Goal: Task Accomplishment & Management: Complete application form

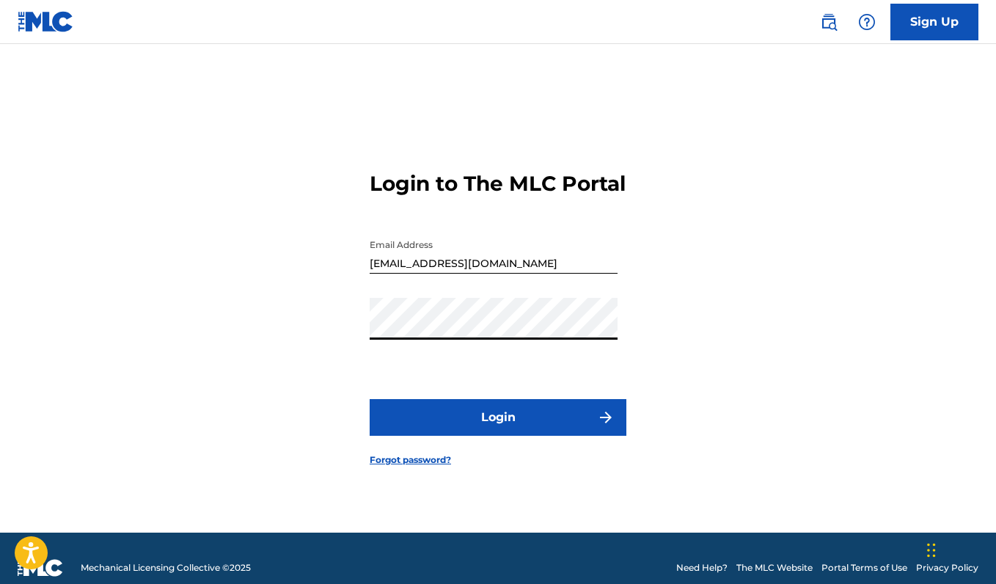
click at [304, 342] on div "Login to The MLC Portal Email Address vipsmike@gmail.com Password Login Forgot …" at bounding box center [498, 307] width 996 height 452
click at [432, 419] on button "Login" at bounding box center [498, 417] width 257 height 37
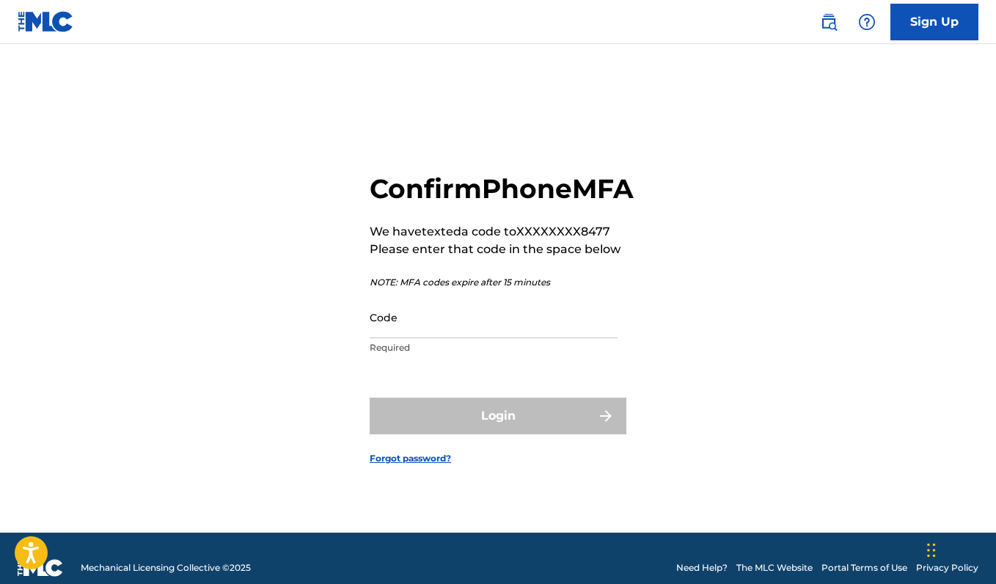
click at [423, 338] on input "Code" at bounding box center [494, 317] width 248 height 42
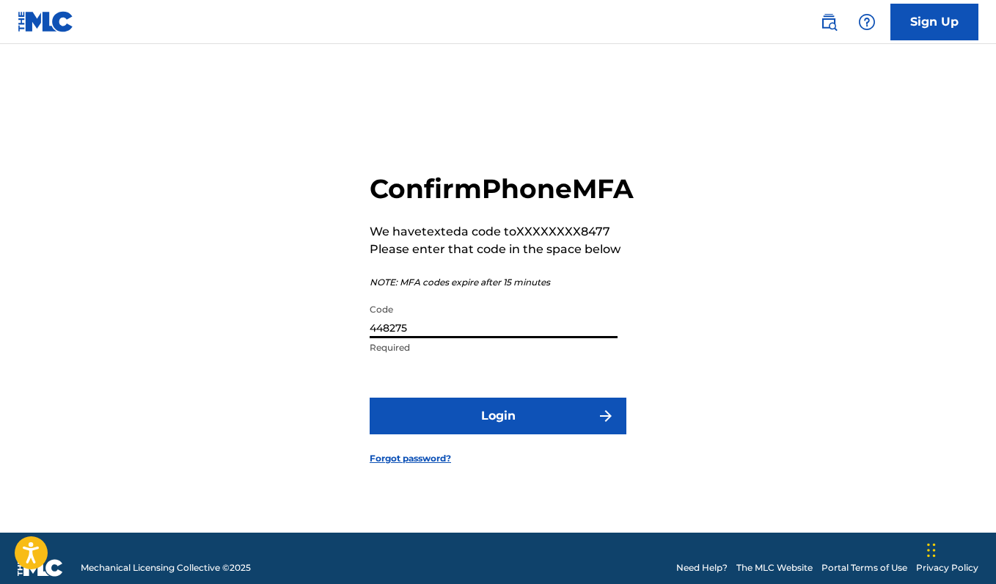
type input "448275"
click at [498, 432] on button "Login" at bounding box center [498, 415] width 257 height 37
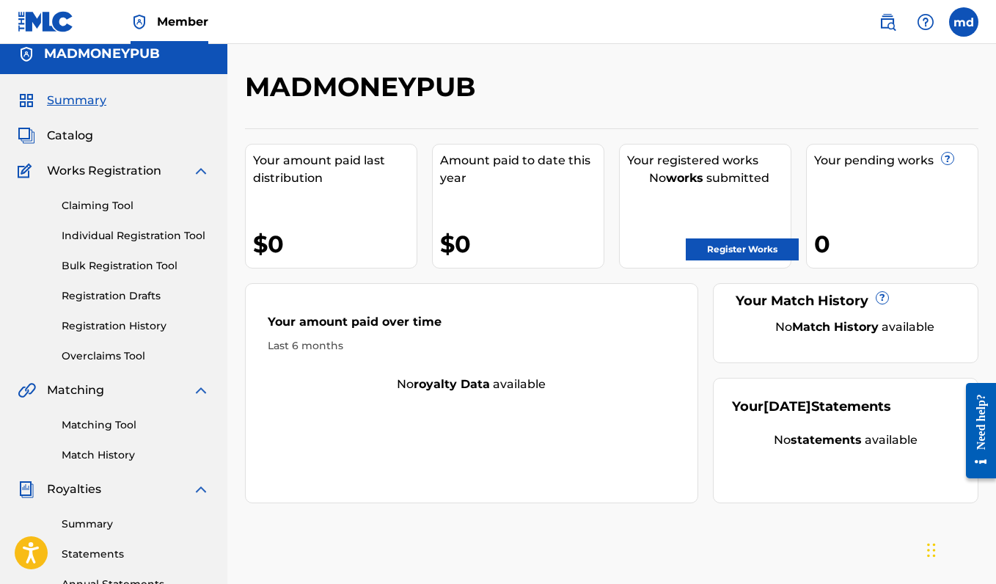
scroll to position [11, 0]
click at [723, 252] on link "Register Works" at bounding box center [742, 249] width 113 height 22
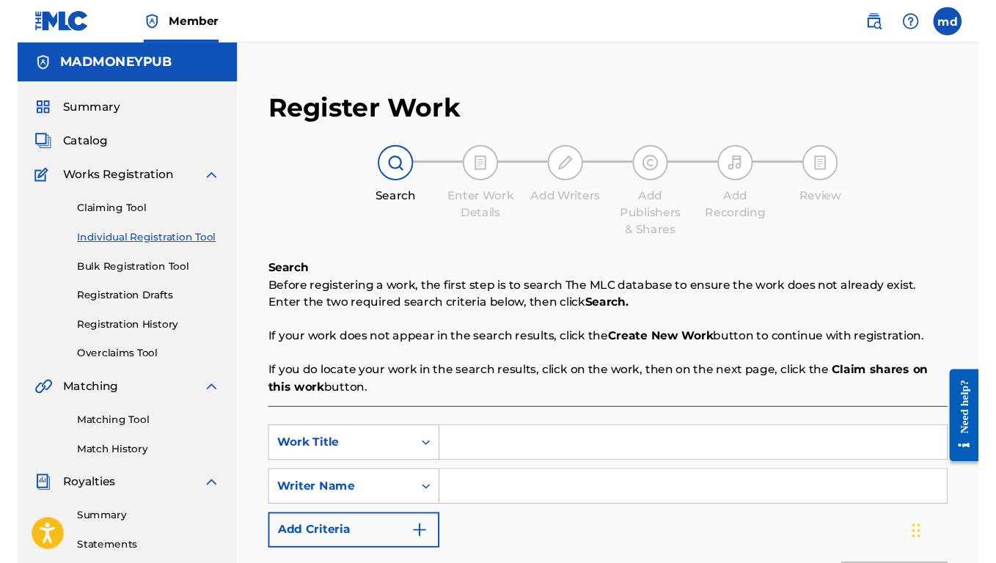
scroll to position [113, 0]
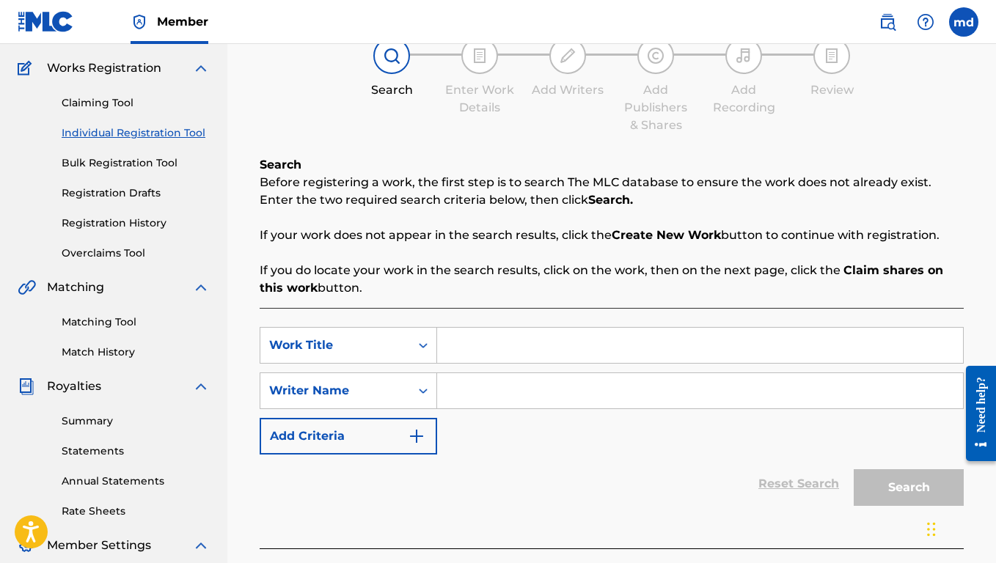
click at [481, 354] on input "Search Form" at bounding box center [700, 345] width 526 height 35
type input "Norfolk"
click at [480, 383] on input "Search Form" at bounding box center [700, 390] width 526 height 35
paste input "[PERSON_NAME] [PERSON_NAME] III"
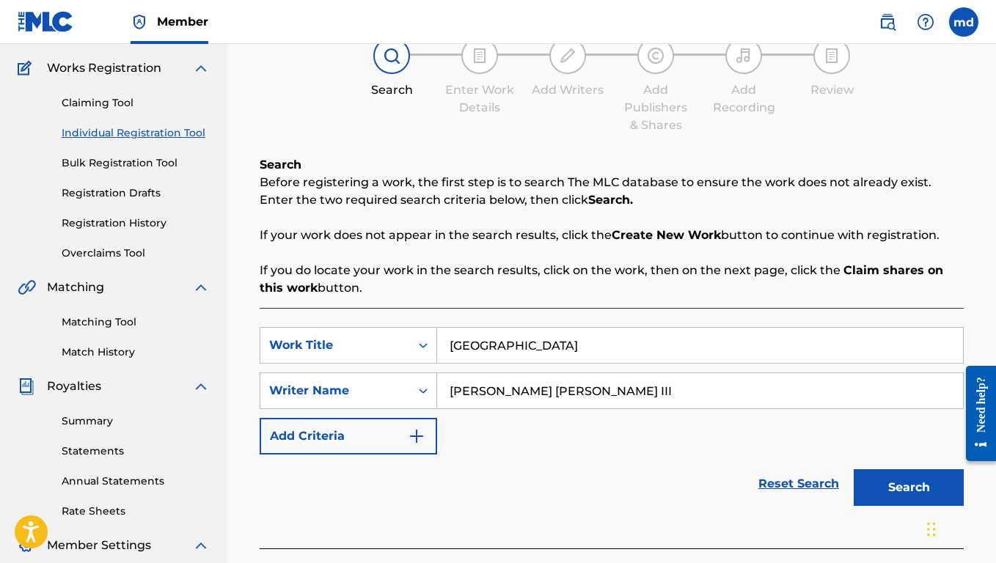
click at [427, 434] on button "Add Criteria" at bounding box center [348, 436] width 177 height 37
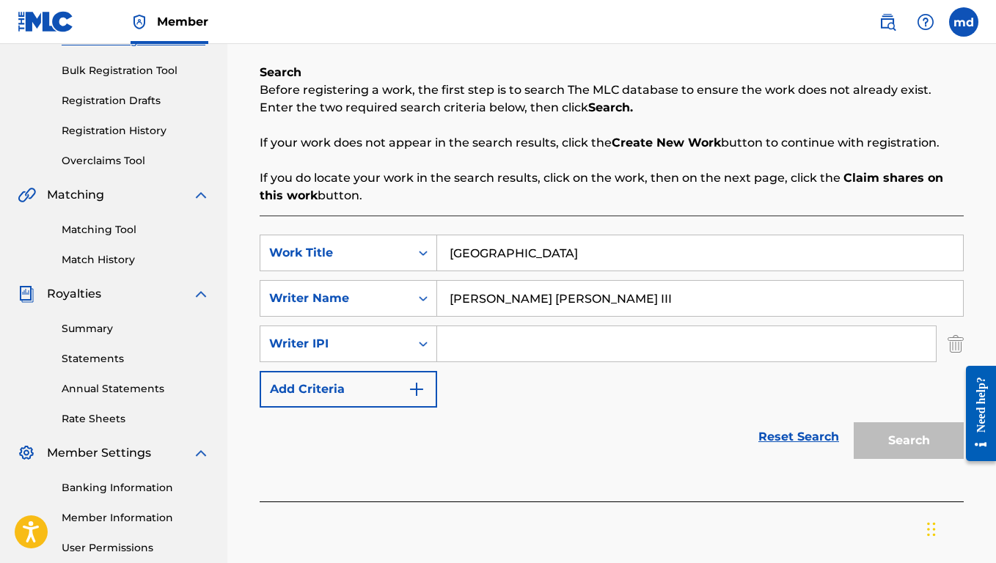
scroll to position [216, 0]
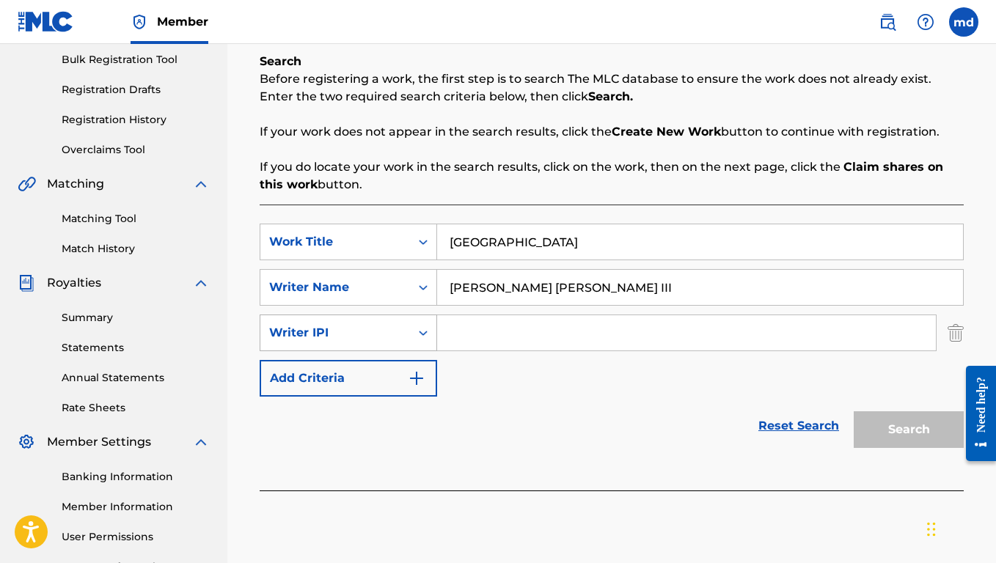
click at [419, 339] on icon "Search Form" at bounding box center [423, 333] width 15 height 15
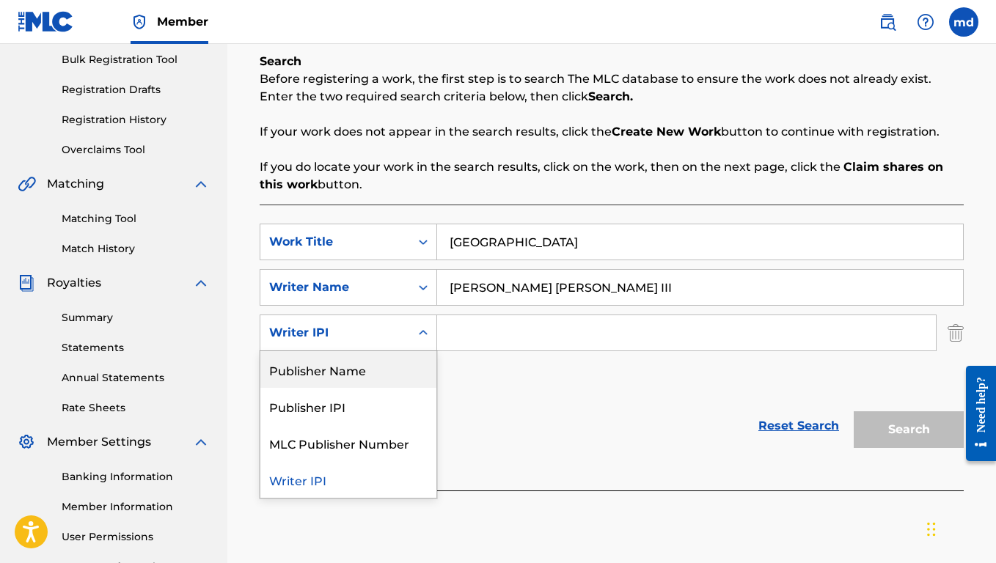
click at [408, 380] on div "Publisher Name" at bounding box center [348, 369] width 176 height 37
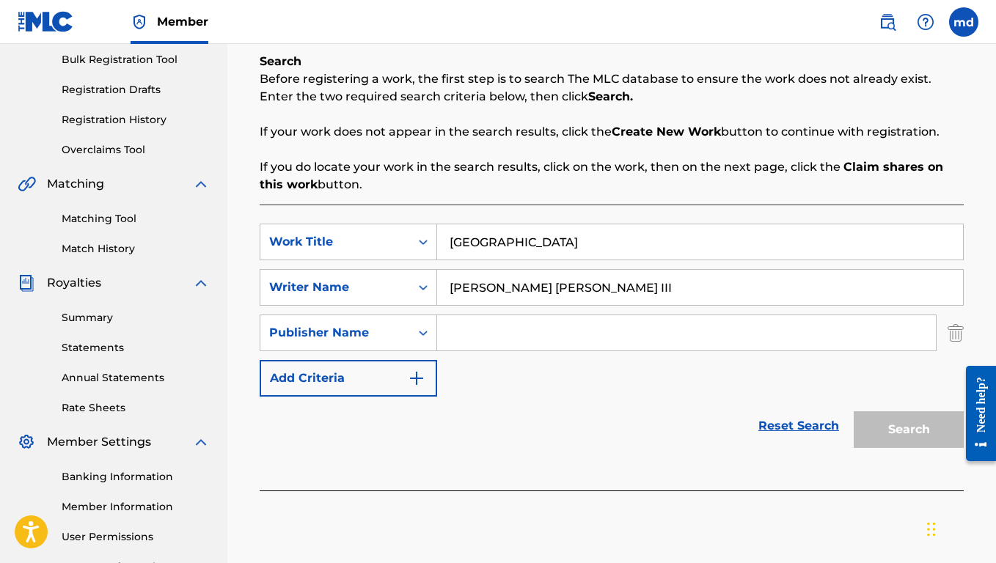
click at [527, 328] on input "Search Form" at bounding box center [686, 332] width 499 height 35
click at [645, 414] on div "Reset Search Search" at bounding box center [612, 426] width 704 height 59
click at [892, 427] on div "Search" at bounding box center [904, 426] width 117 height 59
click at [620, 293] on input "[PERSON_NAME] [PERSON_NAME] III" at bounding box center [700, 287] width 526 height 35
type input "H"
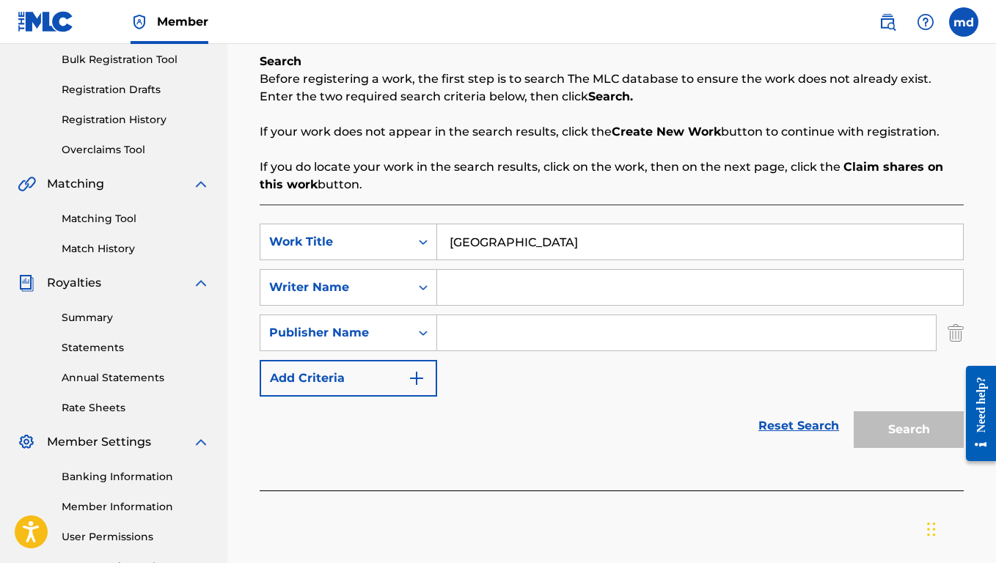
click at [639, 364] on div "SearchWithCriteriac742d096-e51a-4e07-8a0e-31e7682b73fd Work Title Norfolk Searc…" at bounding box center [612, 310] width 704 height 173
click at [581, 230] on input "Norfolk" at bounding box center [700, 241] width 526 height 35
click at [550, 237] on input "Norfolk" at bounding box center [700, 241] width 526 height 35
type input "Norfolk"
click at [844, 446] on div "Reset Search Search" at bounding box center [612, 426] width 704 height 59
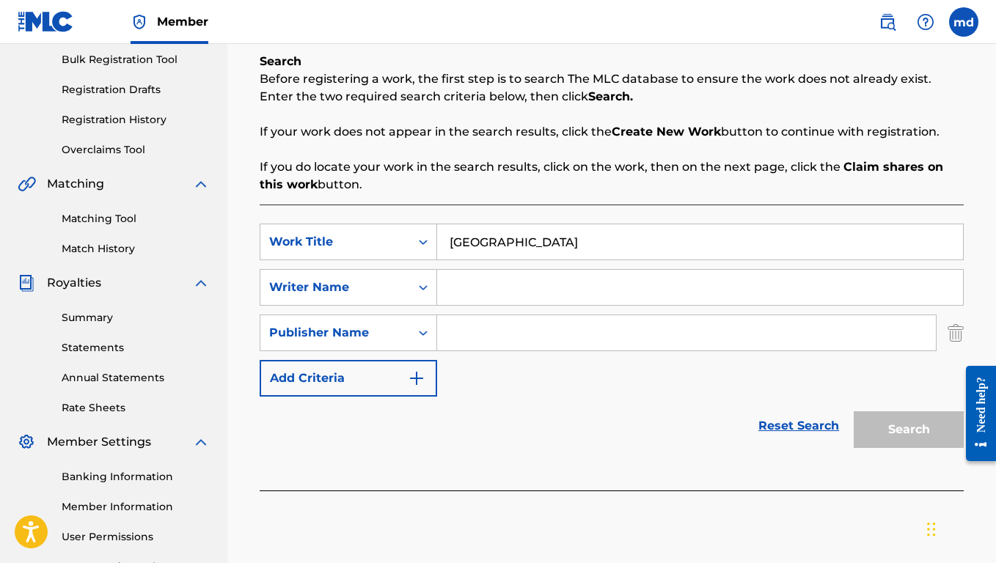
click at [874, 435] on div "Search" at bounding box center [904, 426] width 117 height 59
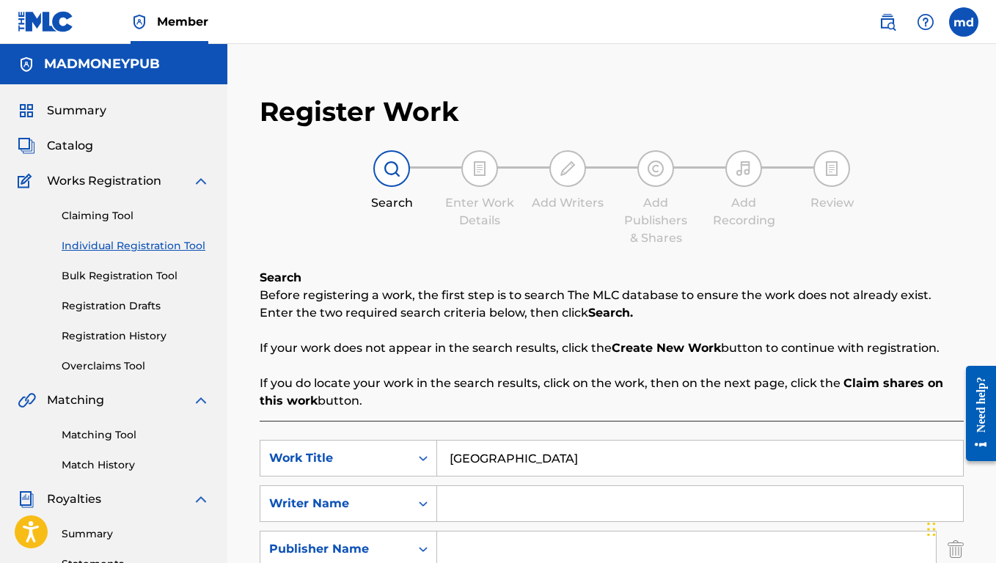
scroll to position [0, 0]
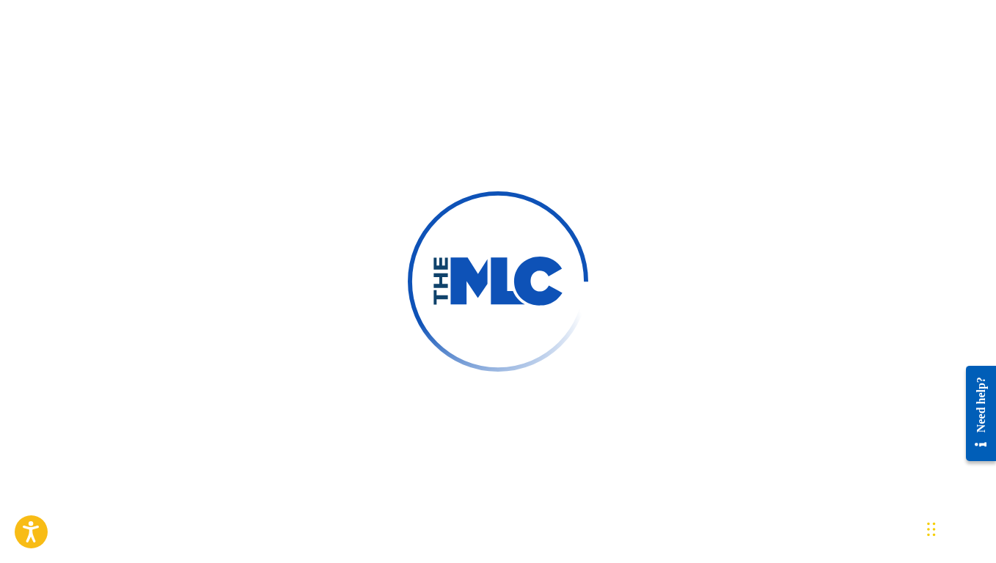
click at [479, 147] on div at bounding box center [498, 281] width 996 height 563
click at [204, 284] on div at bounding box center [498, 281] width 996 height 563
click at [527, 287] on img at bounding box center [498, 282] width 132 height 50
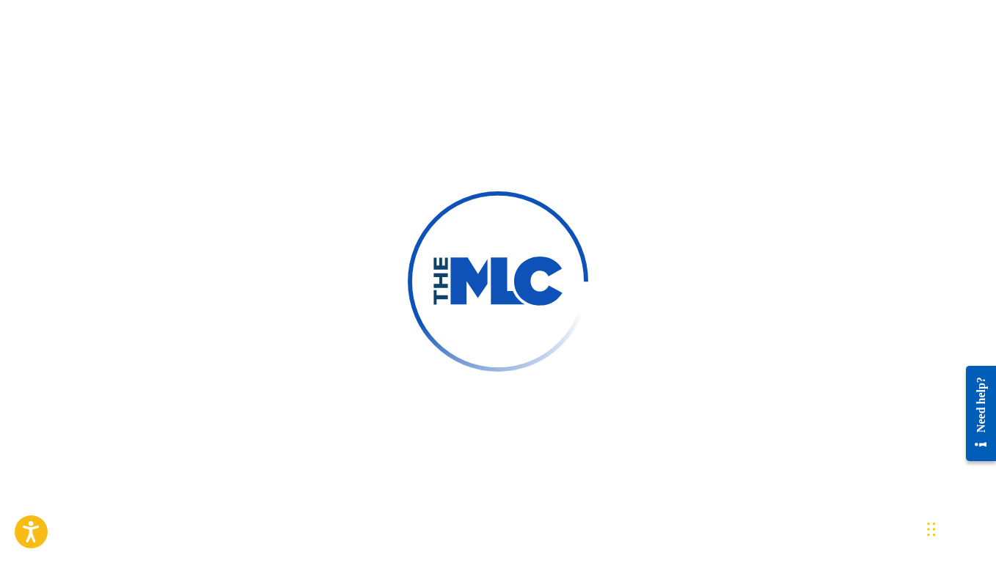
click at [527, 287] on img at bounding box center [498, 282] width 132 height 50
click at [321, 129] on div at bounding box center [498, 281] width 996 height 563
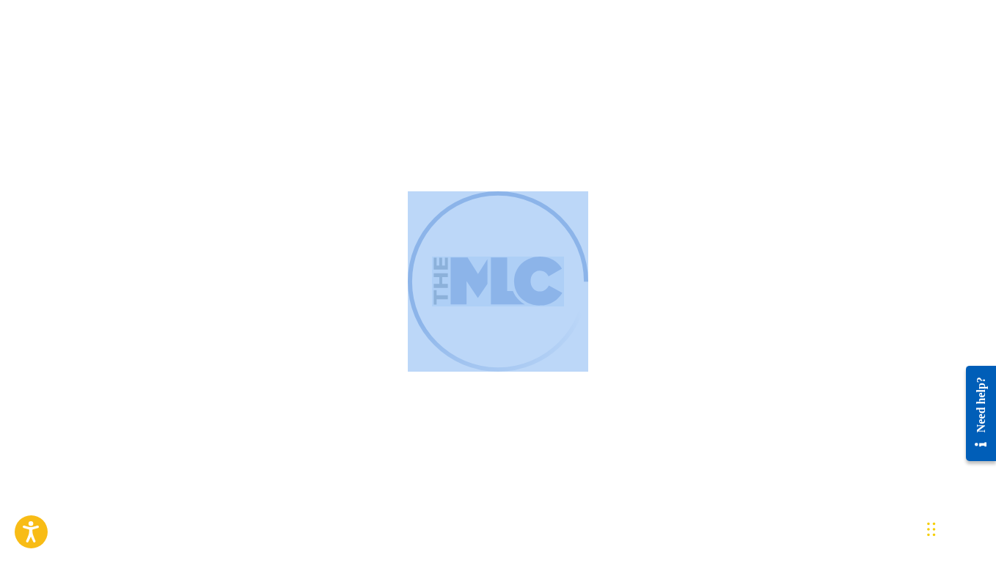
click at [321, 129] on div at bounding box center [498, 281] width 996 height 563
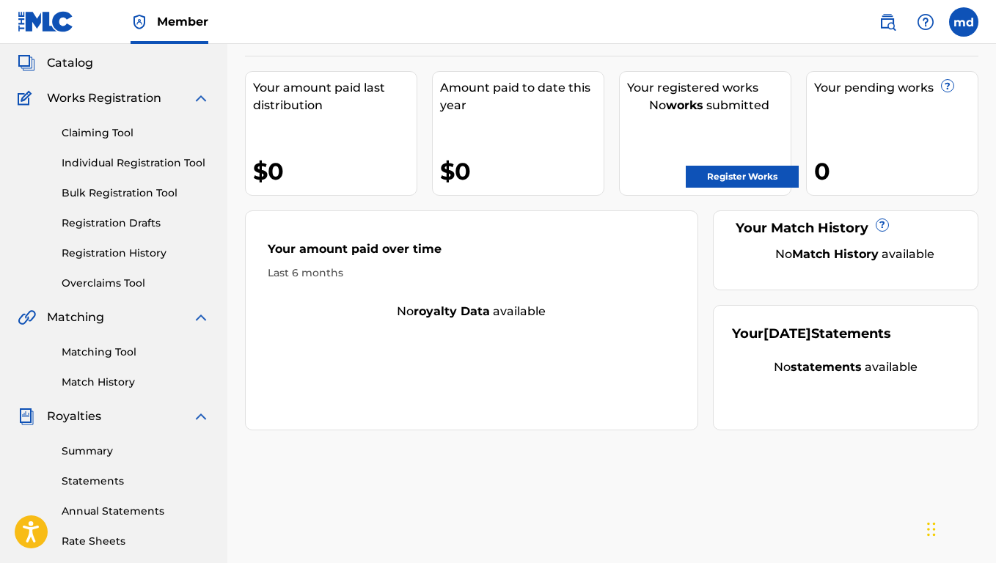
scroll to position [84, 0]
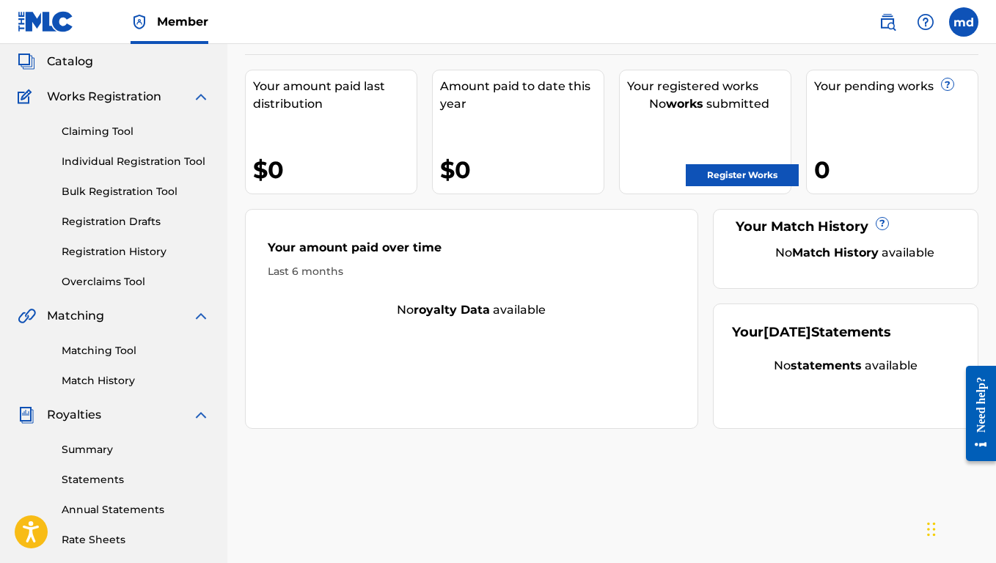
click at [745, 172] on link "Register Works" at bounding box center [742, 175] width 113 height 22
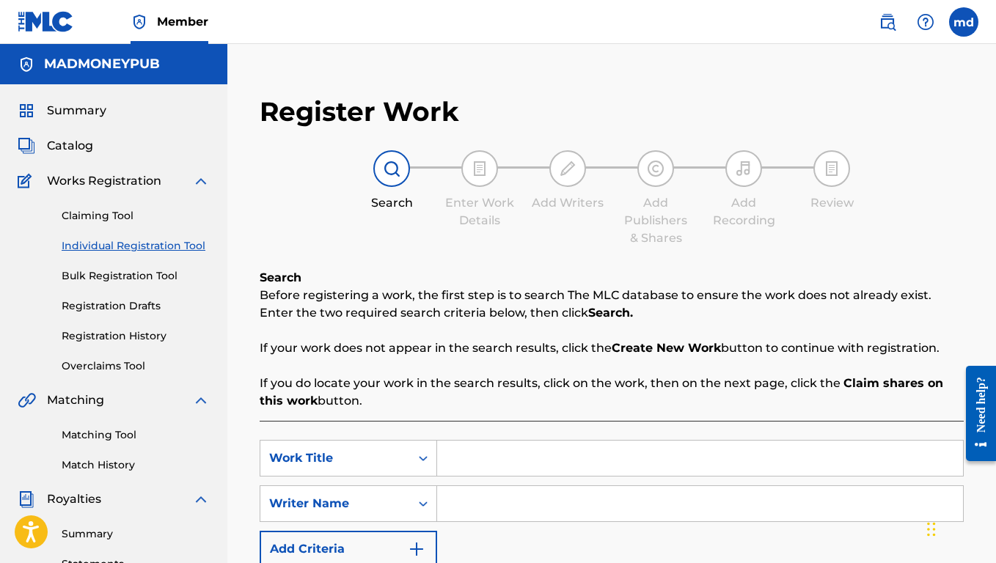
click at [499, 458] on input "Search Form" at bounding box center [700, 458] width 526 height 35
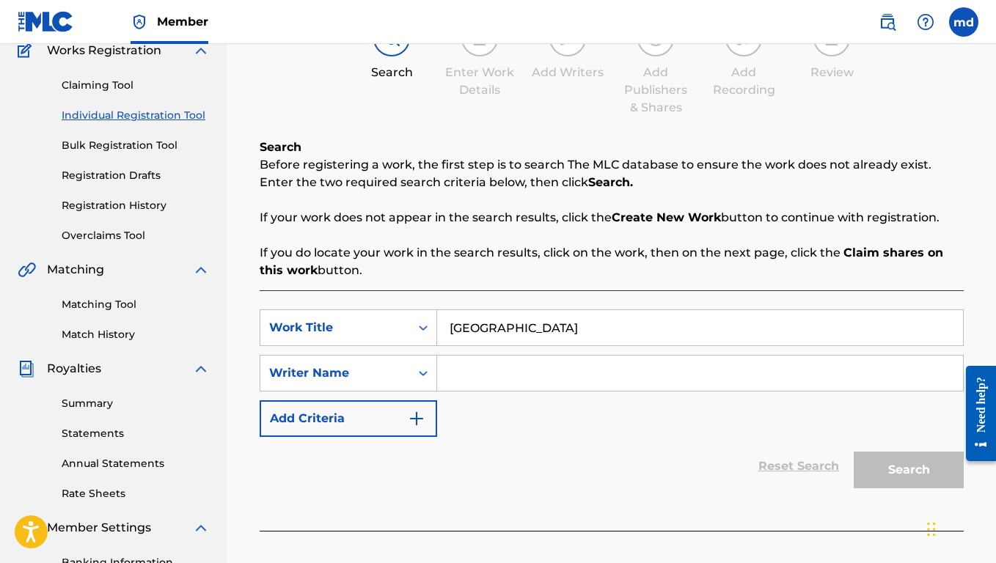
scroll to position [132, 0]
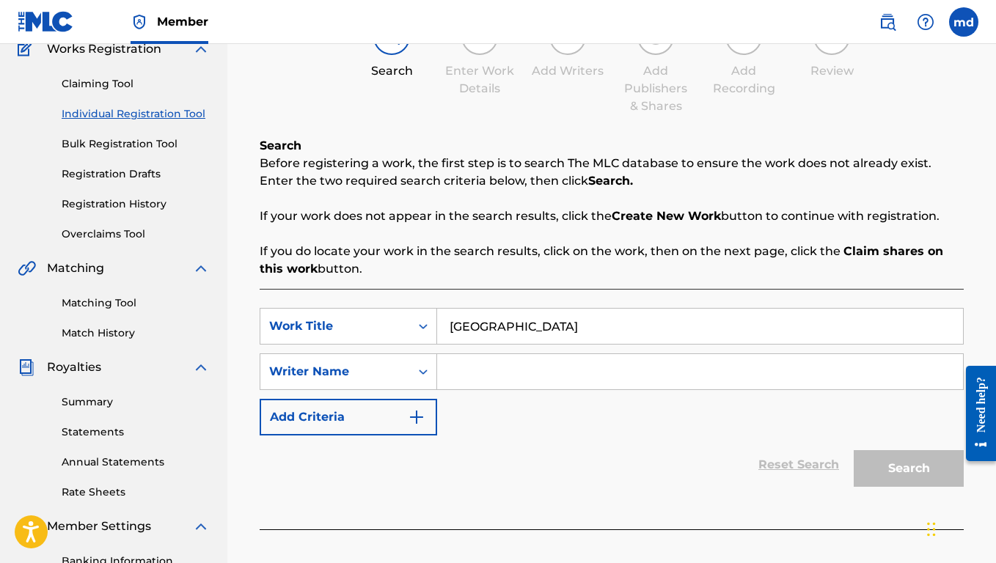
type input "[GEOGRAPHIC_DATA]"
click at [480, 379] on input "Search Form" at bounding box center [700, 371] width 526 height 35
paste input "[PERSON_NAME] [PERSON_NAME] III"
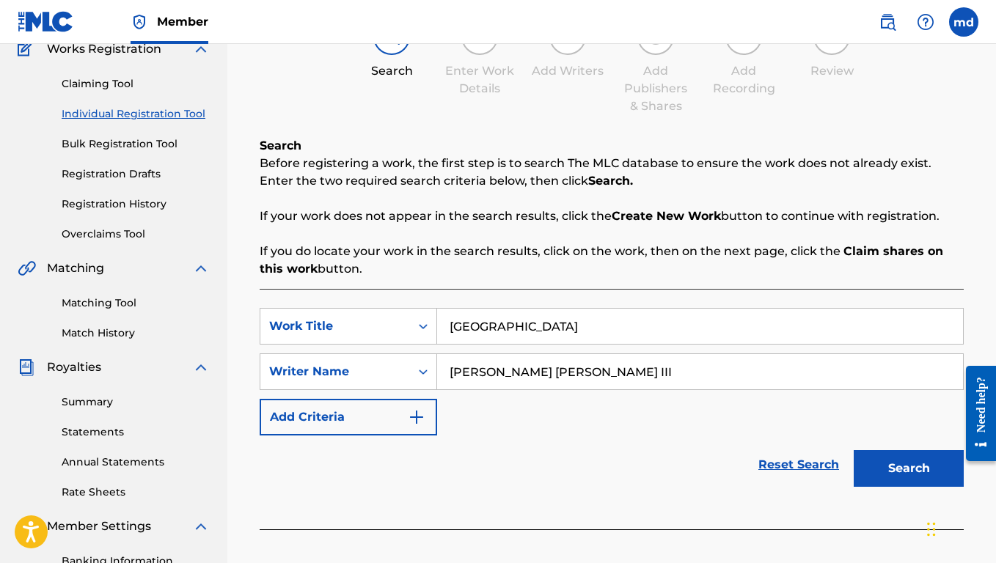
type input "[PERSON_NAME] [PERSON_NAME] III"
click at [920, 478] on button "Search" at bounding box center [909, 468] width 110 height 37
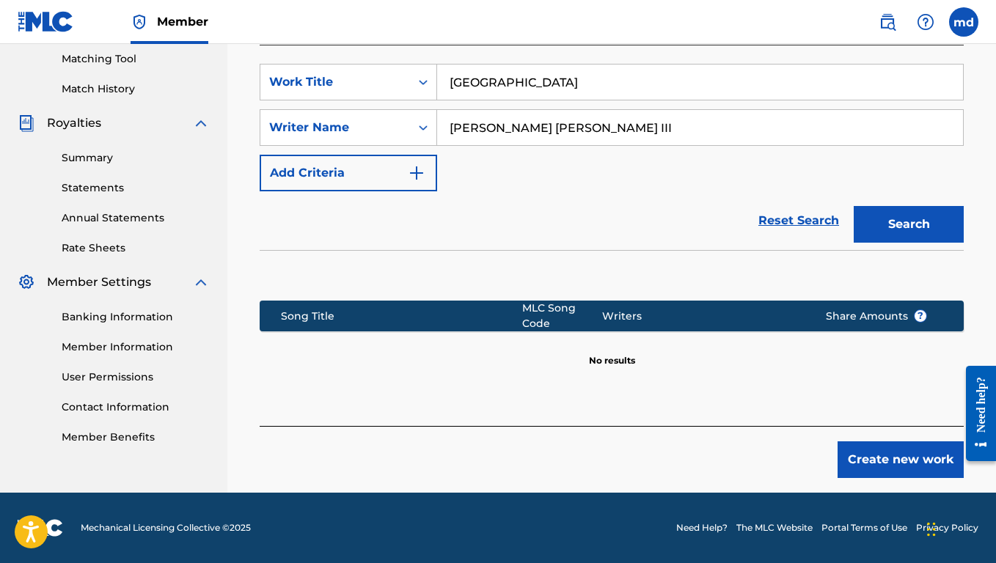
scroll to position [376, 0]
click at [895, 461] on button "Create new work" at bounding box center [900, 459] width 126 height 37
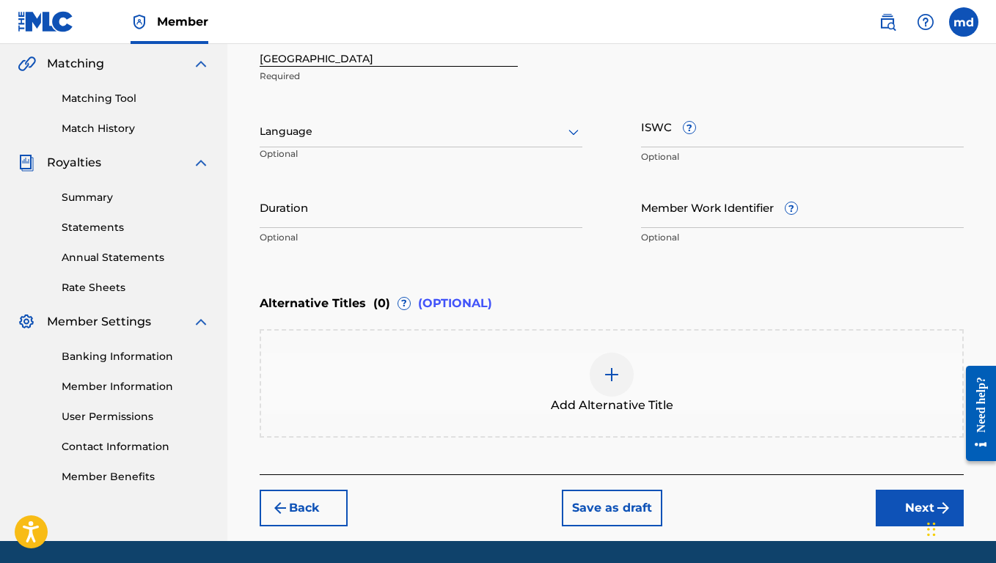
scroll to position [338, 0]
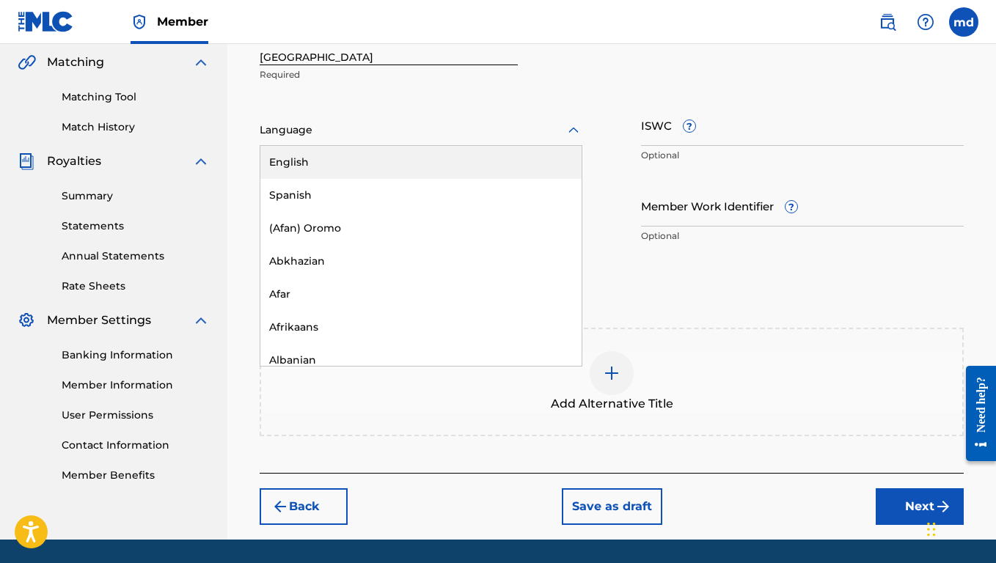
click at [408, 139] on div "Language" at bounding box center [421, 130] width 323 height 31
click at [387, 154] on div "English" at bounding box center [420, 162] width 321 height 33
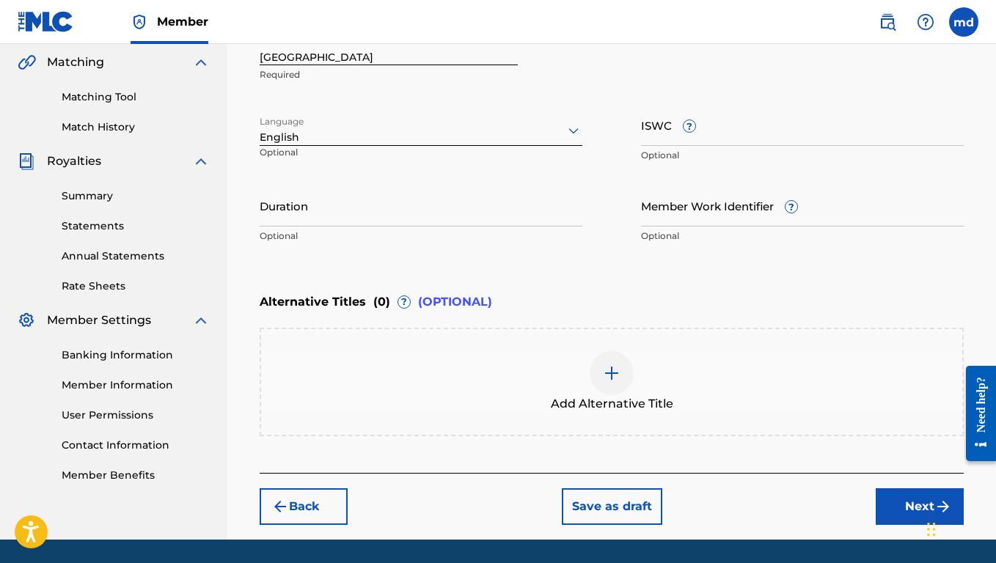
click at [365, 216] on input "Duration" at bounding box center [421, 206] width 323 height 42
click at [494, 271] on div "Enter Work Details Enter work details for ‘ NORFOLK ’ below. Work Title NORFOLK…" at bounding box center [612, 108] width 704 height 355
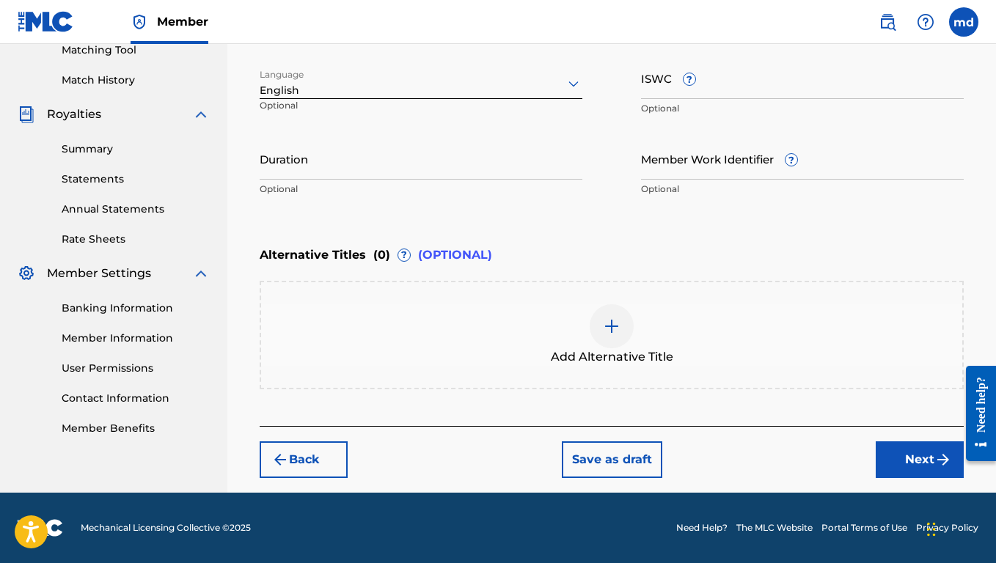
scroll to position [385, 0]
click at [936, 461] on img "submit" at bounding box center [943, 460] width 18 height 18
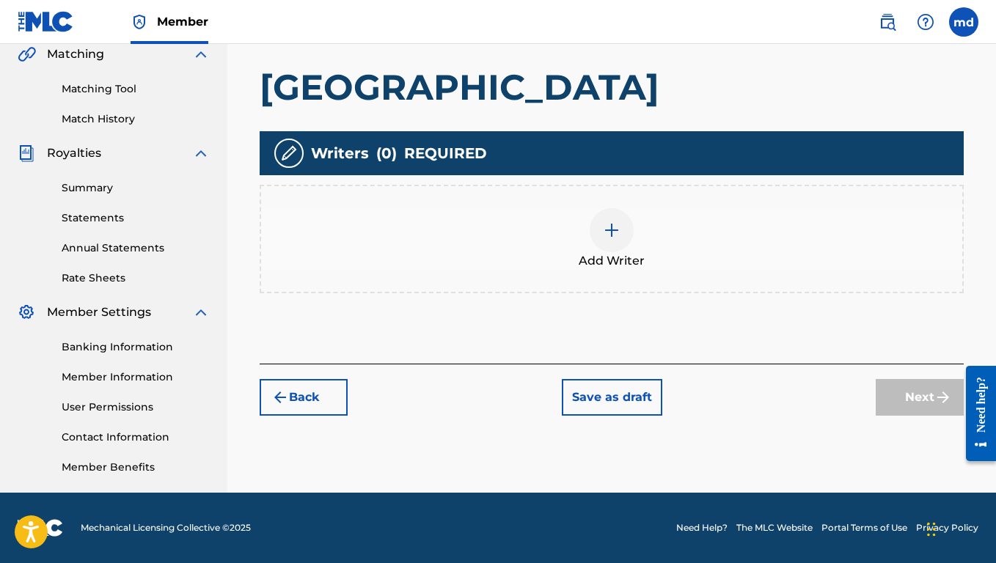
click at [611, 242] on div at bounding box center [612, 230] width 44 height 44
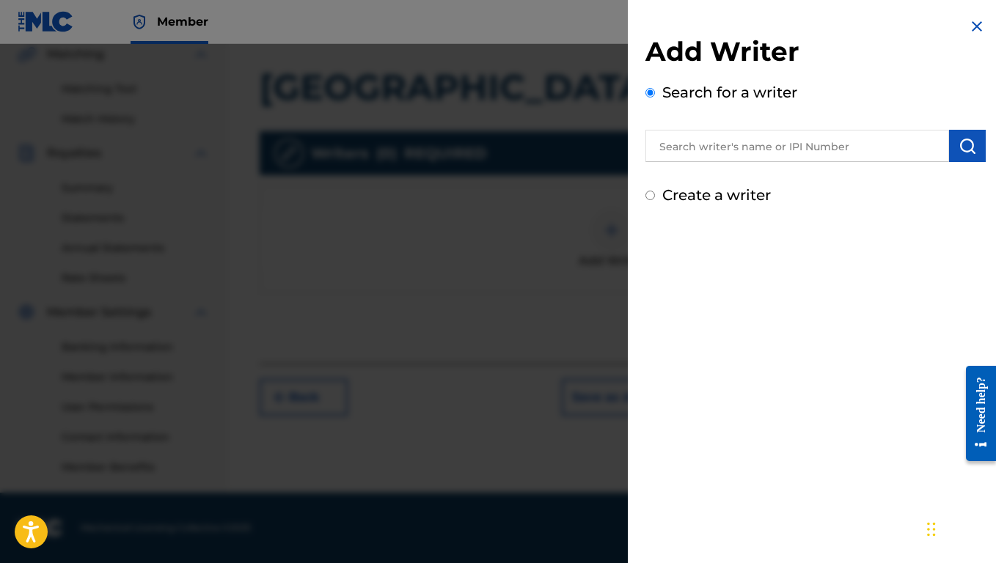
click at [703, 147] on input "text" at bounding box center [797, 146] width 304 height 32
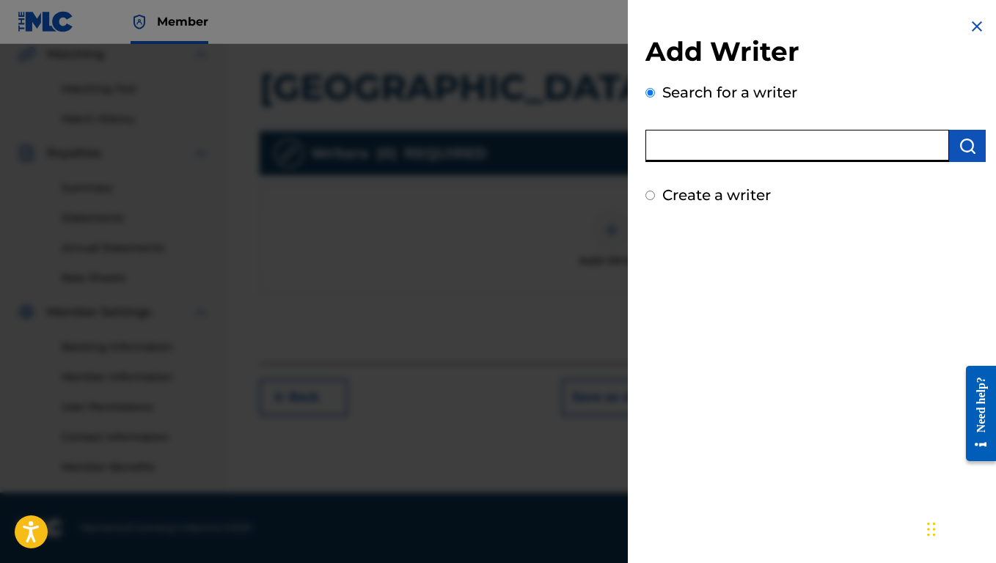
paste input "[PERSON_NAME] [PERSON_NAME] III"
type input "[PERSON_NAME] [PERSON_NAME] III"
click at [965, 145] on img "submit" at bounding box center [967, 146] width 18 height 18
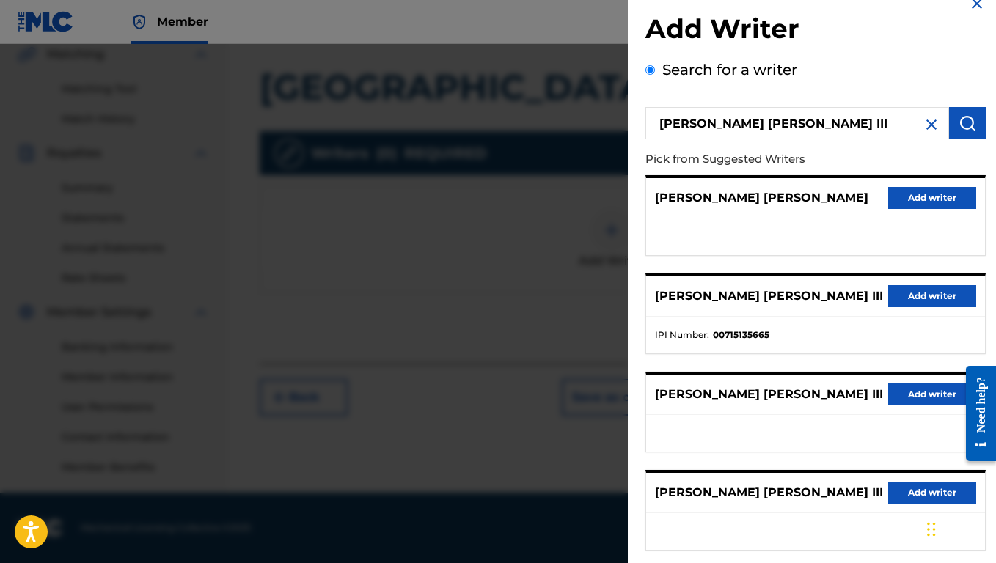
scroll to position [21, 0]
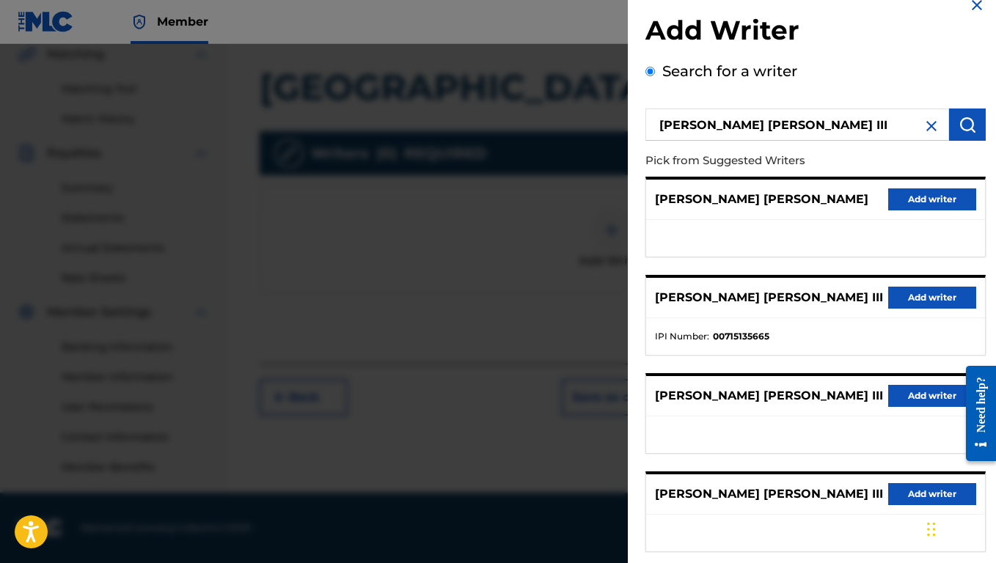
click at [906, 298] on button "Add writer" at bounding box center [932, 298] width 88 height 22
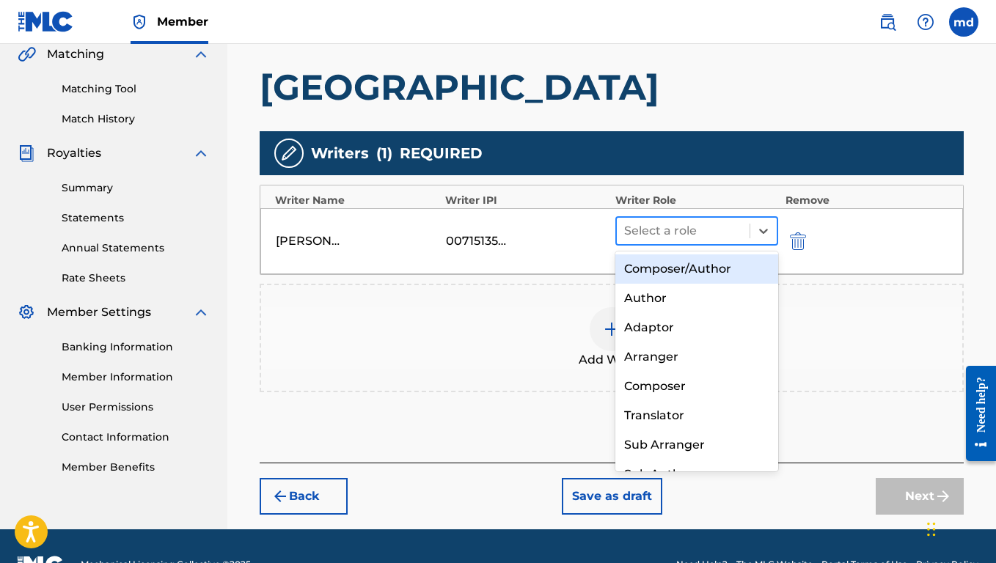
click at [703, 225] on div at bounding box center [683, 231] width 118 height 21
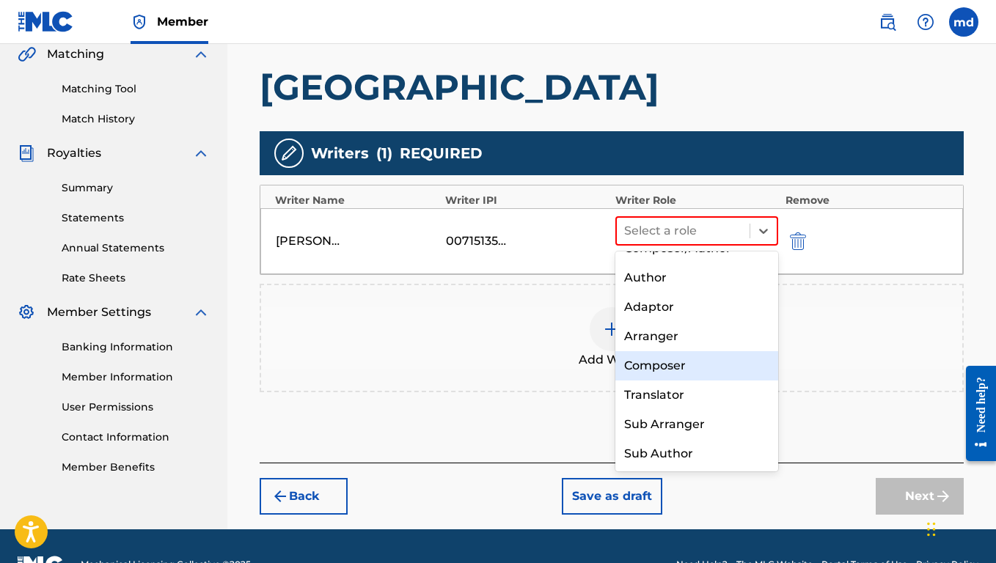
scroll to position [0, 0]
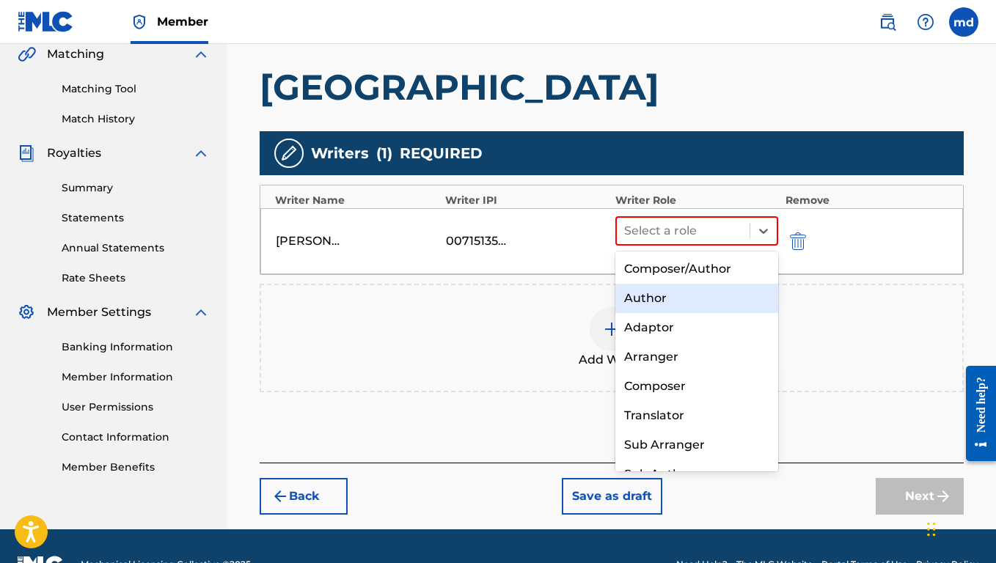
click at [696, 293] on div "Author" at bounding box center [696, 298] width 163 height 29
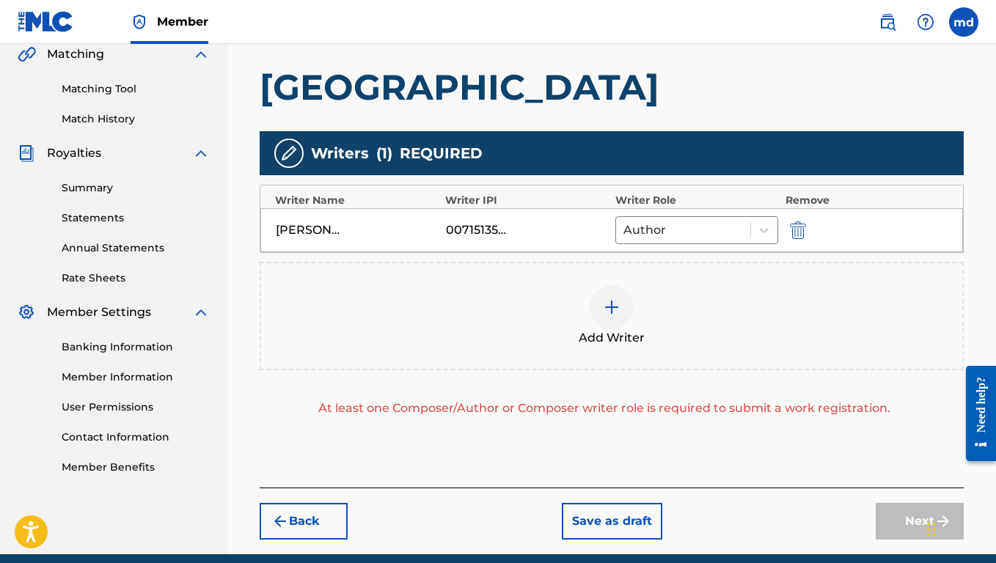
click at [613, 315] on img at bounding box center [612, 307] width 18 height 18
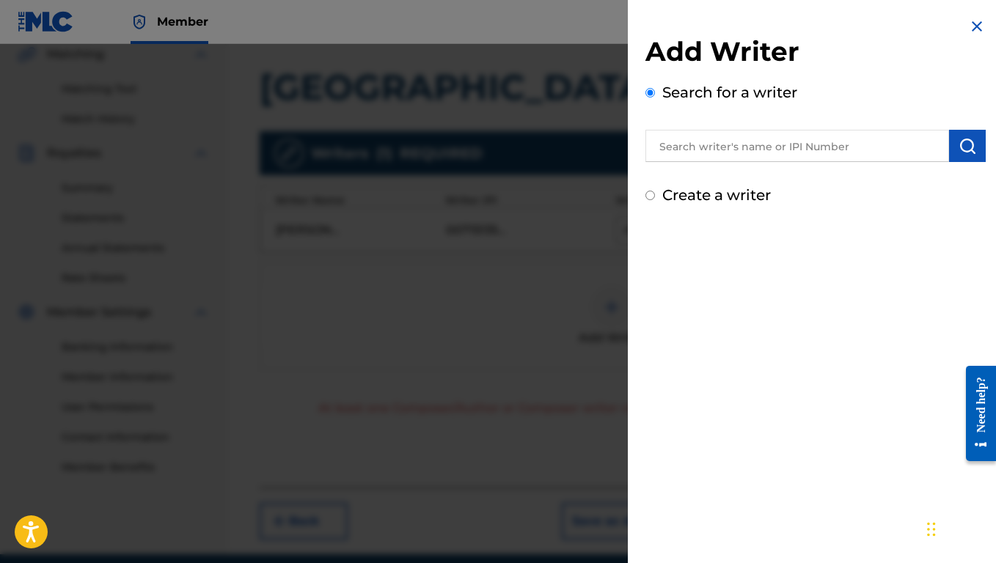
click at [743, 154] on input "text" at bounding box center [797, 146] width 304 height 32
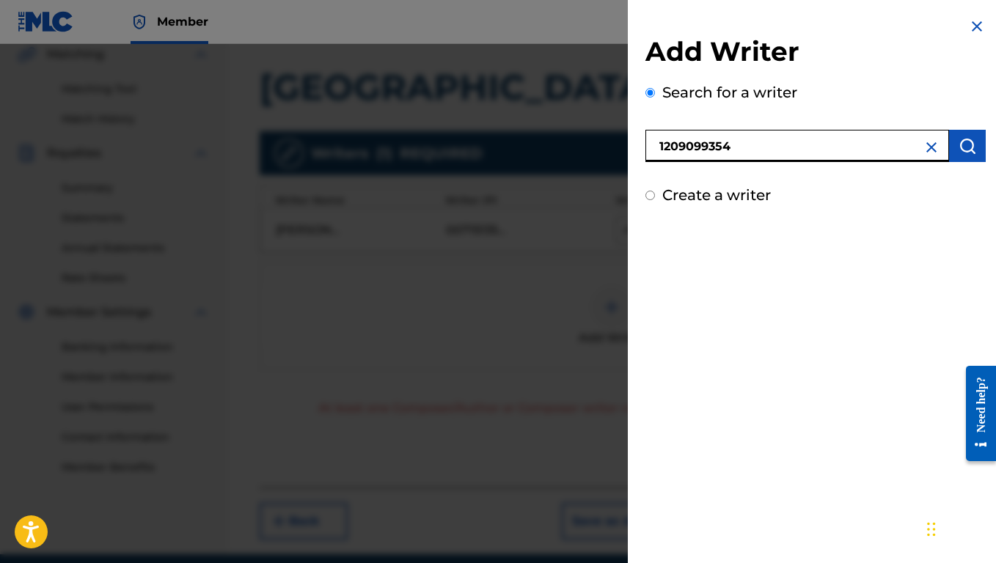
type input "1209099354"
click at [962, 146] on img "submit" at bounding box center [967, 146] width 18 height 18
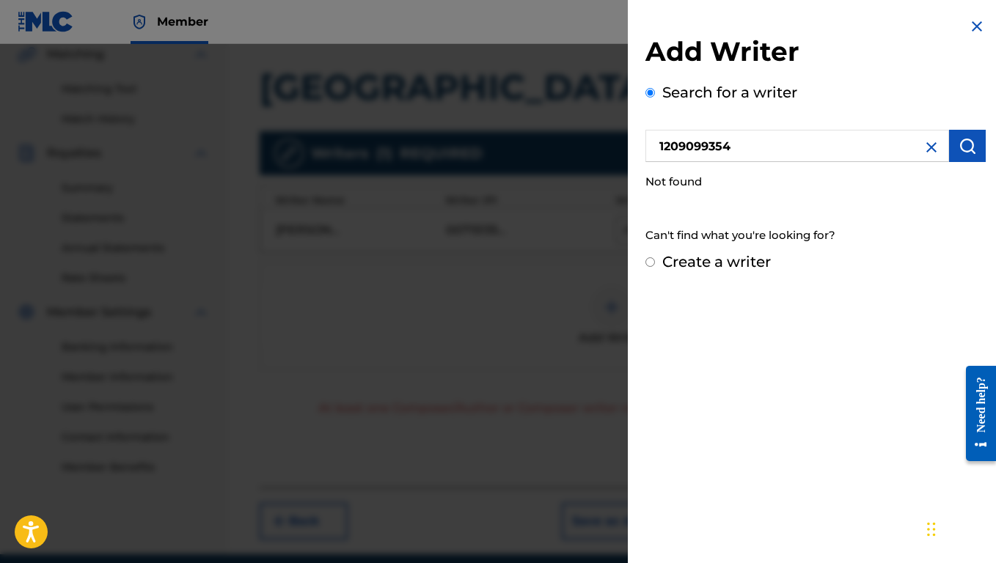
click at [646, 263] on input "Create a writer" at bounding box center [650, 262] width 10 height 10
radio input "false"
radio input "true"
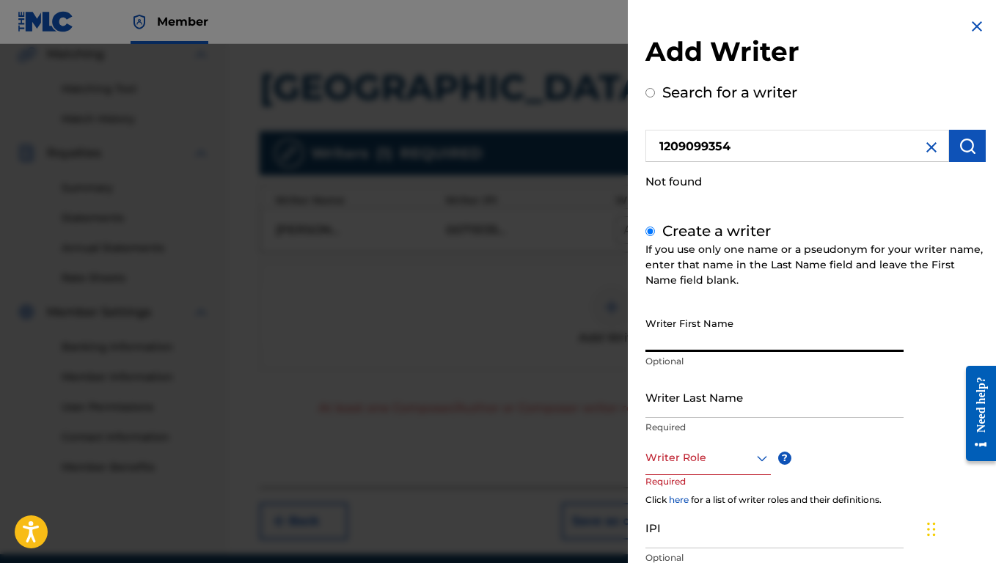
click at [709, 339] on input "Writer First Name" at bounding box center [774, 331] width 258 height 42
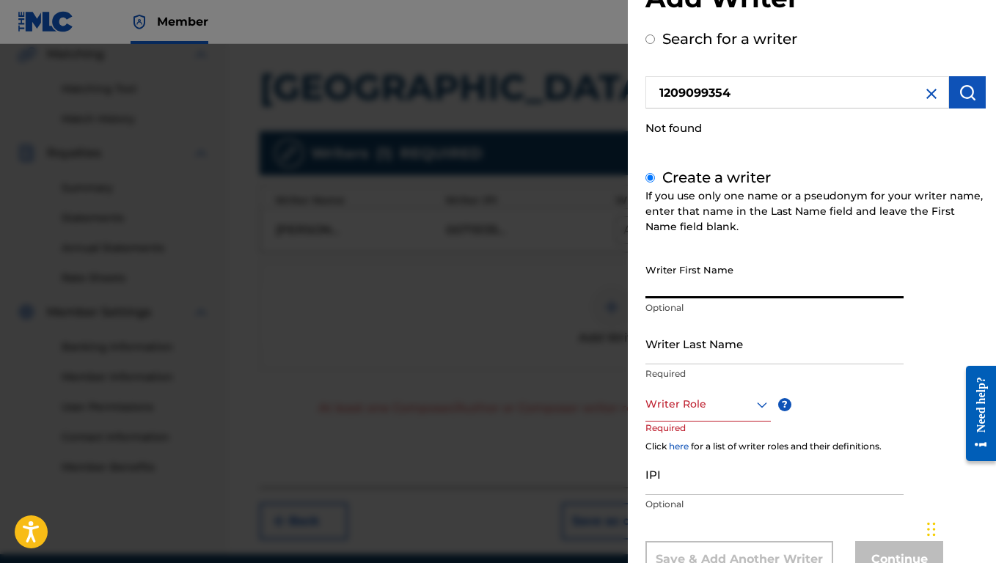
scroll to position [78, 0]
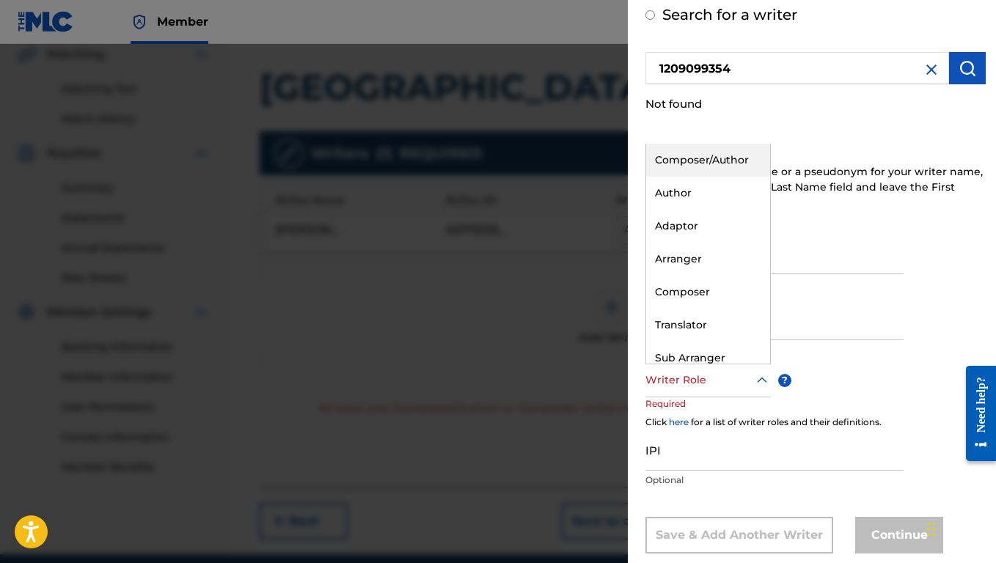
click at [708, 380] on div at bounding box center [707, 380] width 125 height 18
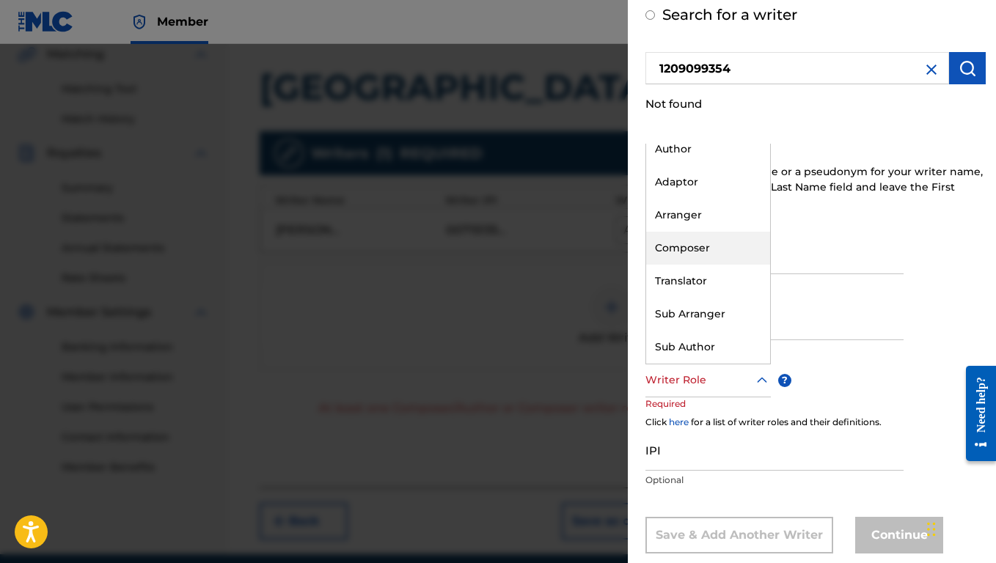
scroll to position [44, 0]
click at [711, 252] on div "Composer" at bounding box center [708, 248] width 124 height 33
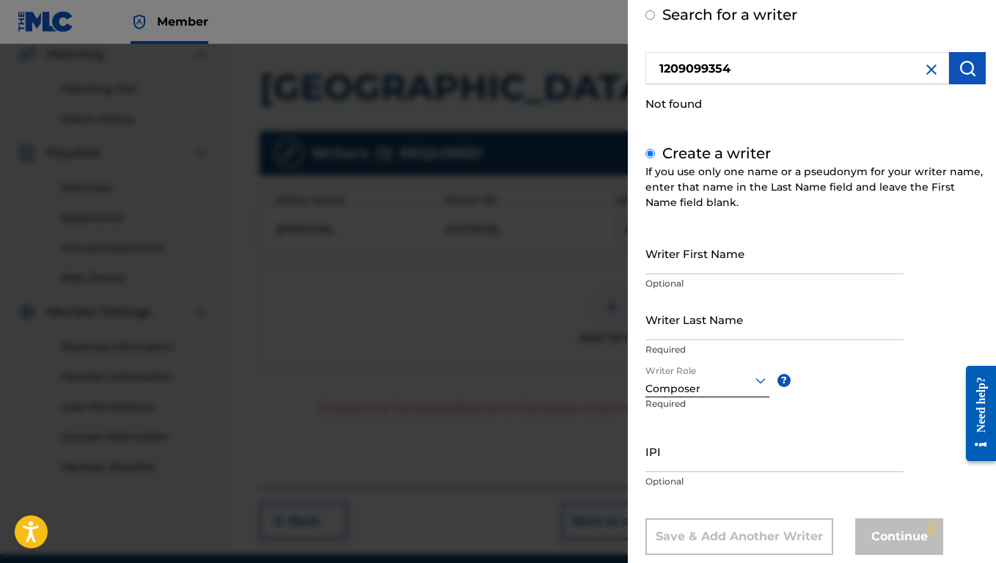
click at [731, 323] on input "Writer Last Name" at bounding box center [774, 319] width 258 height 42
click at [773, 266] on input "Writer First Name" at bounding box center [774, 253] width 258 height 42
click at [713, 459] on input "IPI" at bounding box center [774, 451] width 258 height 42
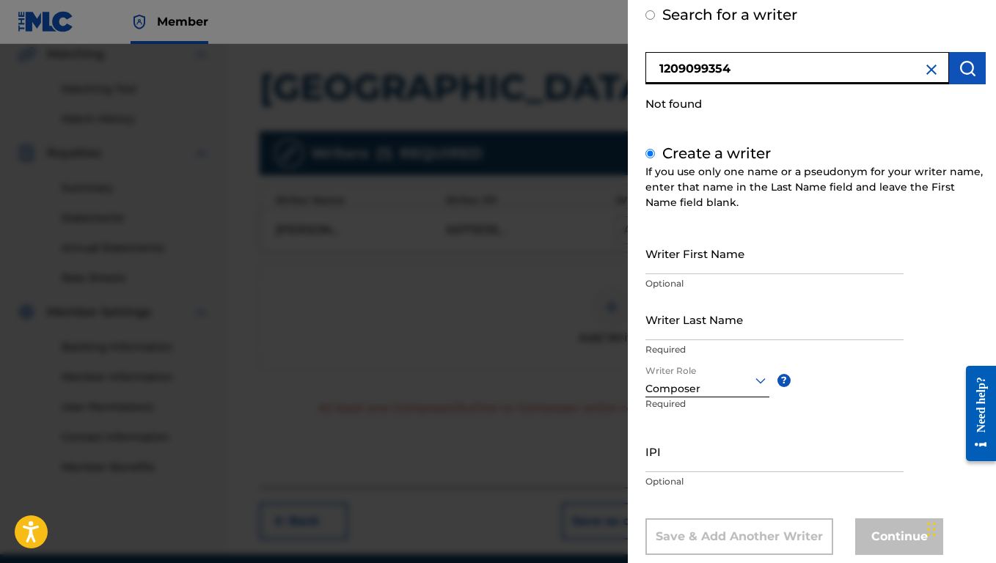
drag, startPoint x: 742, startPoint y: 65, endPoint x: 645, endPoint y: 73, distance: 97.1
click at [645, 73] on input "1209099354" at bounding box center [797, 68] width 304 height 32
radio input "true"
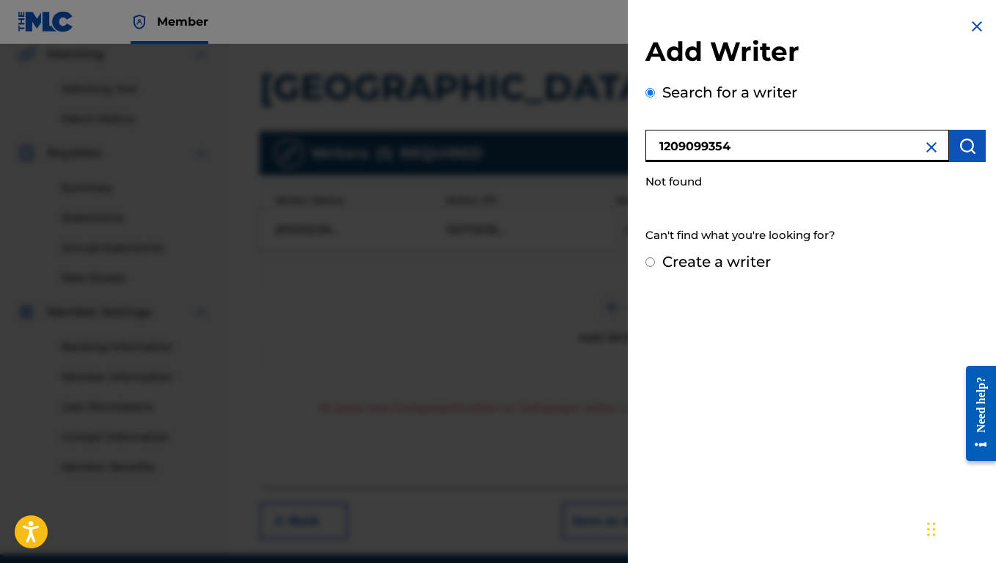
scroll to position [0, 0]
click at [724, 264] on label "Create a writer" at bounding box center [716, 262] width 109 height 18
radio input "true"
click at [655, 264] on input "Create a writer" at bounding box center [650, 262] width 10 height 10
radio input "false"
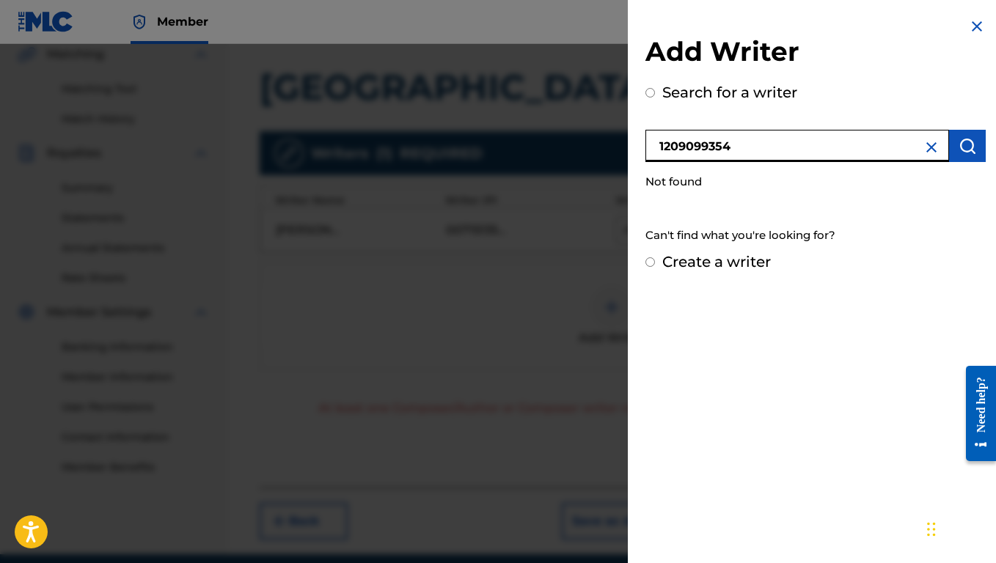
radio input "true"
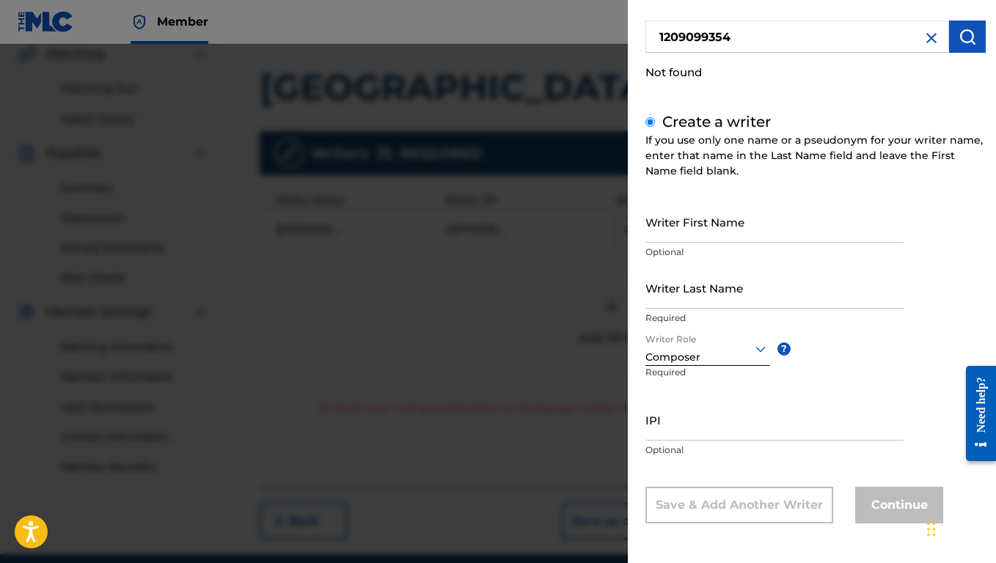
click at [691, 432] on input "IPI" at bounding box center [774, 420] width 258 height 42
paste input "1209099354"
type input "1209099354"
click at [680, 231] on input "Writer First Name" at bounding box center [774, 223] width 258 height 42
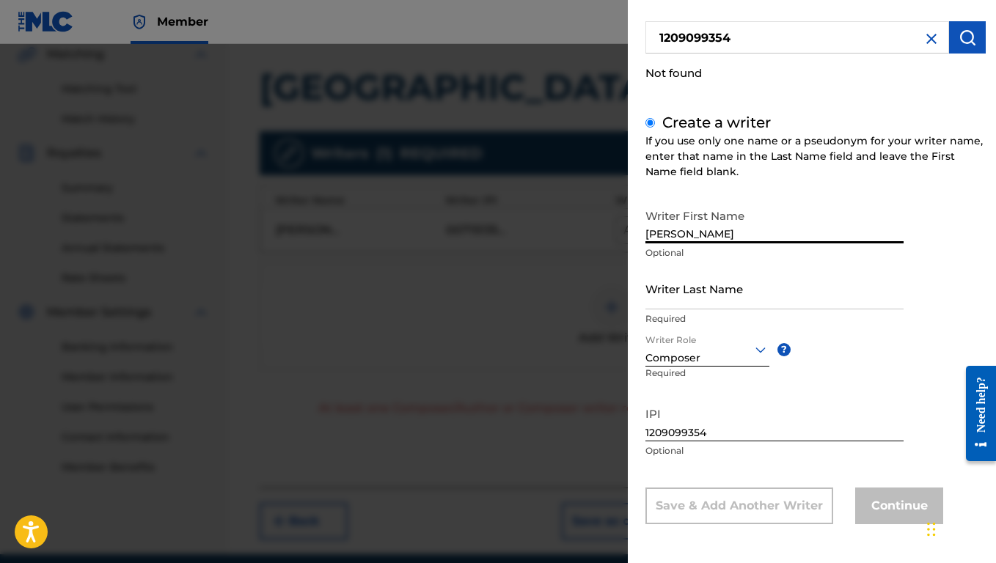
type input "[PERSON_NAME]"
click at [681, 293] on input "Writer Last Name" at bounding box center [774, 289] width 258 height 42
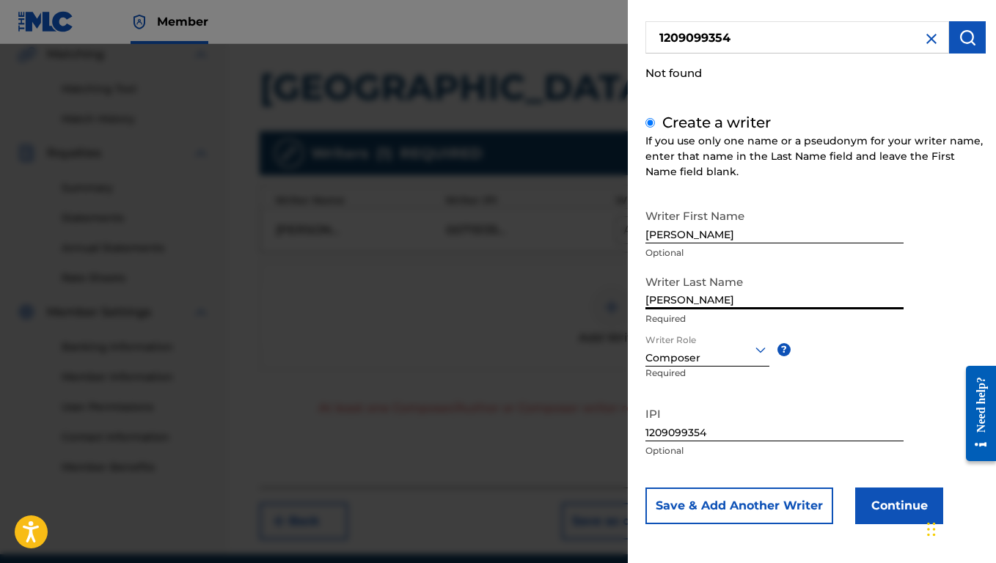
type input "[PERSON_NAME]"
click at [889, 515] on button "Continue" at bounding box center [899, 506] width 88 height 37
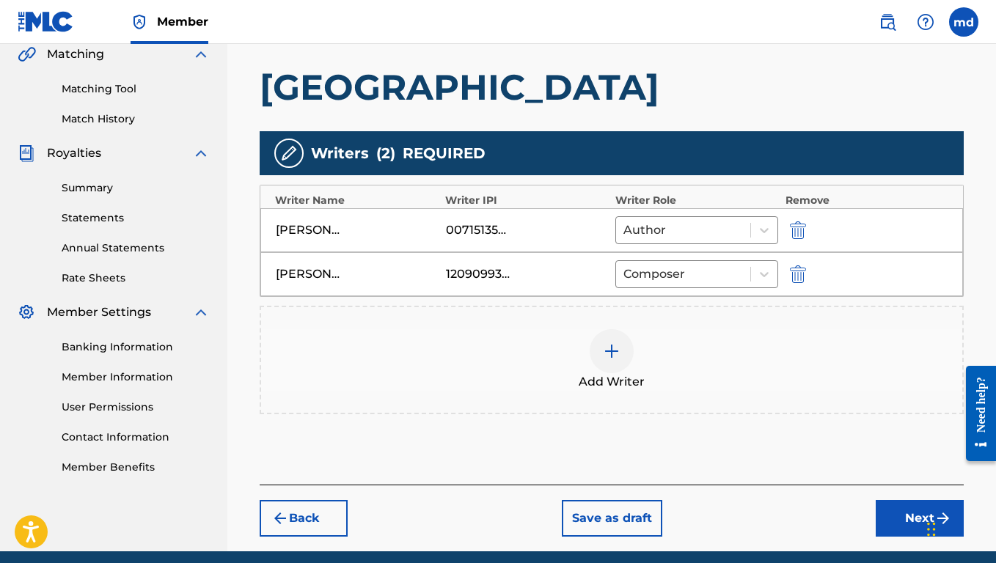
click at [617, 338] on div at bounding box center [612, 351] width 44 height 44
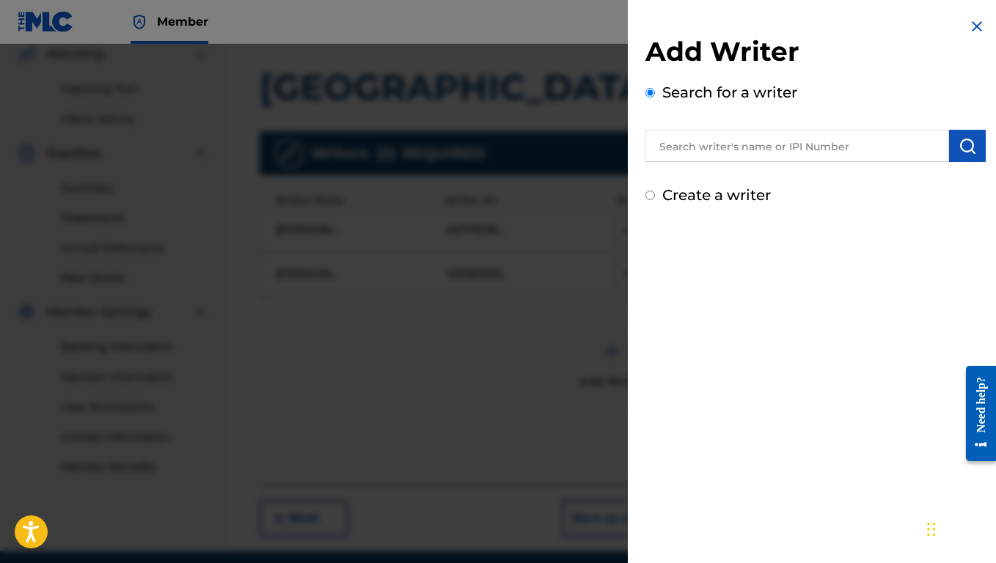
click at [650, 200] on input "Create a writer" at bounding box center [650, 196] width 10 height 10
radio input "false"
radio input "true"
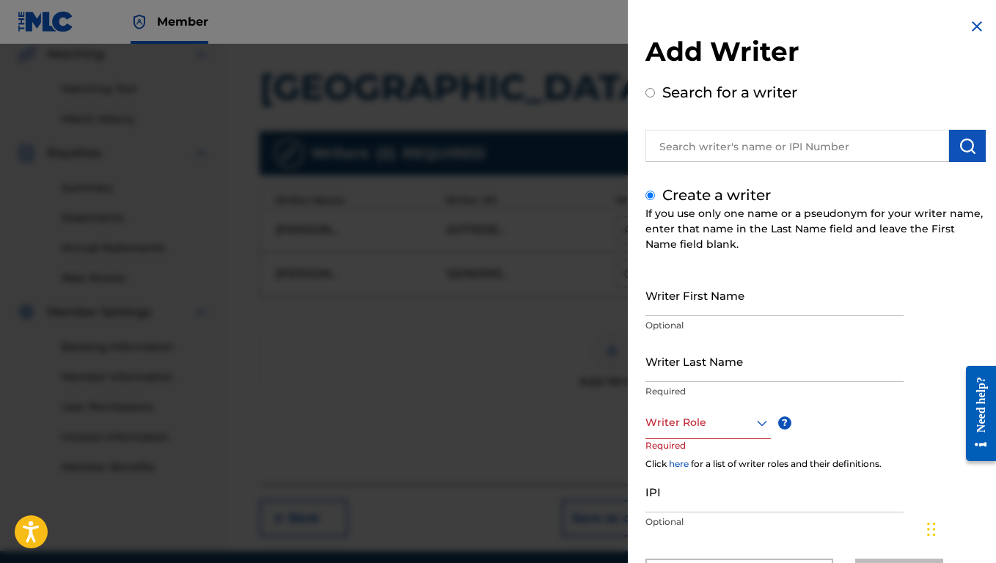
click at [738, 145] on input "text" at bounding box center [797, 146] width 304 height 32
radio input "true"
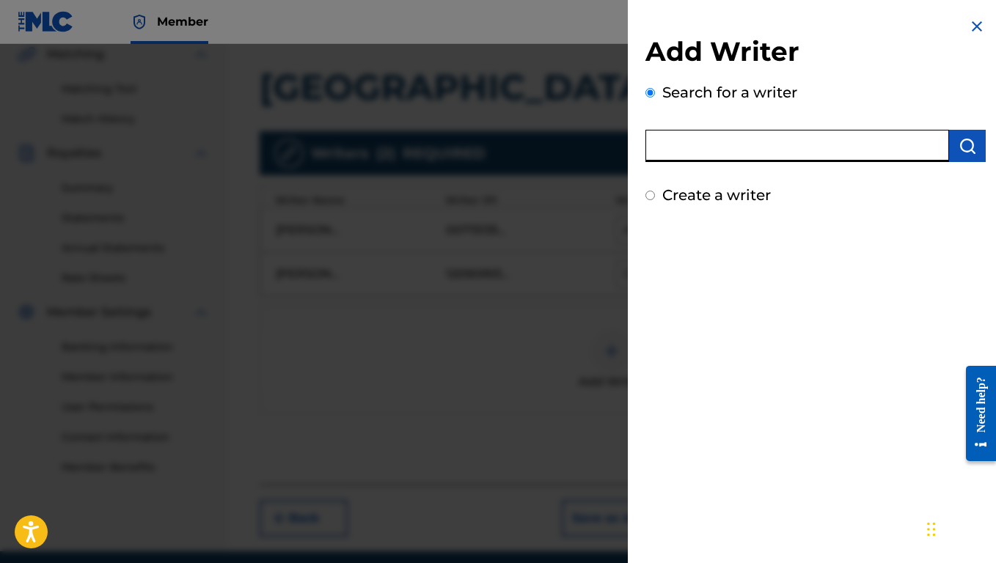
click at [968, 23] on img at bounding box center [977, 27] width 18 height 18
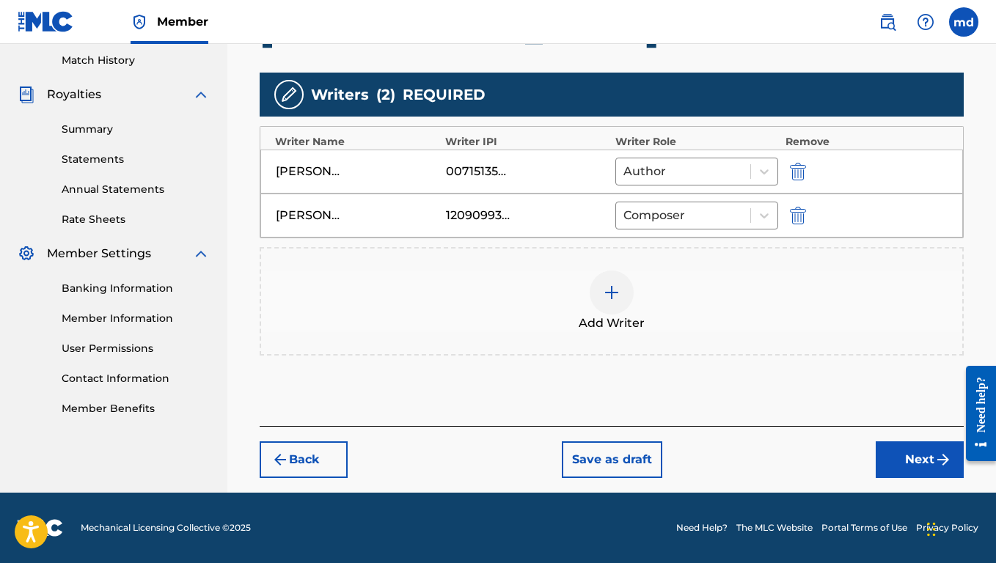
scroll to position [405, 0]
click at [900, 460] on button "Next" at bounding box center [920, 459] width 88 height 37
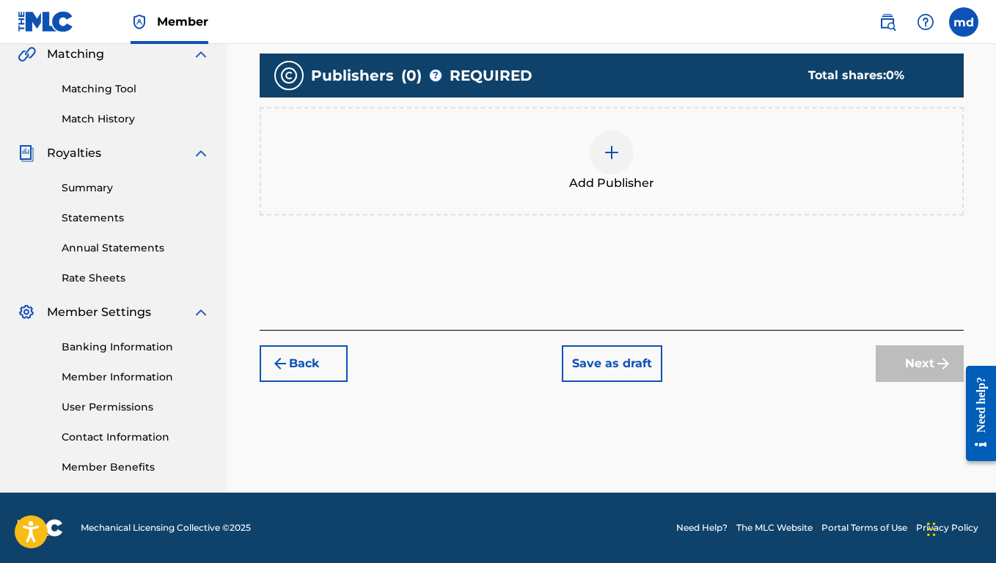
click at [622, 154] on div at bounding box center [612, 153] width 44 height 44
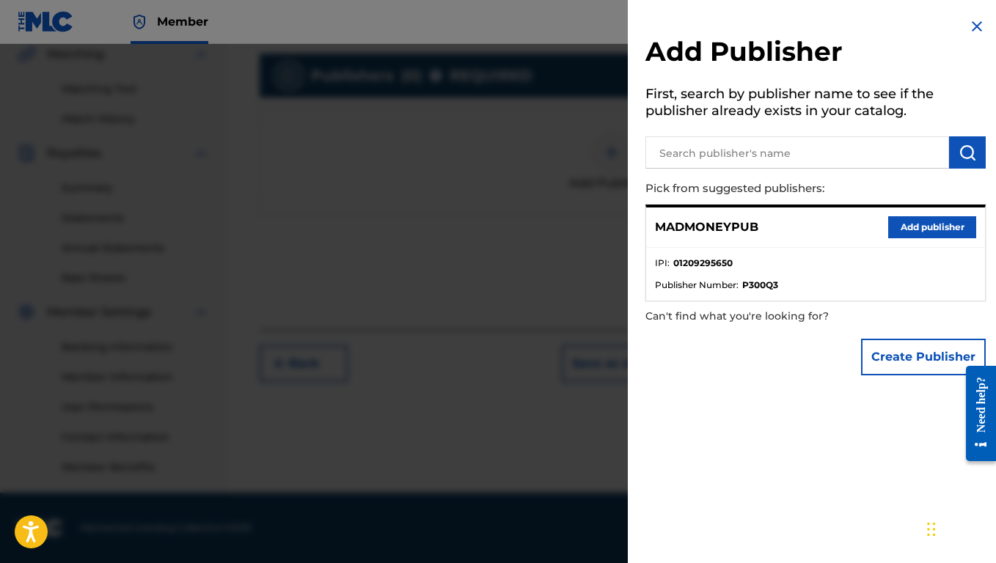
click at [912, 221] on button "Add publisher" at bounding box center [932, 227] width 88 height 22
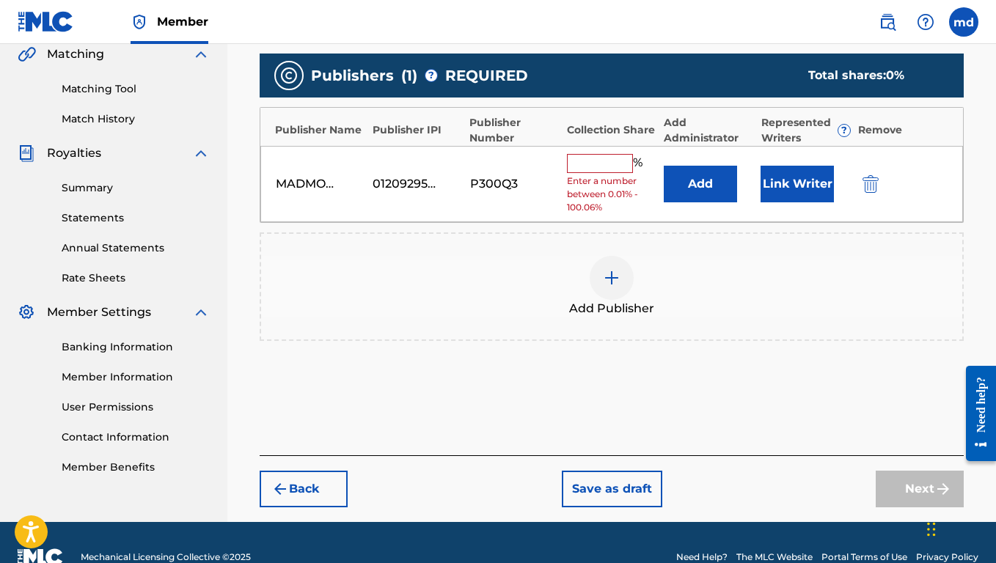
click at [611, 158] on input "text" at bounding box center [600, 163] width 66 height 19
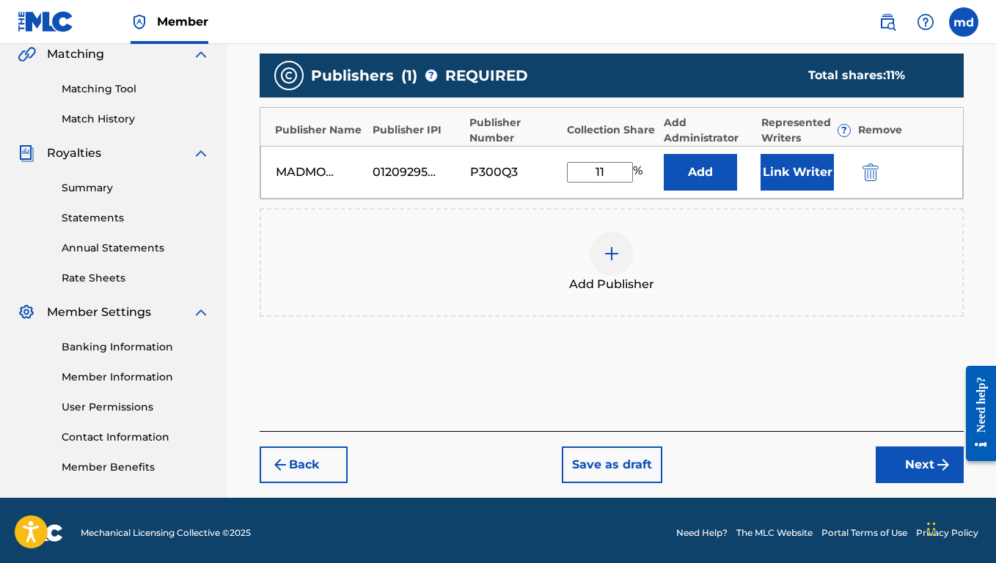
type input "1"
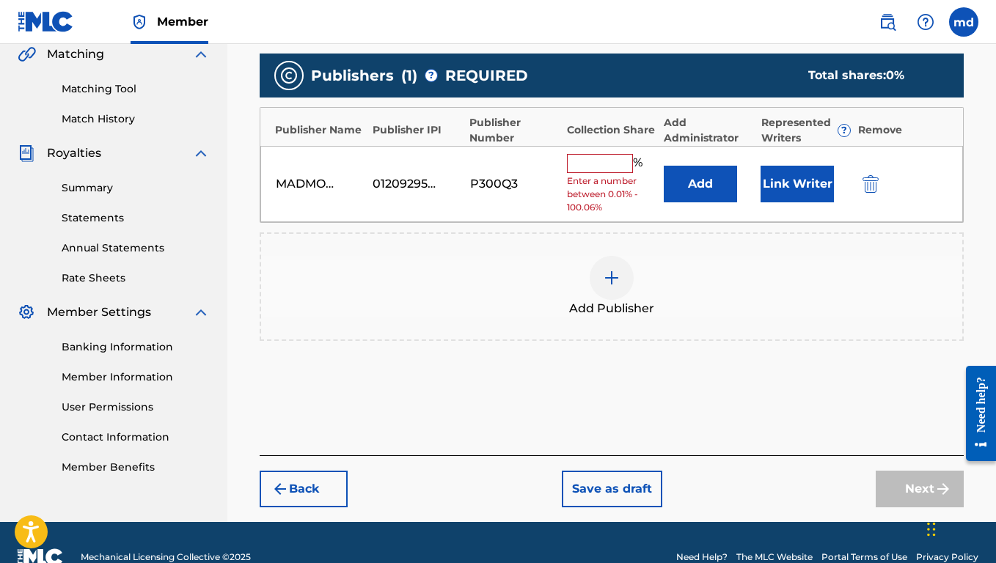
click at [755, 274] on div "Add Publisher" at bounding box center [611, 287] width 701 height 62
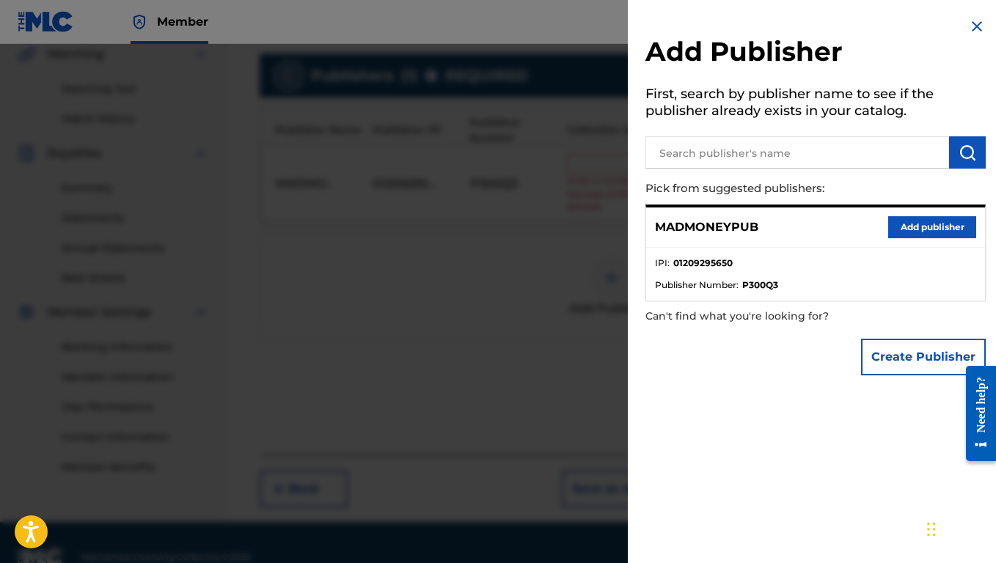
click at [937, 234] on button "Add publisher" at bounding box center [932, 227] width 88 height 22
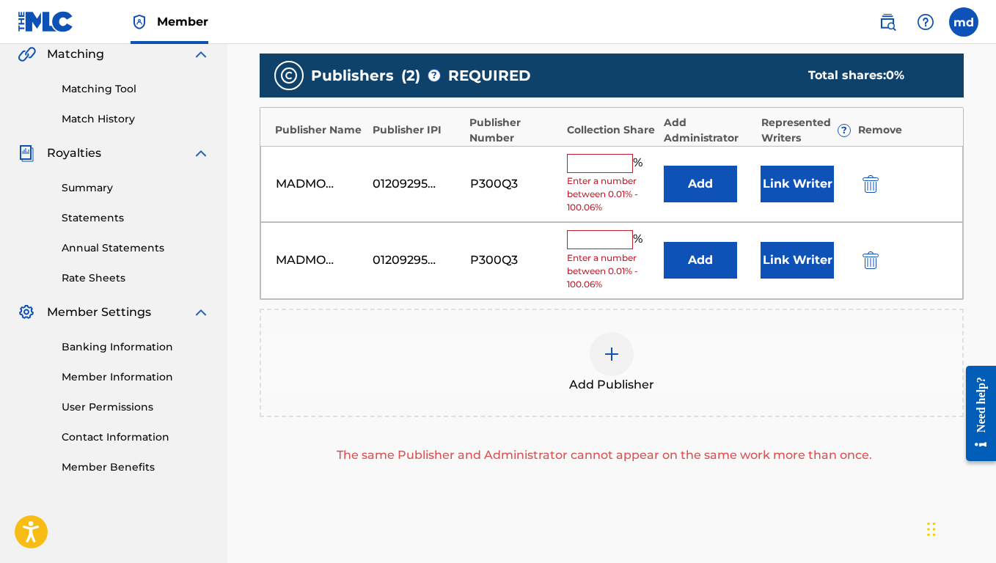
click at [865, 260] on img "submit" at bounding box center [870, 261] width 16 height 18
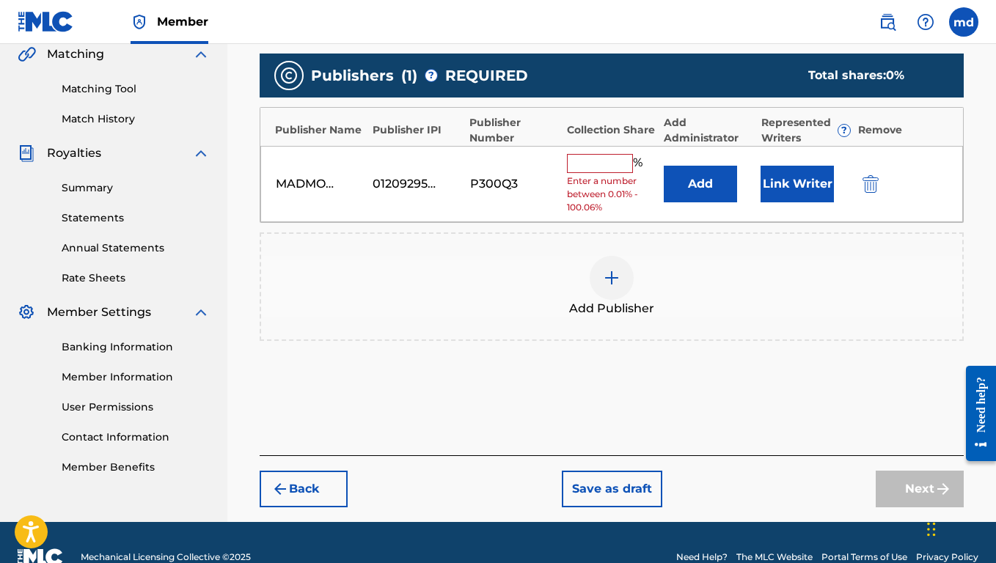
click at [325, 493] on button "Back" at bounding box center [304, 489] width 88 height 37
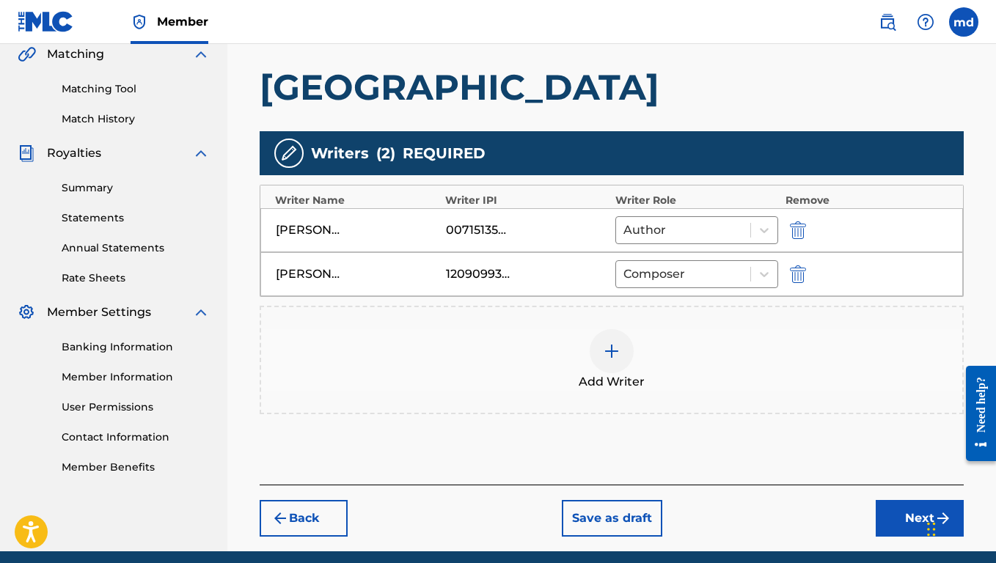
click at [609, 348] on img at bounding box center [612, 351] width 18 height 18
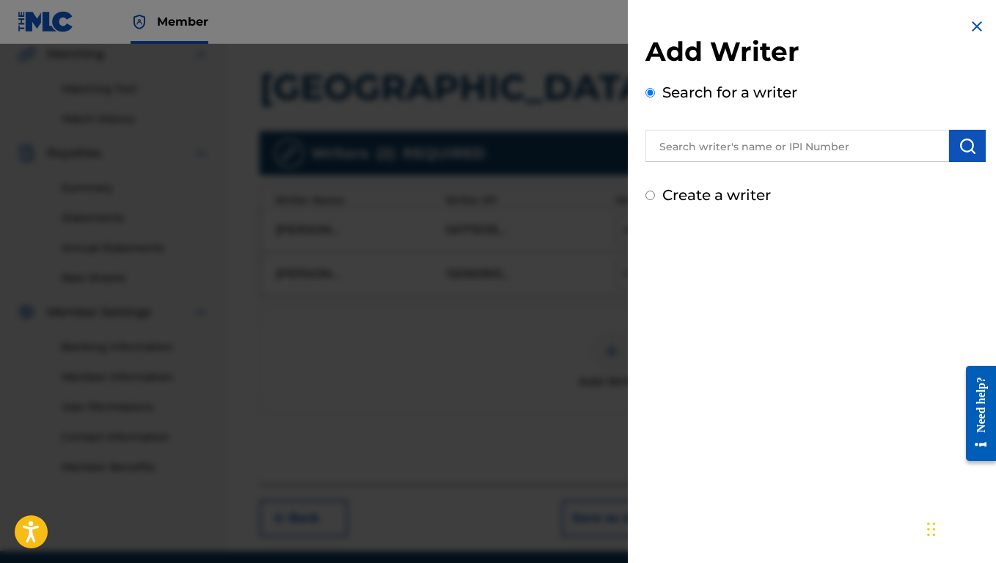
click at [969, 27] on img at bounding box center [977, 27] width 18 height 18
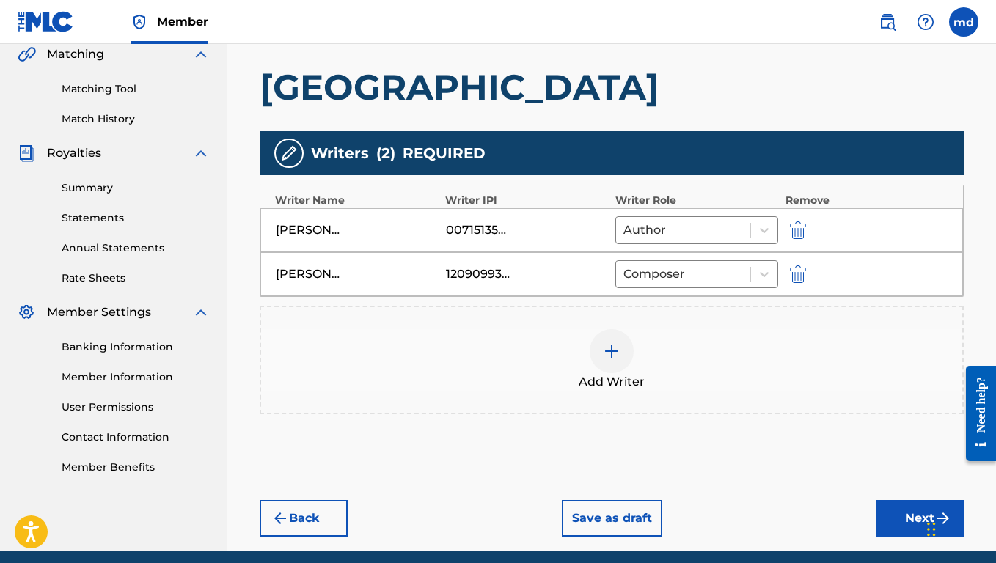
click at [890, 525] on button "Next" at bounding box center [920, 518] width 88 height 37
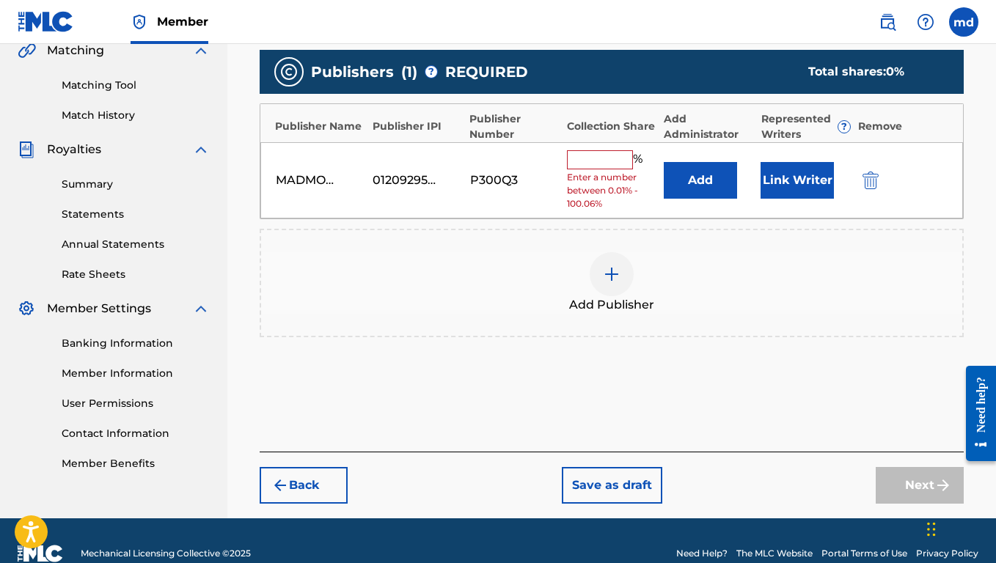
scroll to position [350, 0]
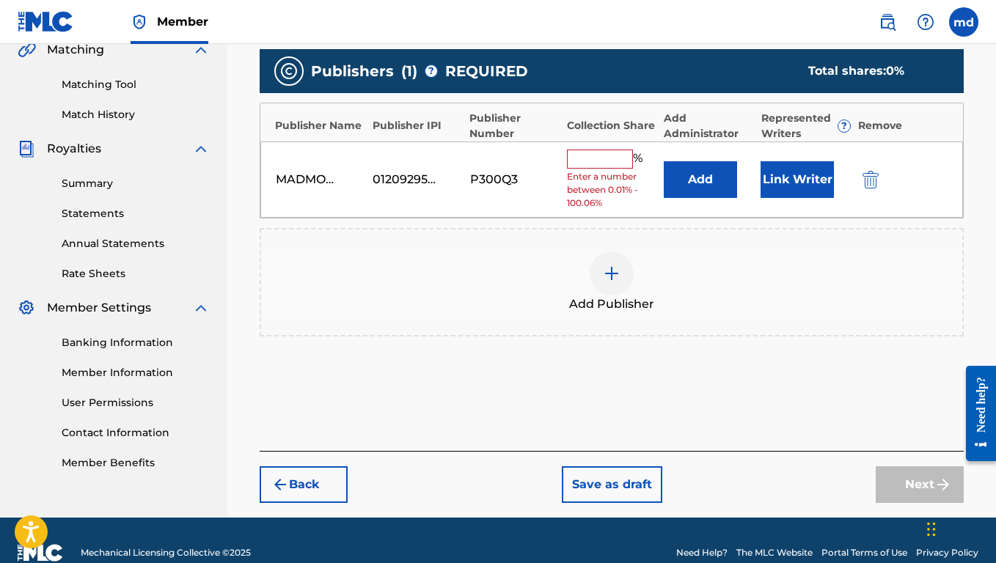
click at [870, 182] on img "submit" at bounding box center [870, 180] width 16 height 18
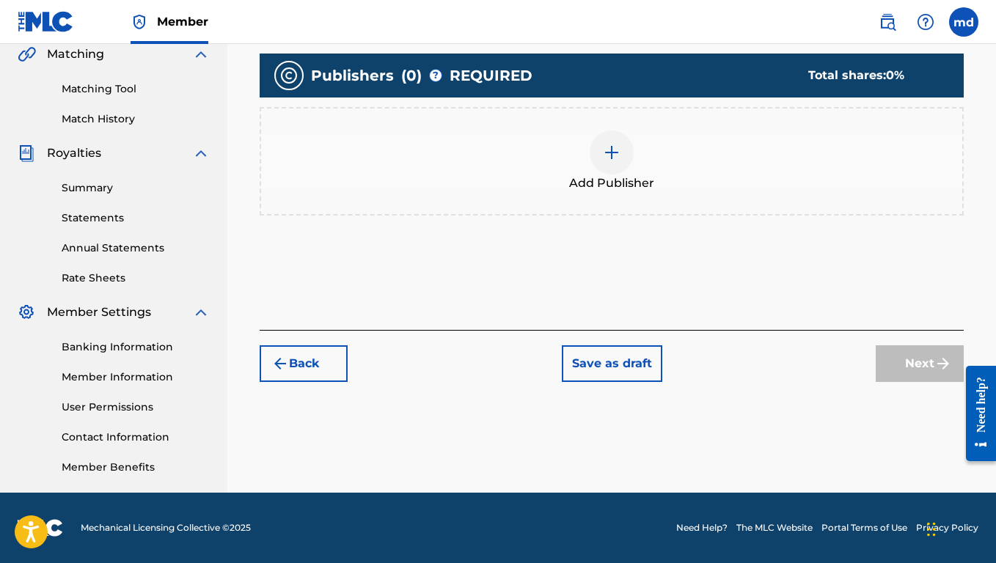
scroll to position [346, 0]
click at [622, 362] on button "Save as draft" at bounding box center [612, 363] width 100 height 37
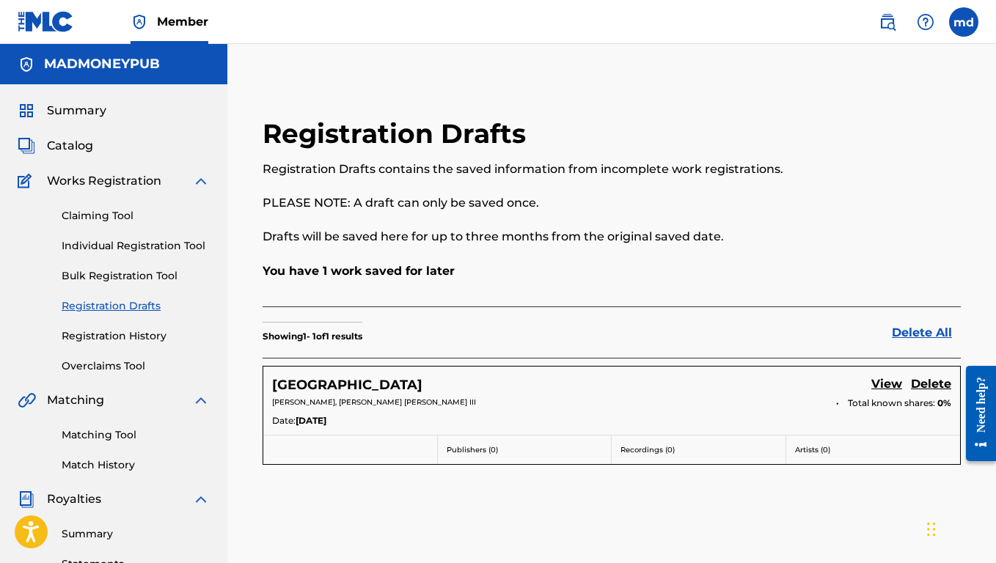
click at [114, 106] on div "Summary" at bounding box center [114, 111] width 192 height 18
click at [124, 69] on h5 "MADMONEYPUB" at bounding box center [102, 64] width 116 height 17
click at [108, 178] on span "Works Registration" at bounding box center [104, 181] width 114 height 18
click at [106, 220] on link "Claiming Tool" at bounding box center [136, 215] width 148 height 15
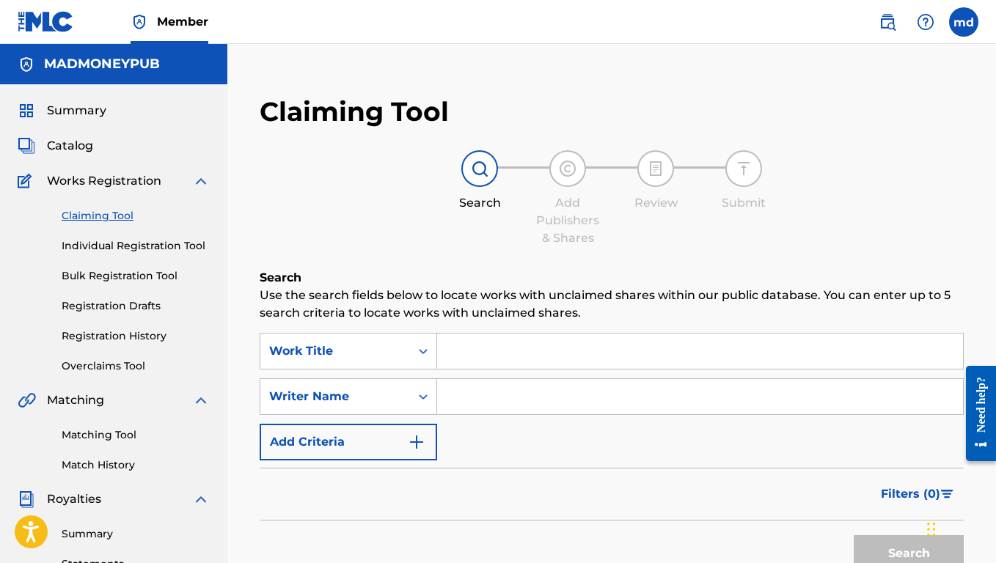
click at [471, 358] on input "Search Form" at bounding box center [700, 351] width 526 height 35
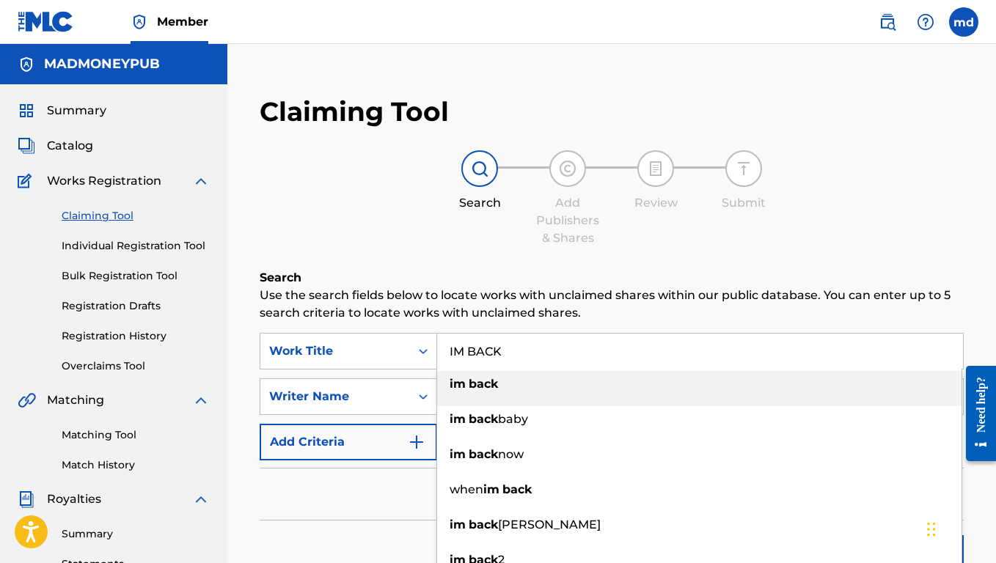
type input "im back"
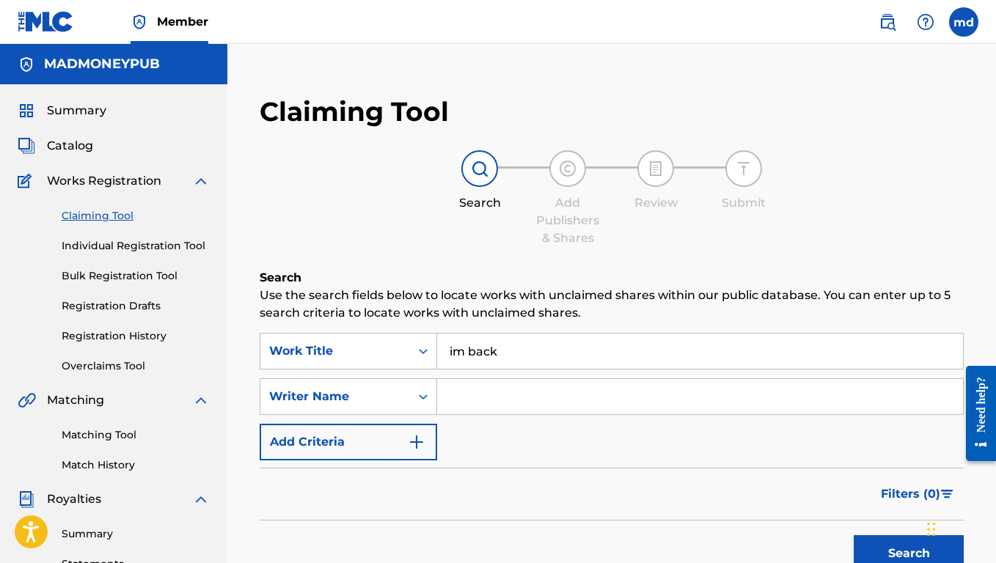
click at [673, 388] on input "Search Form" at bounding box center [700, 396] width 526 height 35
click at [887, 548] on button "Search" at bounding box center [909, 553] width 110 height 37
click at [502, 408] on input "Search Form" at bounding box center [700, 396] width 526 height 35
paste input "1209099354"
type input "1"
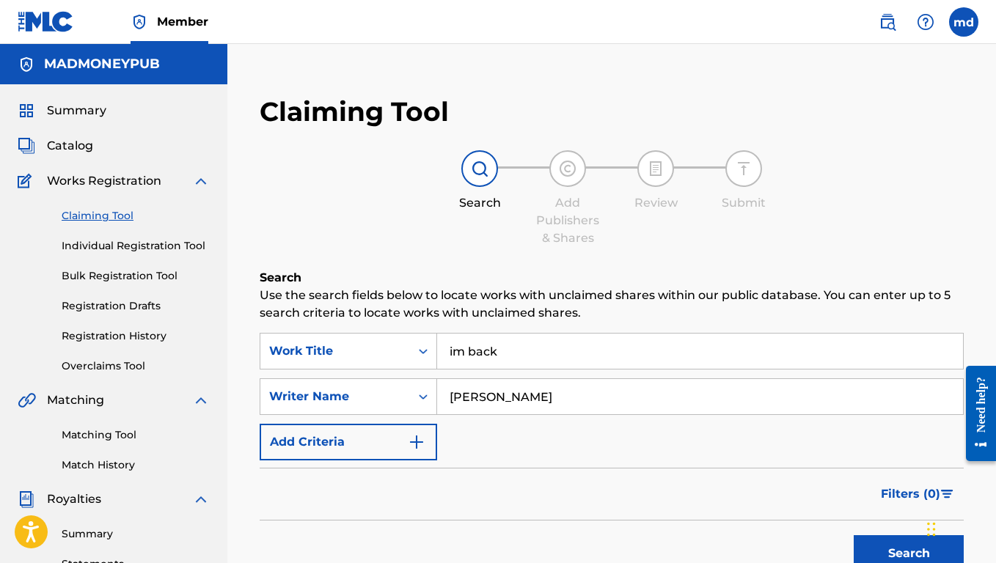
click at [908, 554] on button "Search" at bounding box center [909, 553] width 110 height 37
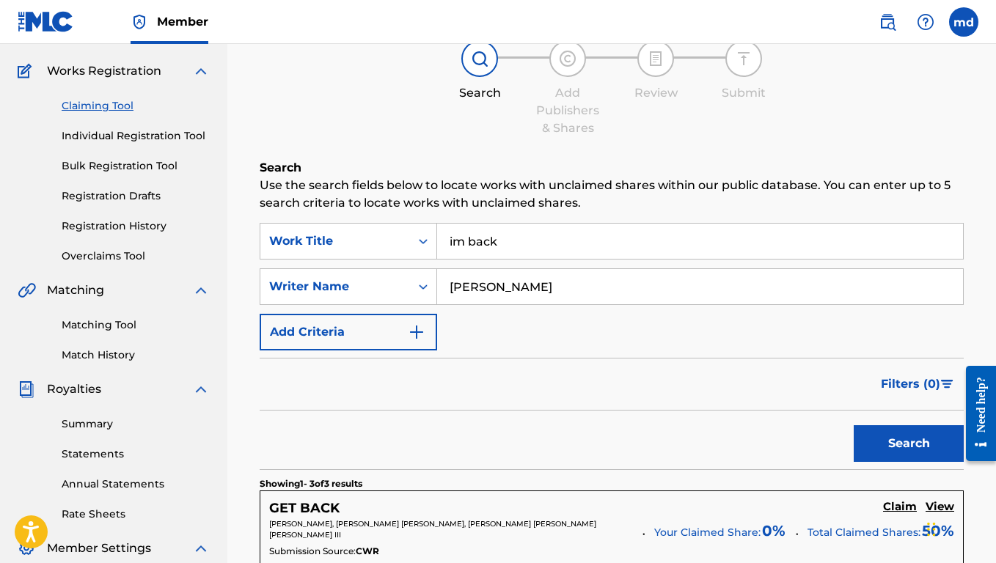
scroll to position [3, 0]
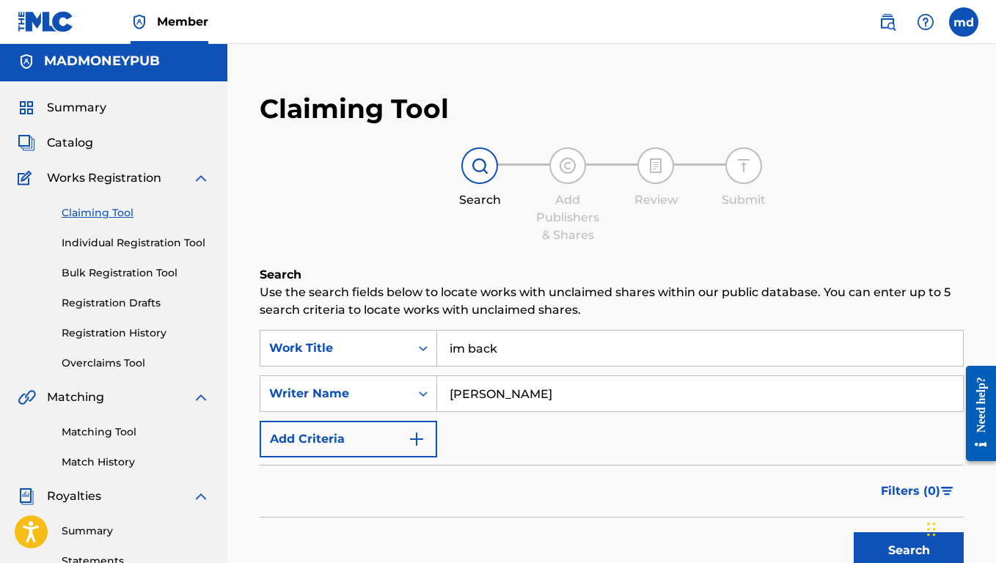
click at [535, 403] on input "[PERSON_NAME]" at bounding box center [700, 393] width 526 height 35
type input "[PERSON_NAME] [PERSON_NAME]"
click at [908, 551] on button "Search" at bounding box center [909, 550] width 110 height 37
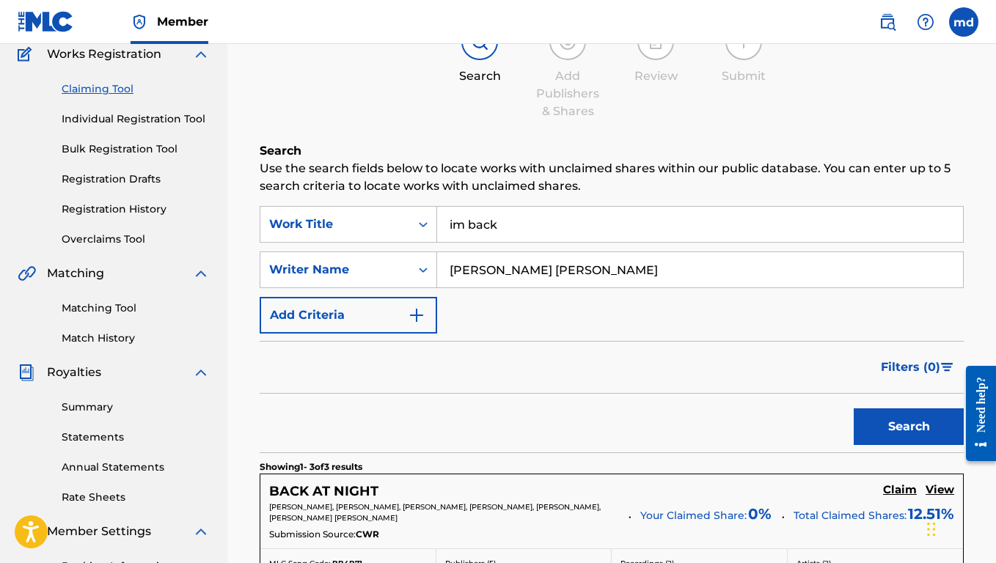
scroll to position [124, 0]
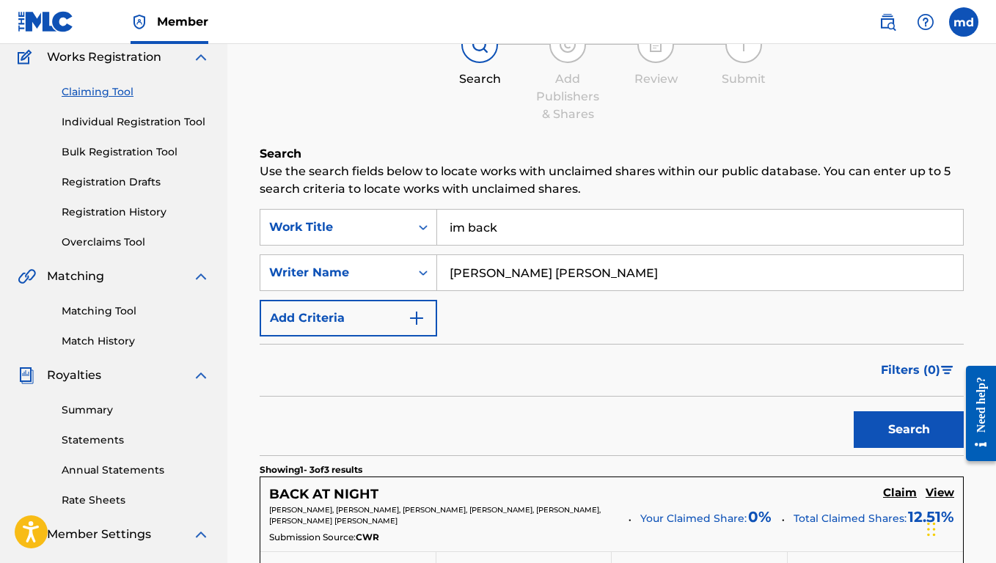
click at [887, 424] on button "Search" at bounding box center [909, 429] width 110 height 37
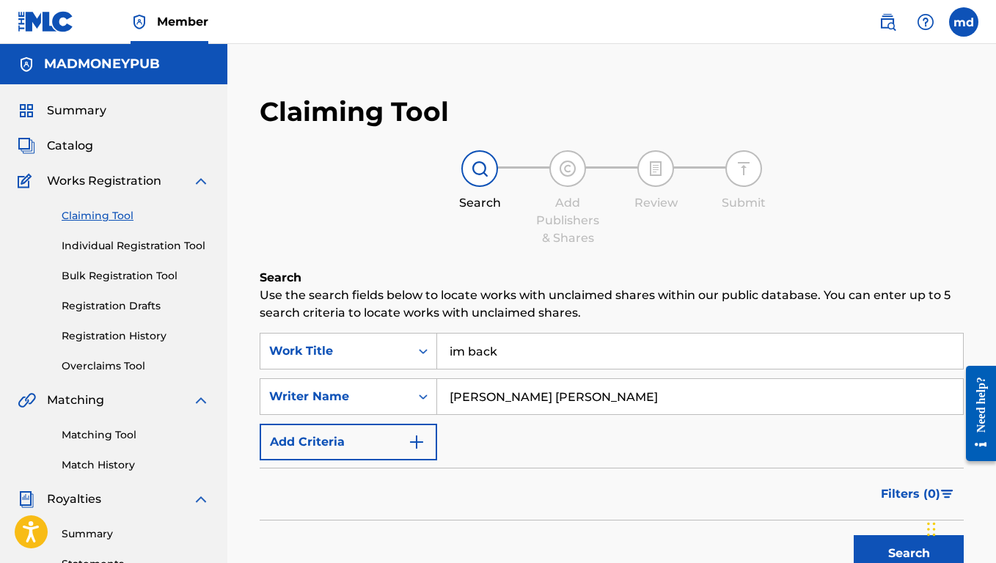
scroll to position [0, 0]
click at [155, 249] on link "Individual Registration Tool" at bounding box center [136, 245] width 148 height 15
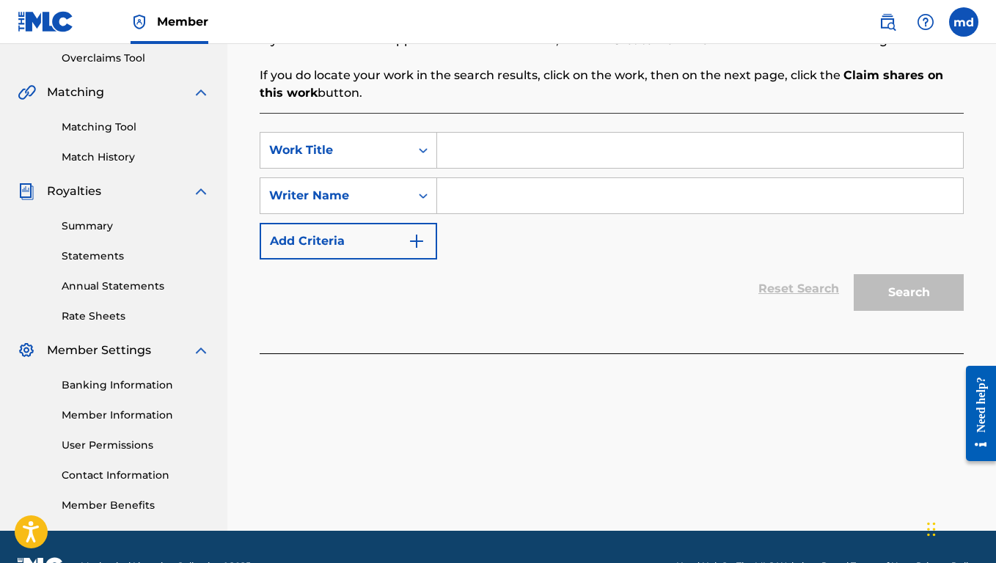
scroll to position [241, 0]
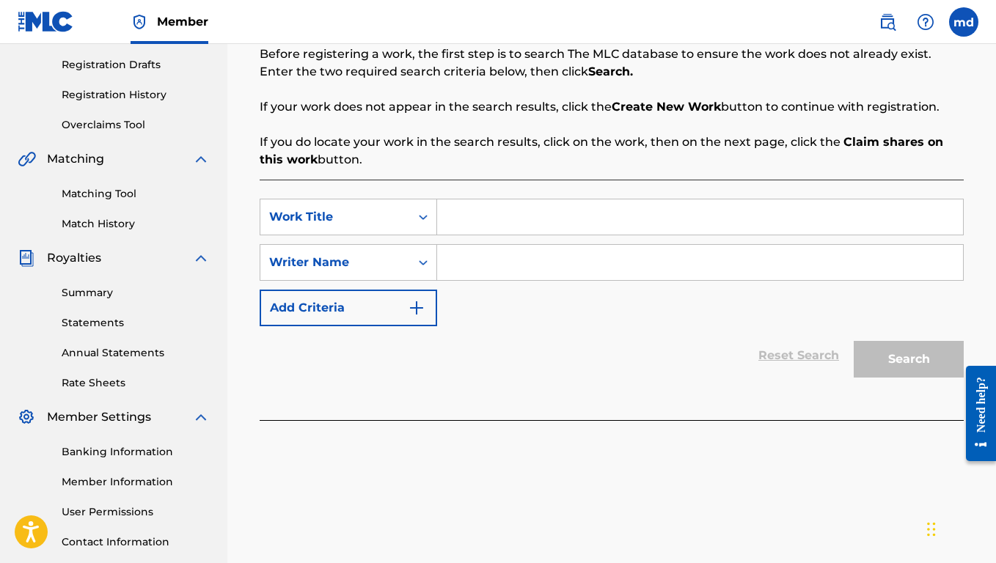
click at [527, 227] on input "Search Form" at bounding box center [700, 216] width 526 height 35
type input "IM BACK"
click at [503, 258] on input "Search Form" at bounding box center [700, 262] width 526 height 35
paste input "1209099354"
type input "1209099354"
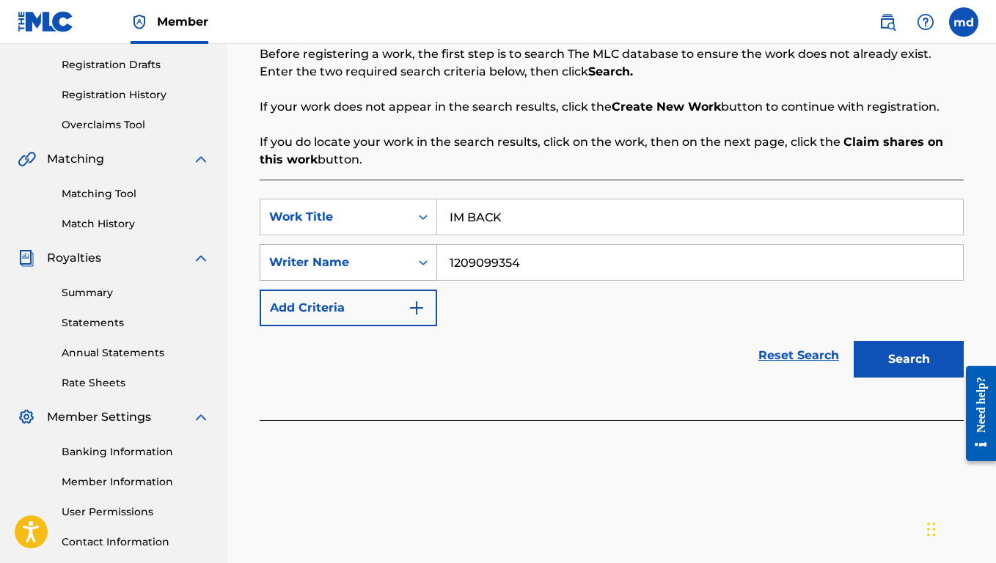
drag, startPoint x: 543, startPoint y: 264, endPoint x: 427, endPoint y: 264, distance: 115.1
click at [427, 264] on div "SearchWithCriteria56442b43-4456-4173-b00a-69b5a2847045 Writer Name 1209099354" at bounding box center [612, 262] width 704 height 37
type input "[PERSON_NAME] [PERSON_NAME]"
click at [908, 359] on button "Search" at bounding box center [909, 359] width 110 height 37
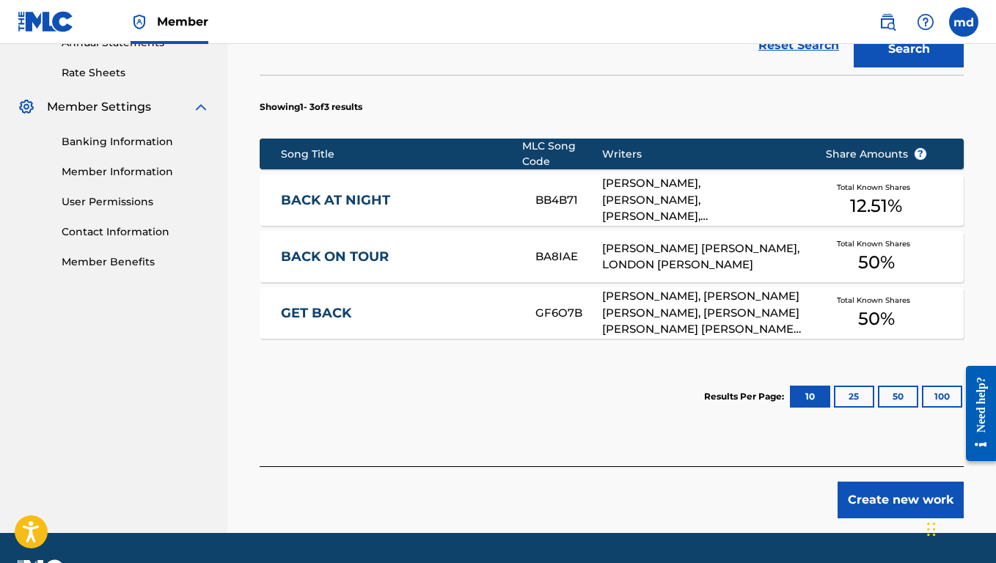
scroll to position [553, 0]
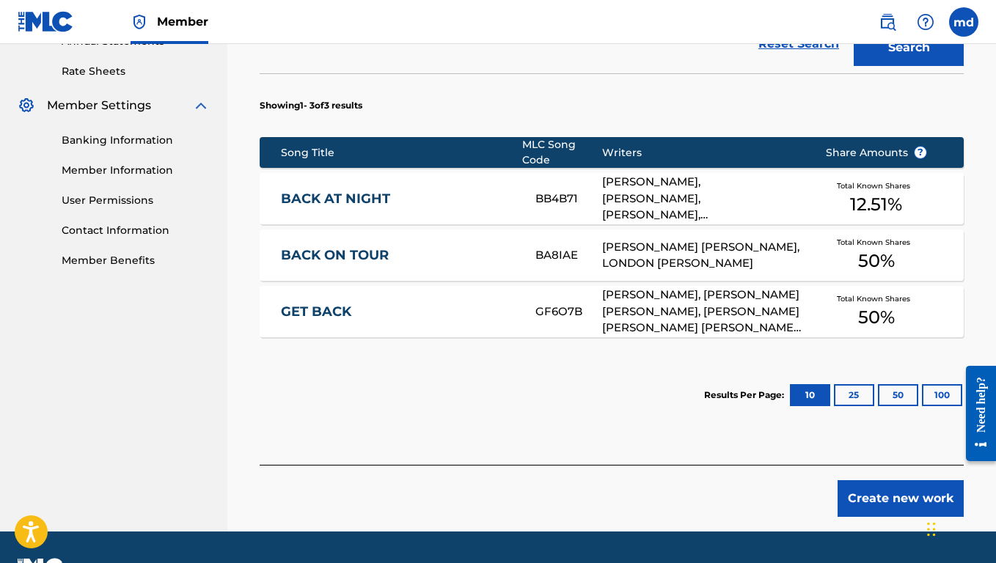
click at [873, 489] on button "Create new work" at bounding box center [900, 498] width 126 height 37
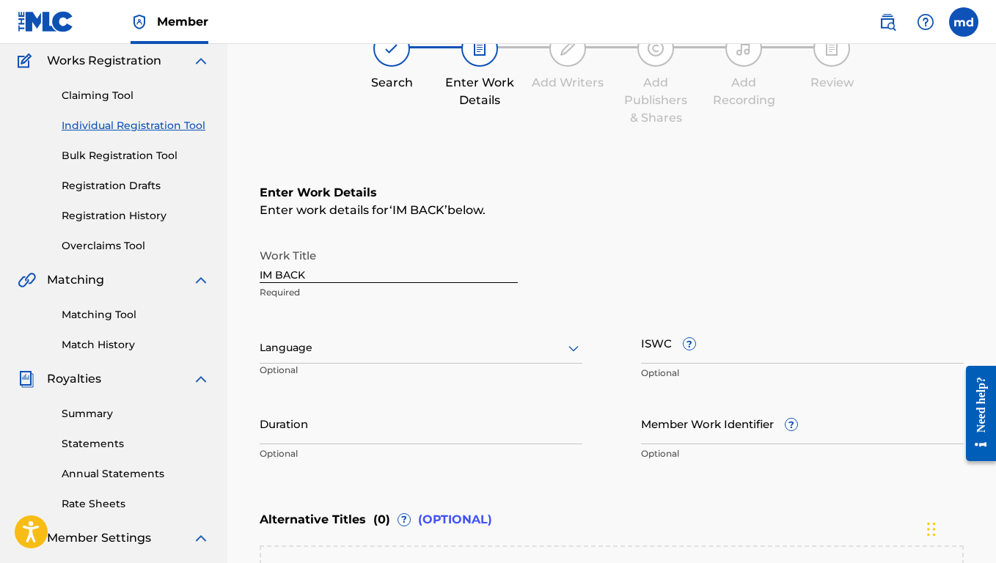
scroll to position [122, 0]
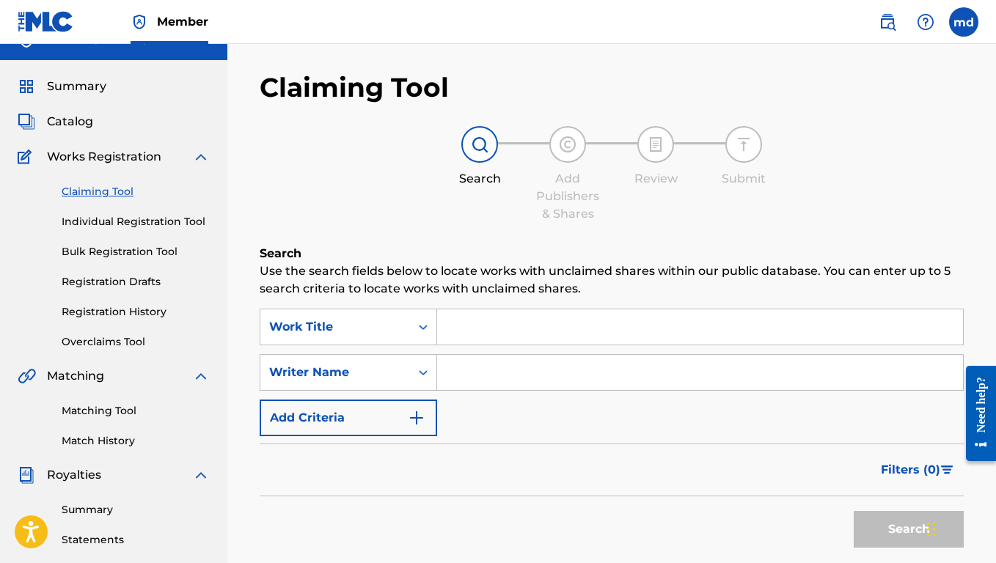
scroll to position [67, 0]
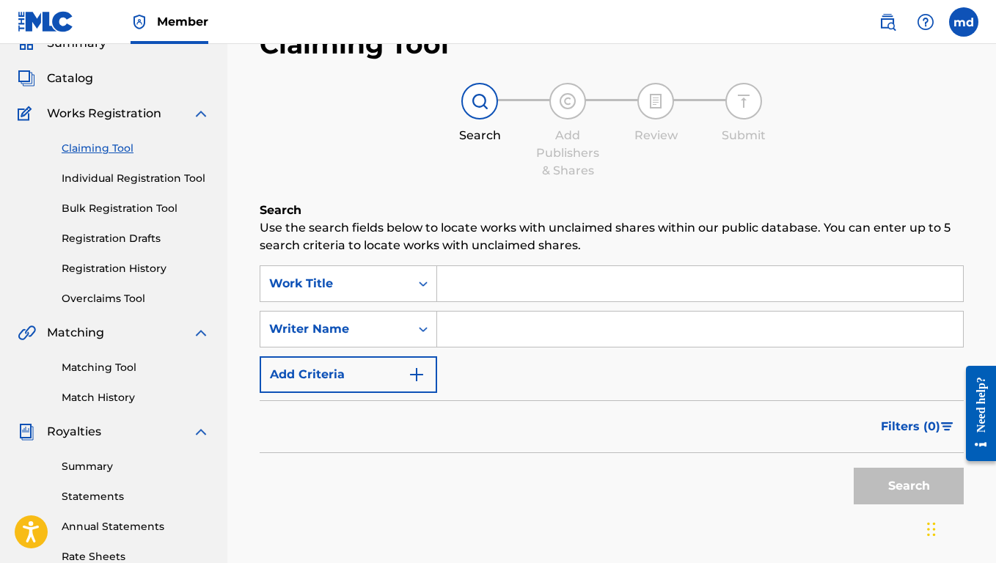
click at [510, 293] on input "Search Form" at bounding box center [700, 283] width 526 height 35
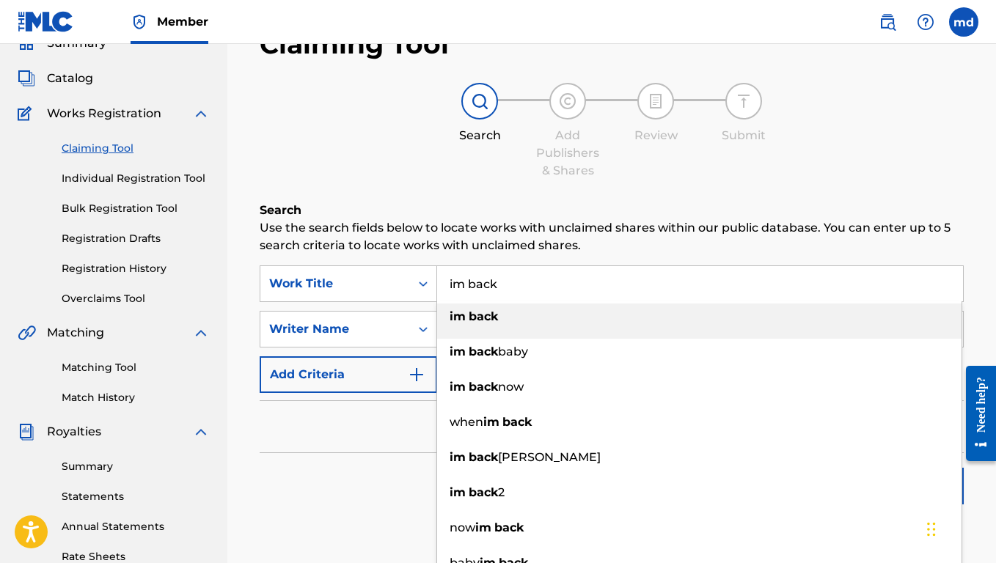
type input "im back"
click at [543, 315] on div "im back" at bounding box center [699, 317] width 524 height 26
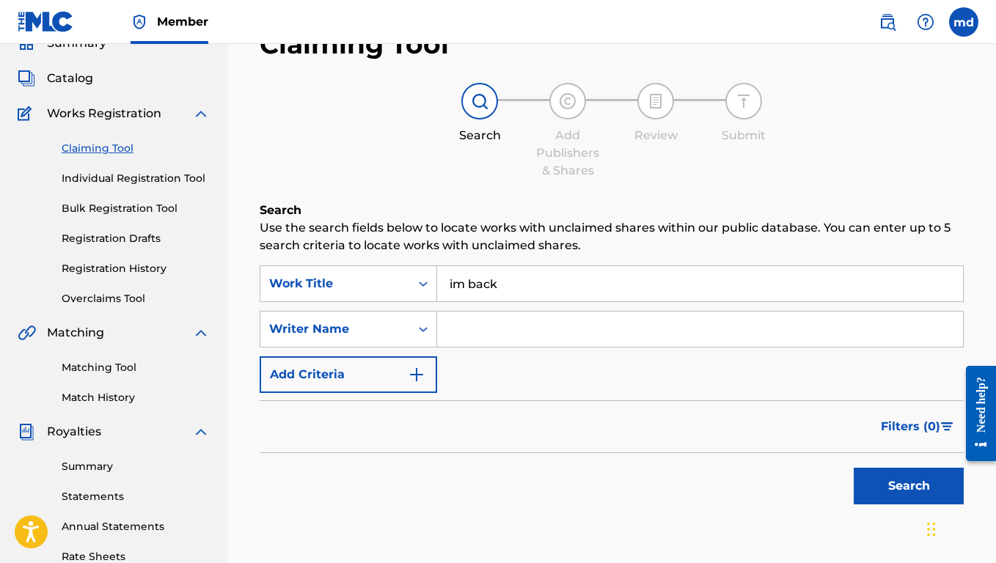
click at [908, 485] on button "Search" at bounding box center [909, 486] width 110 height 37
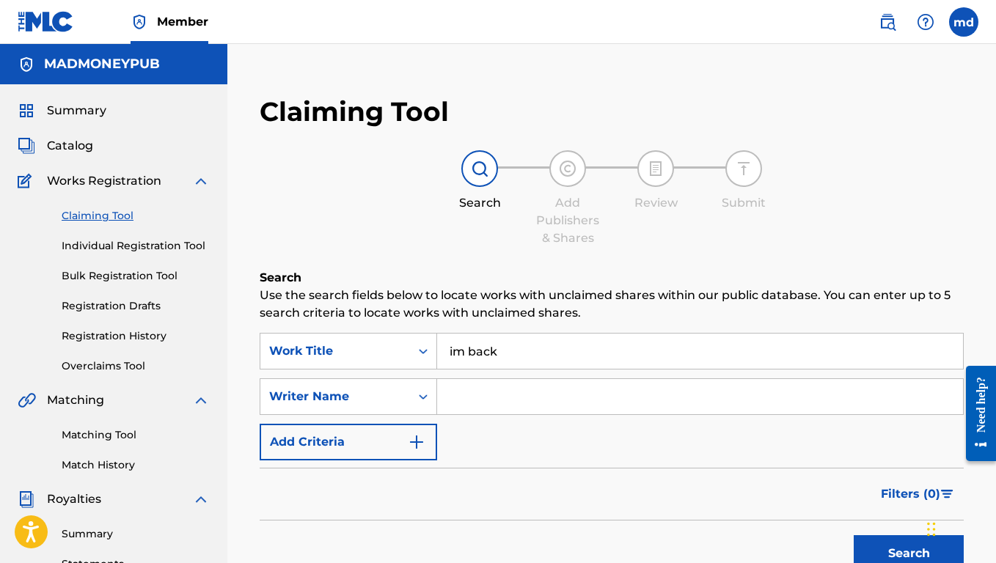
scroll to position [0, 0]
click at [125, 244] on link "Individual Registration Tool" at bounding box center [136, 245] width 148 height 15
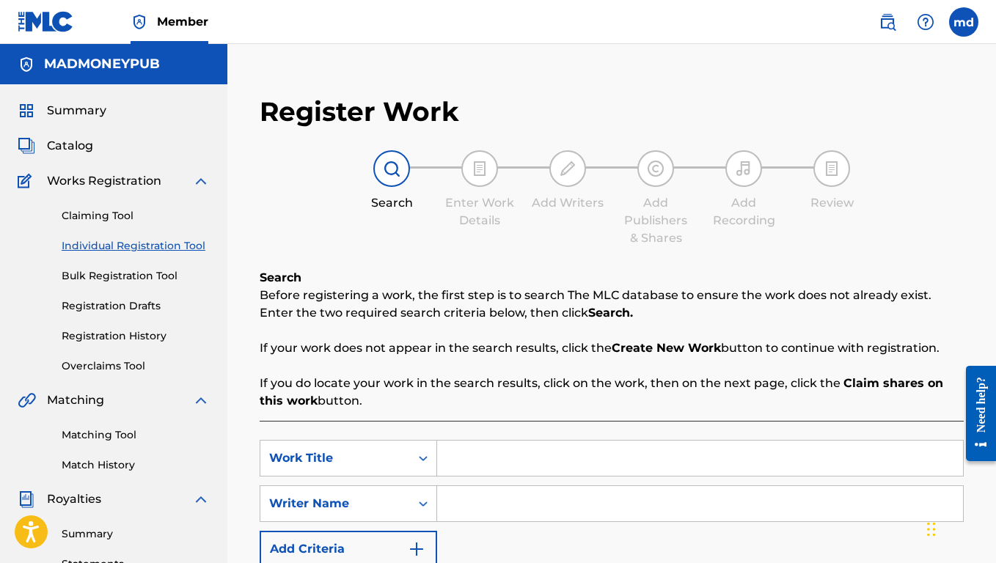
click at [478, 450] on input "Search Form" at bounding box center [700, 458] width 526 height 35
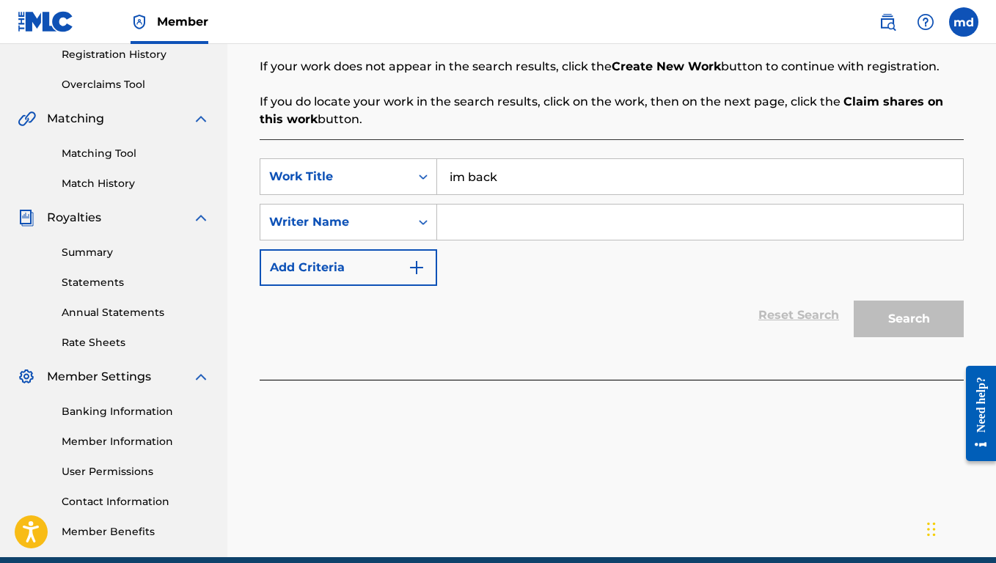
scroll to position [290, 0]
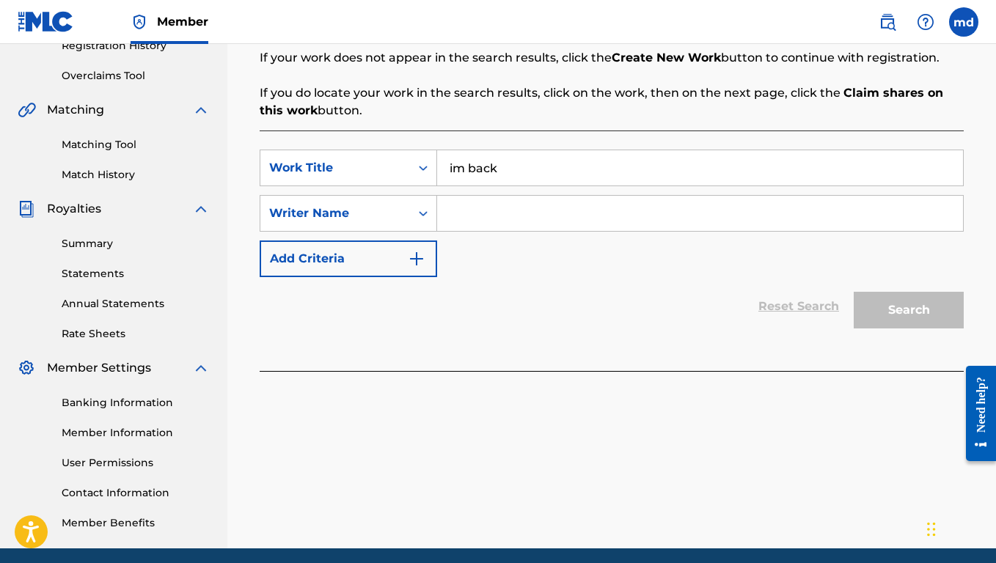
type input "im back"
click at [599, 209] on input "Search Form" at bounding box center [700, 213] width 526 height 35
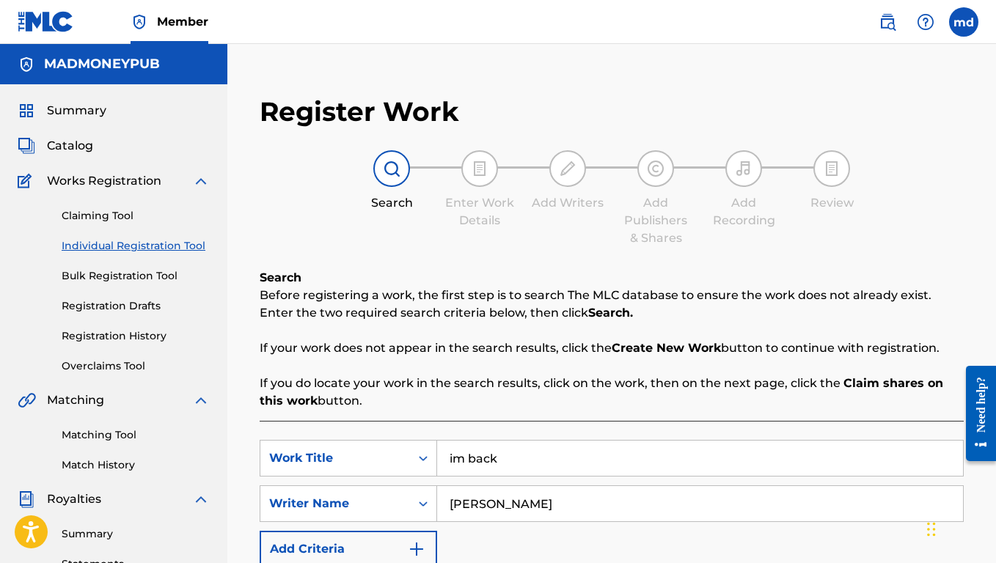
scroll to position [0, 0]
type input "[PERSON_NAME]"
click at [127, 215] on link "Claiming Tool" at bounding box center [136, 215] width 148 height 15
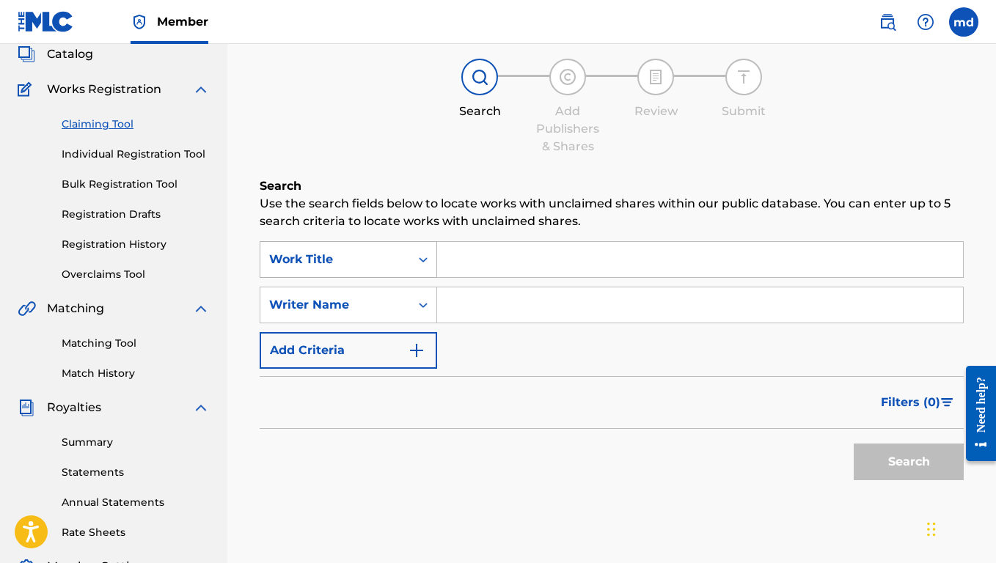
scroll to position [94, 0]
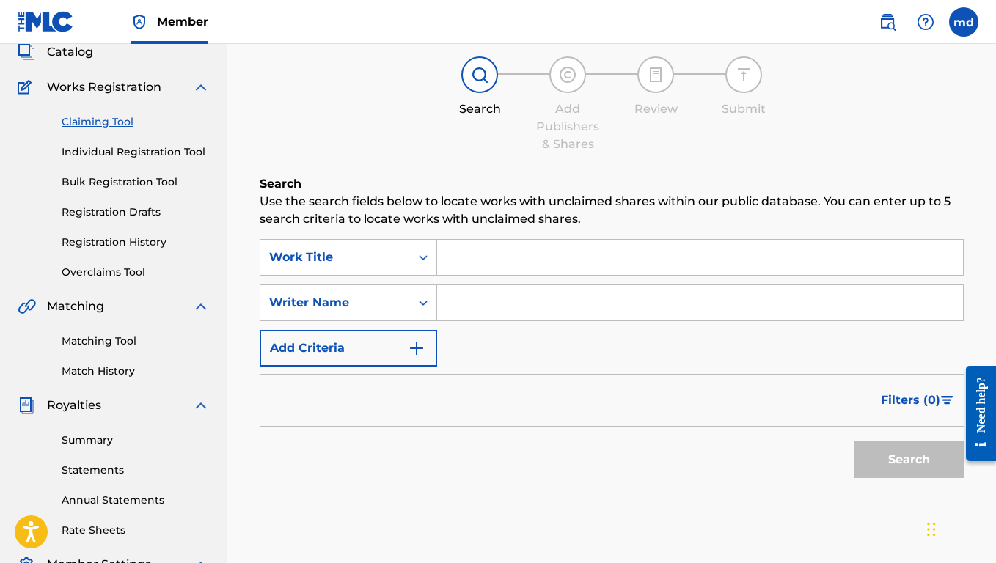
click at [139, 137] on div "Claiming Tool Individual Registration Tool Bulk Registration Tool Registration …" at bounding box center [114, 188] width 192 height 184
click at [139, 140] on div "Claiming Tool Individual Registration Tool Bulk Registration Tool Registration …" at bounding box center [114, 188] width 192 height 184
click at [138, 147] on link "Individual Registration Tool" at bounding box center [136, 151] width 148 height 15
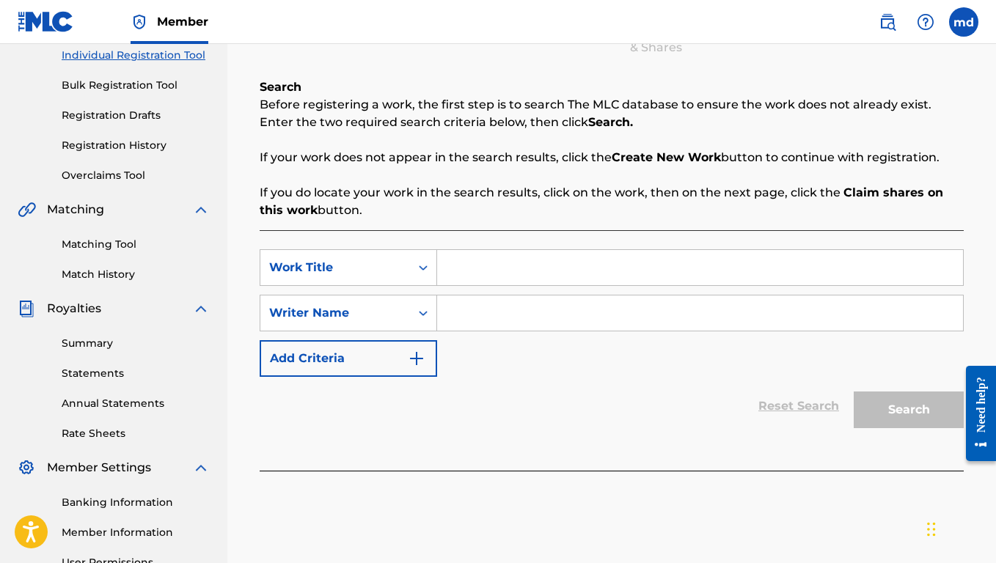
scroll to position [197, 0]
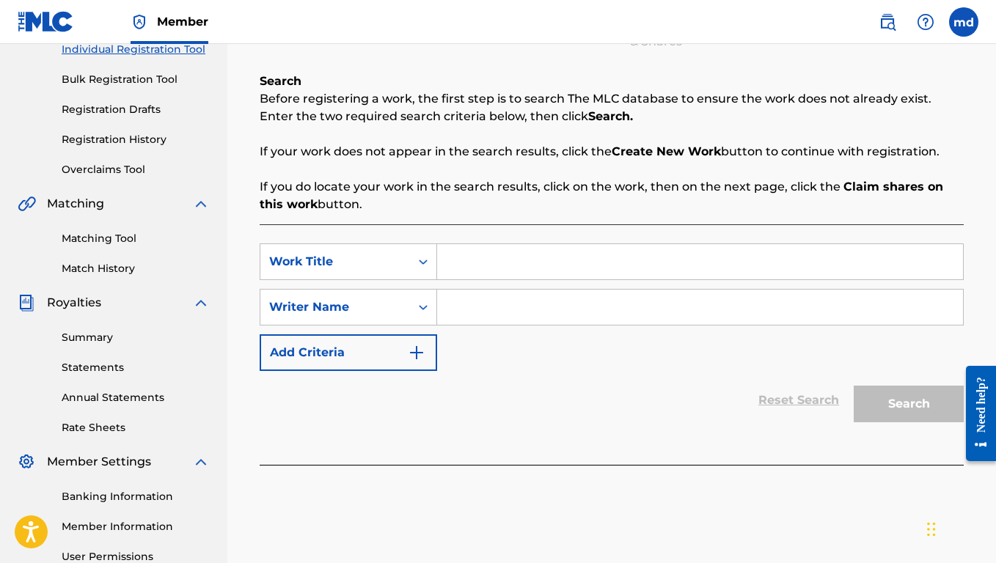
click at [475, 257] on input "Search Form" at bounding box center [700, 261] width 526 height 35
type input "im back"
click at [479, 300] on input "Search Form" at bounding box center [700, 307] width 526 height 35
paste input "USA2P2516249"
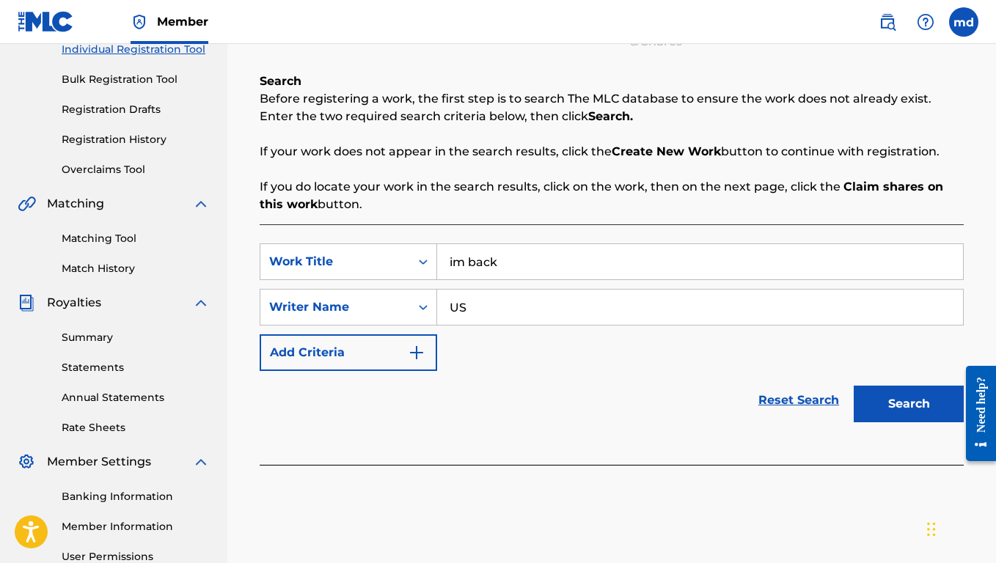
type input "U"
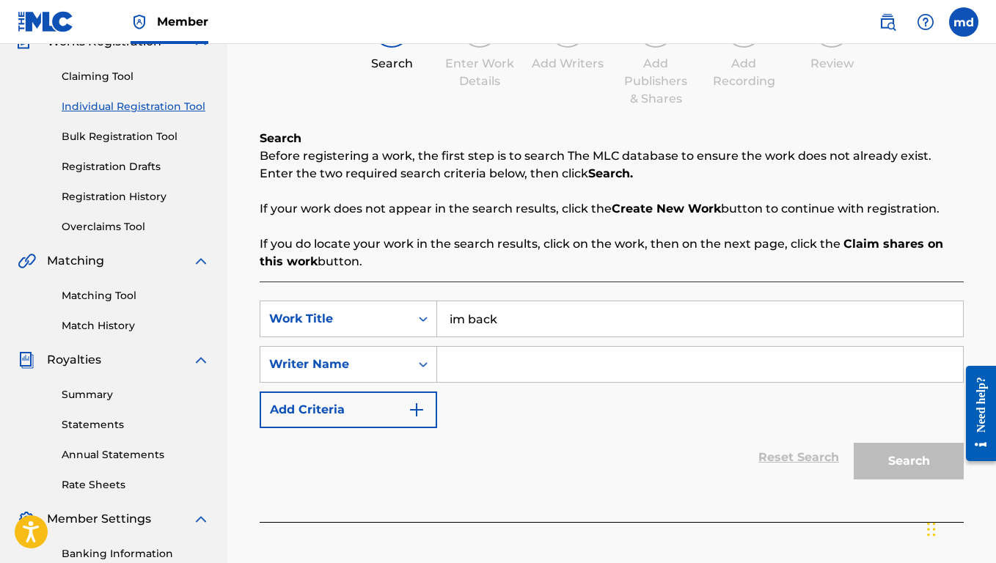
scroll to position [126, 0]
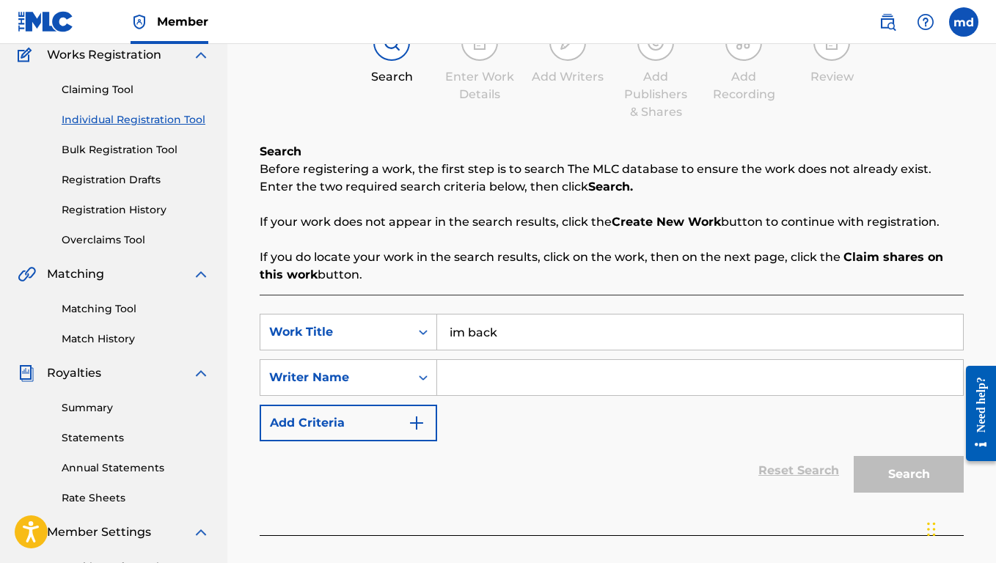
click at [144, 127] on link "Individual Registration Tool" at bounding box center [136, 119] width 148 height 15
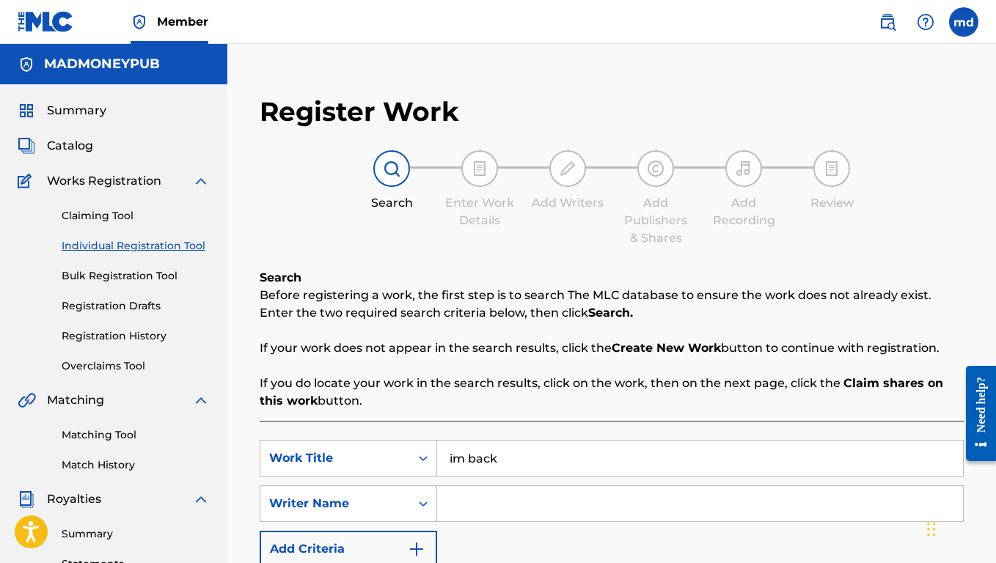
click at [144, 127] on div "Summary Catalog Works Registration Claiming Tool Individual Registration Tool B…" at bounding box center [113, 461] width 227 height 755
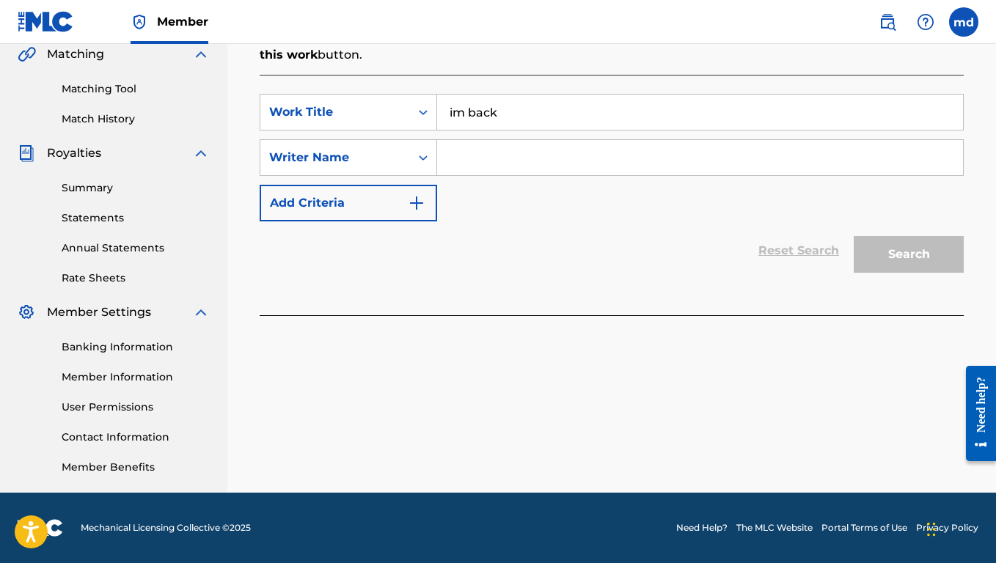
scroll to position [346, 0]
click at [522, 123] on input "im back" at bounding box center [700, 112] width 526 height 35
type input "im back"
click at [501, 161] on input "Search Form" at bounding box center [700, 157] width 526 height 35
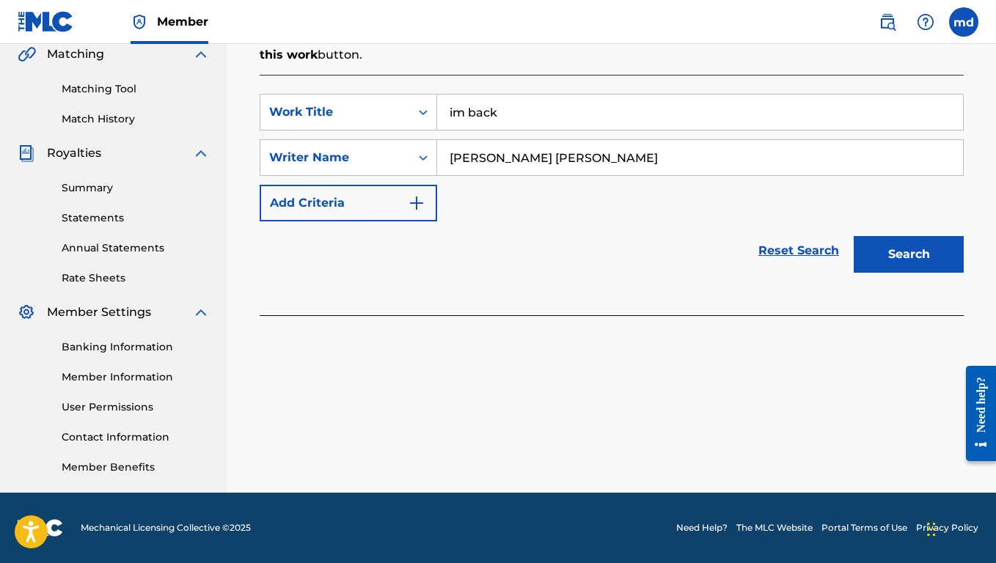
type input "[PERSON_NAME] [PERSON_NAME]"
click at [908, 254] on button "Search" at bounding box center [909, 254] width 110 height 37
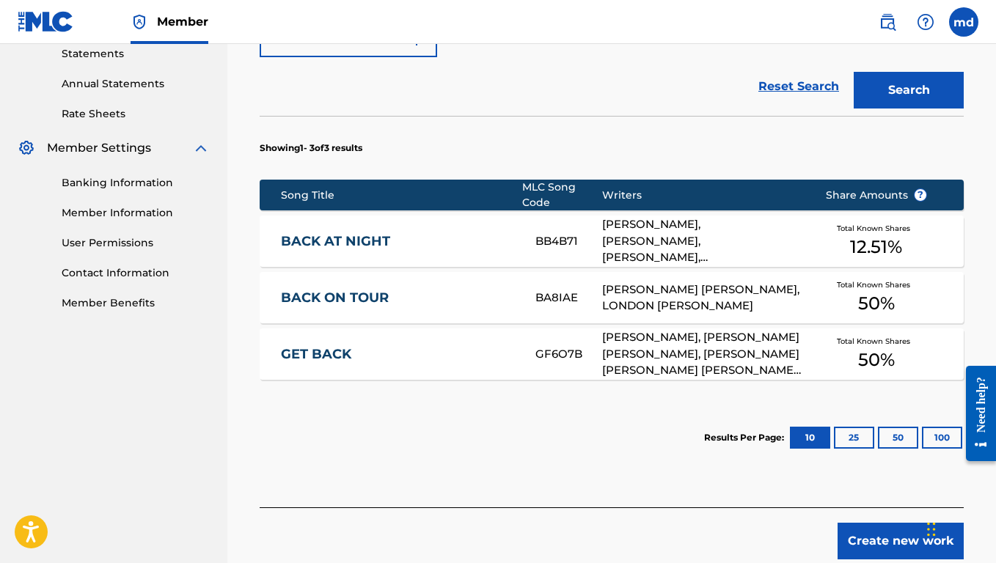
scroll to position [522, 0]
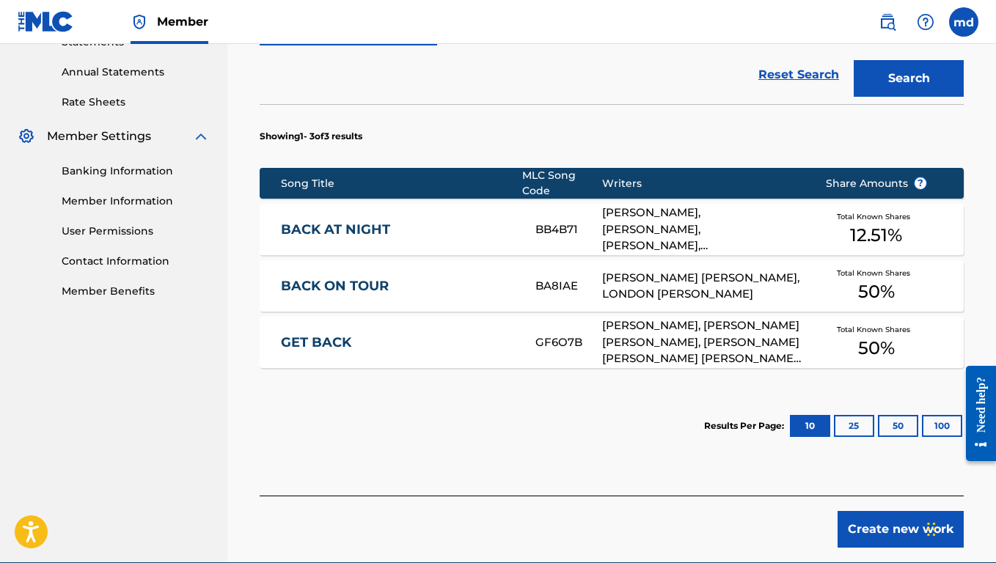
click at [863, 519] on button "Create new work" at bounding box center [900, 529] width 126 height 37
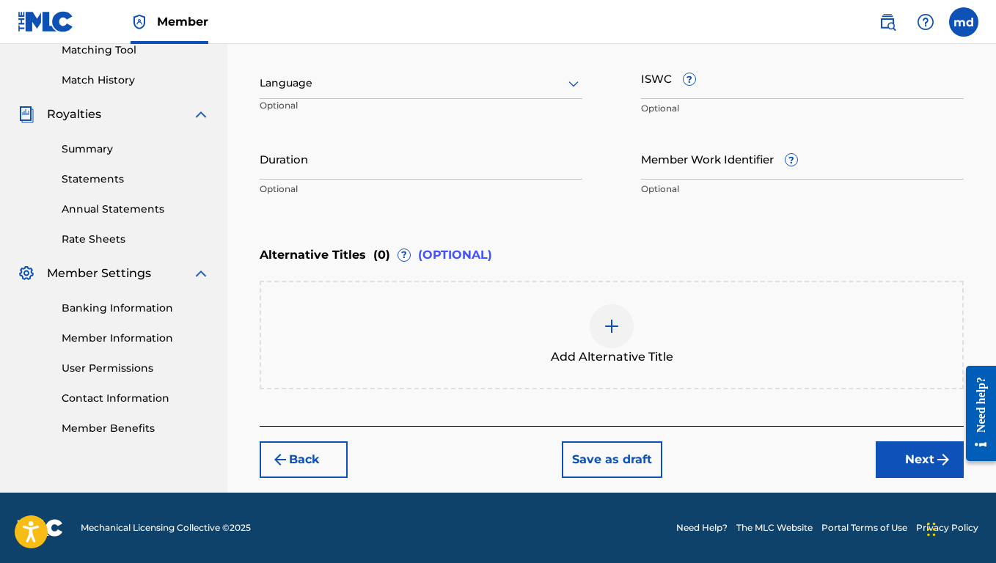
scroll to position [385, 0]
click at [915, 458] on button "Next" at bounding box center [920, 459] width 88 height 37
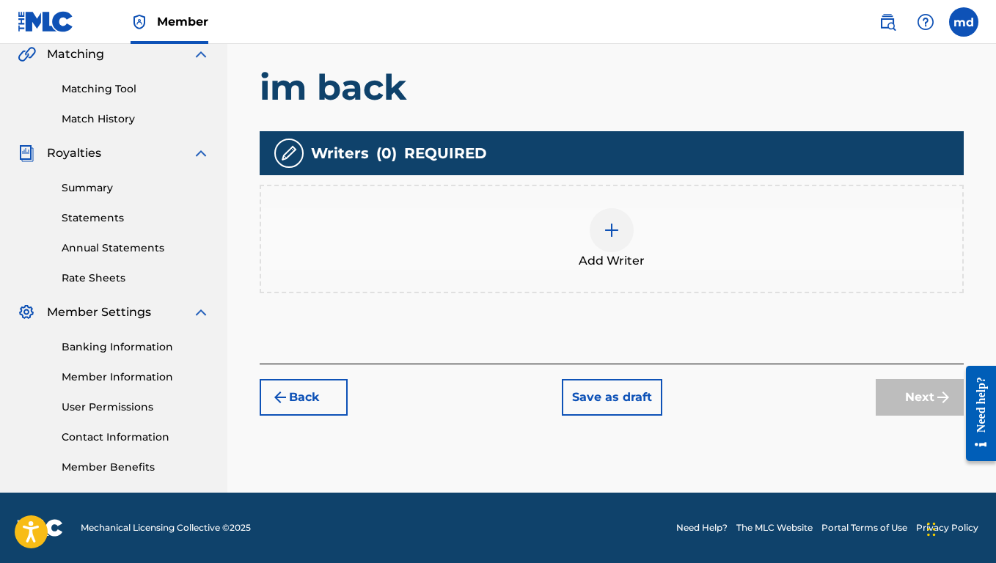
scroll to position [346, 0]
click at [613, 249] on div at bounding box center [612, 230] width 44 height 44
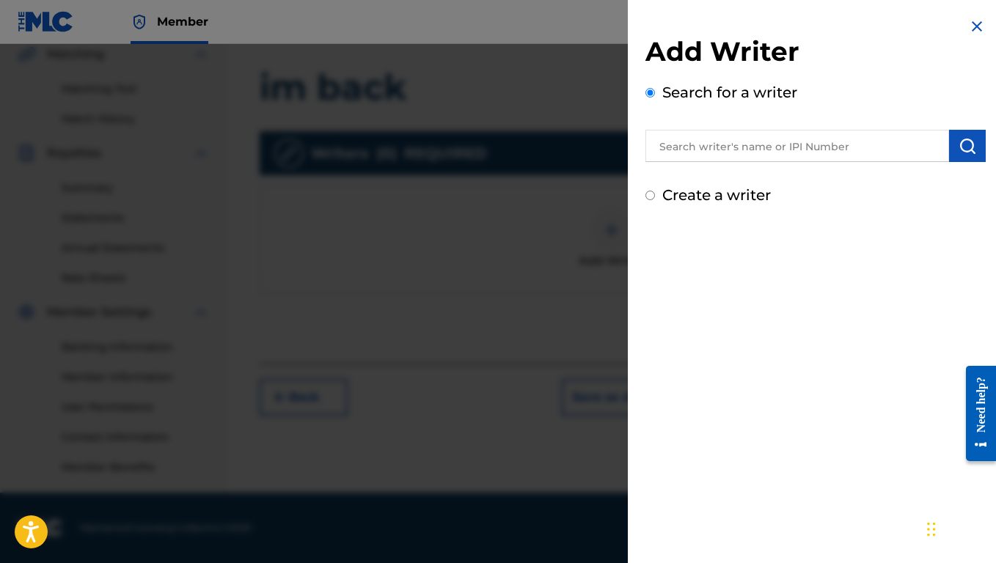
click at [737, 155] on input "text" at bounding box center [797, 146] width 304 height 32
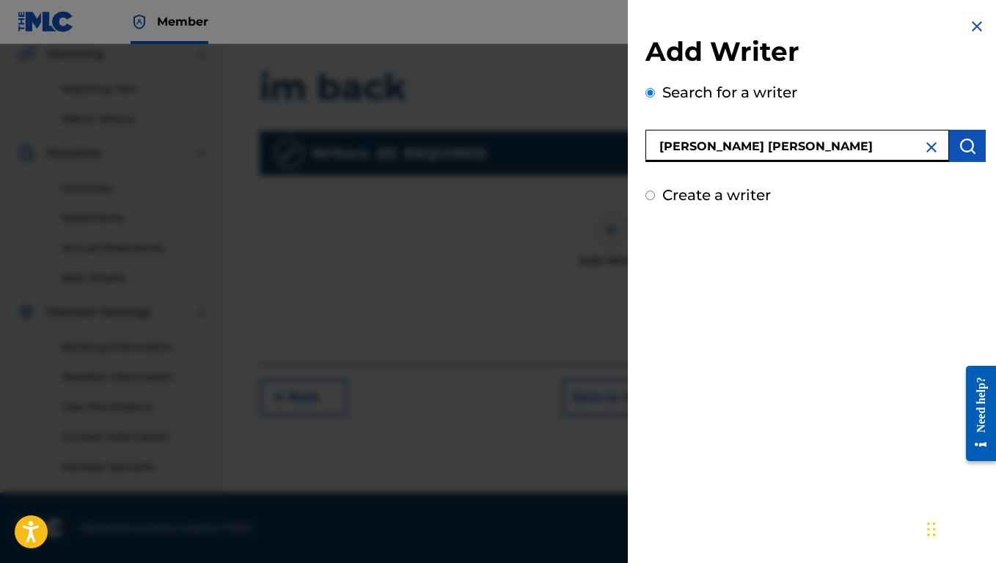
type input "[PERSON_NAME] [PERSON_NAME]"
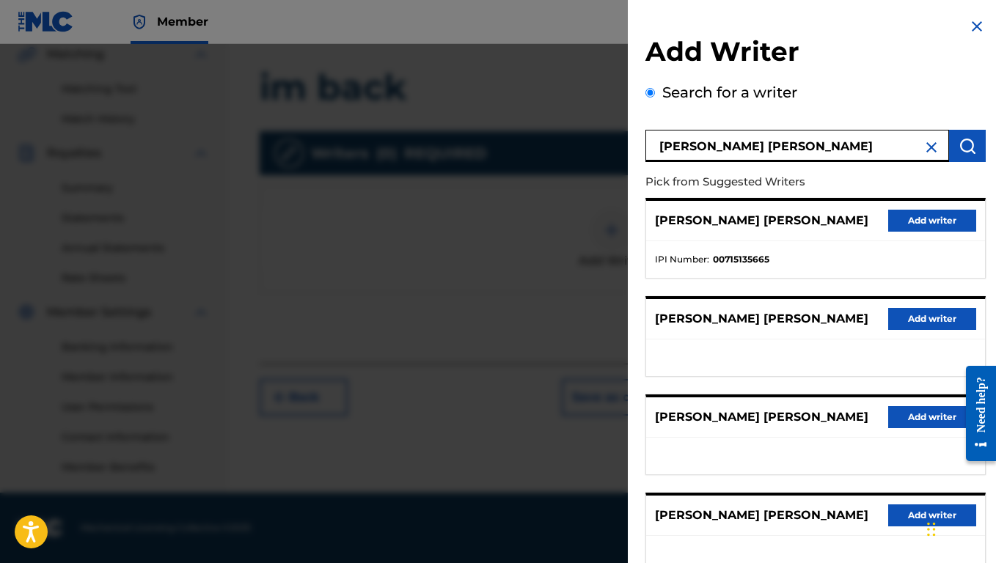
click at [920, 226] on button "Add writer" at bounding box center [932, 221] width 88 height 22
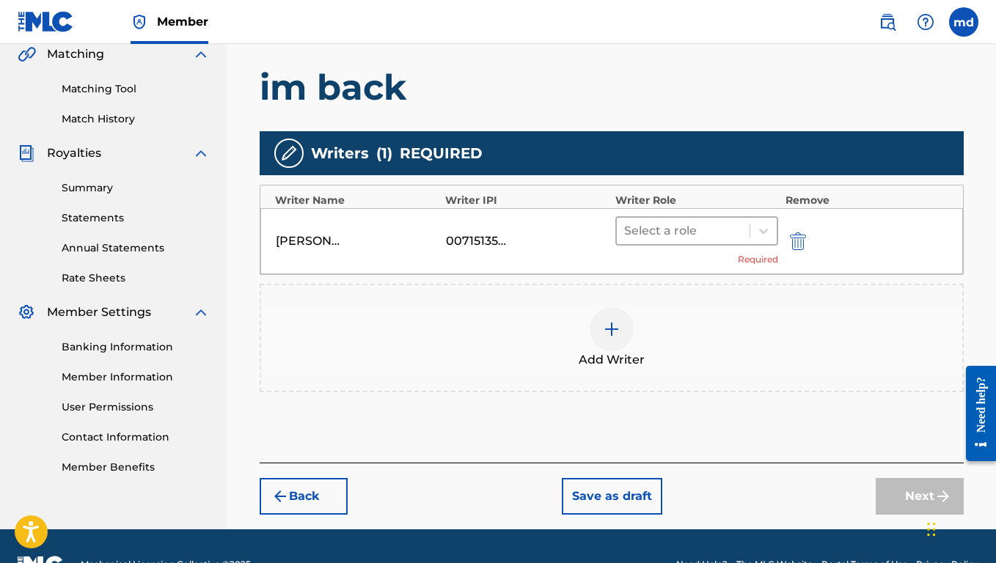
click at [661, 242] on div "Select a role" at bounding box center [683, 231] width 133 height 26
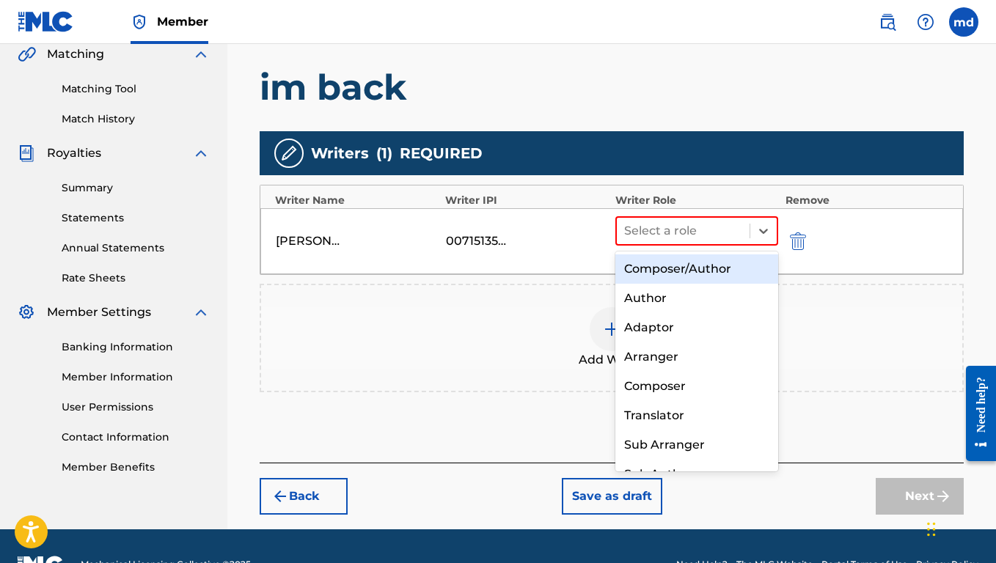
click at [692, 270] on div "Composer/Author" at bounding box center [696, 268] width 163 height 29
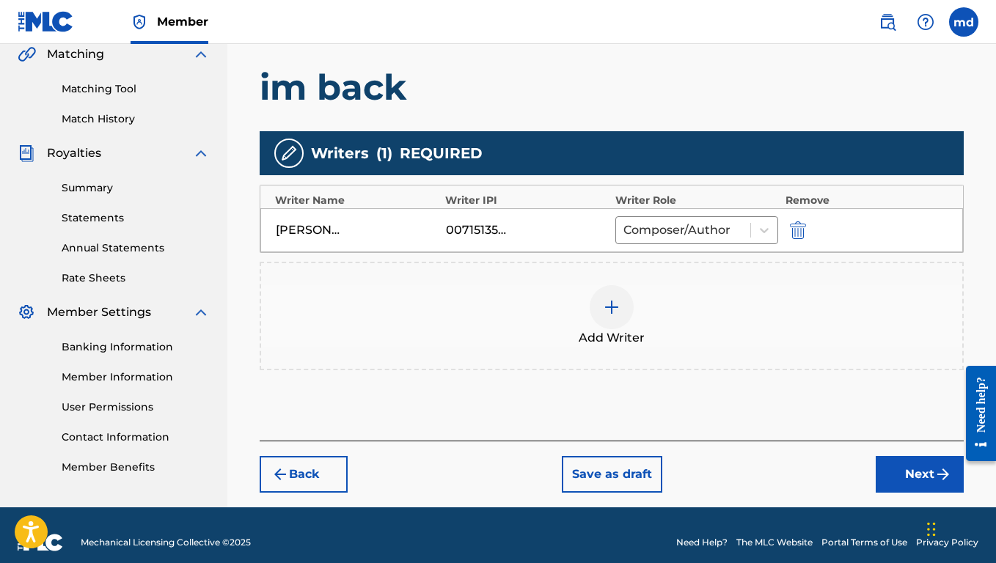
click at [917, 477] on button "Next" at bounding box center [920, 474] width 88 height 37
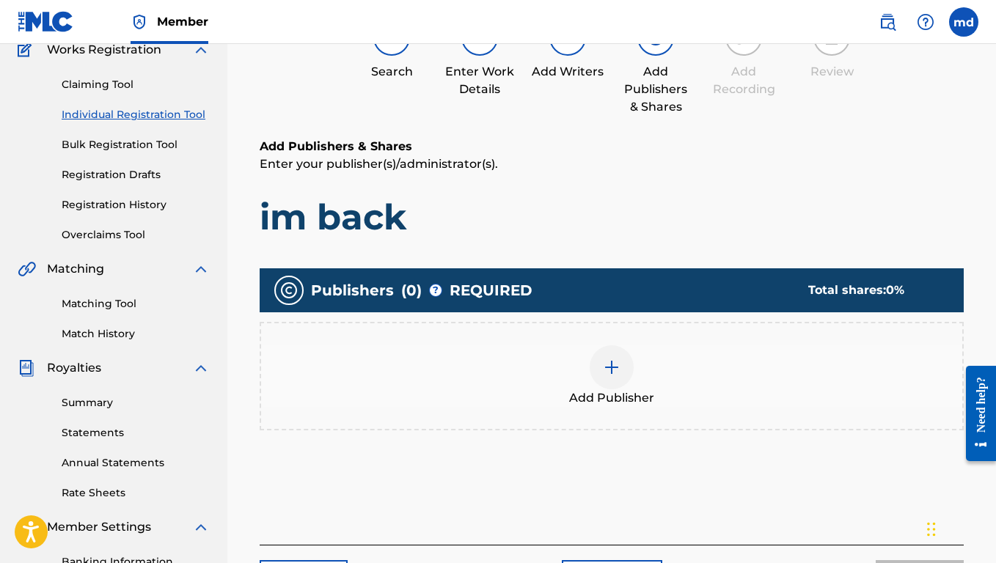
scroll to position [134, 0]
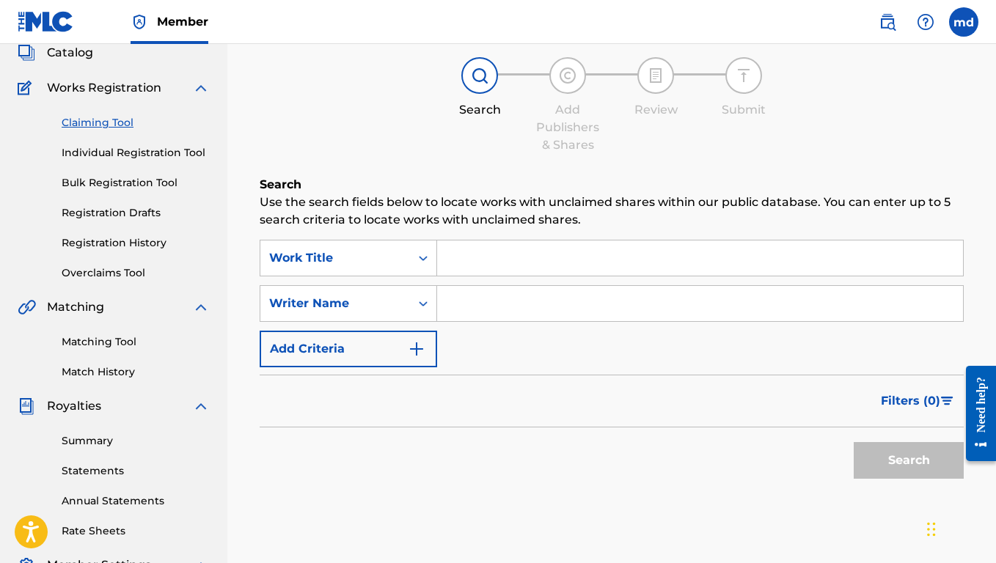
scroll to position [46, 0]
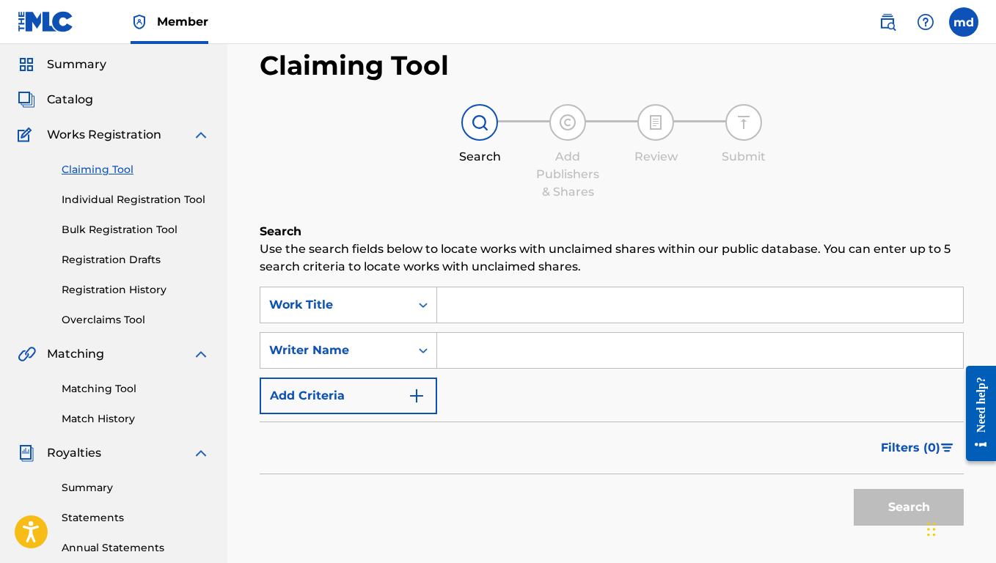
click at [124, 195] on link "Individual Registration Tool" at bounding box center [136, 199] width 148 height 15
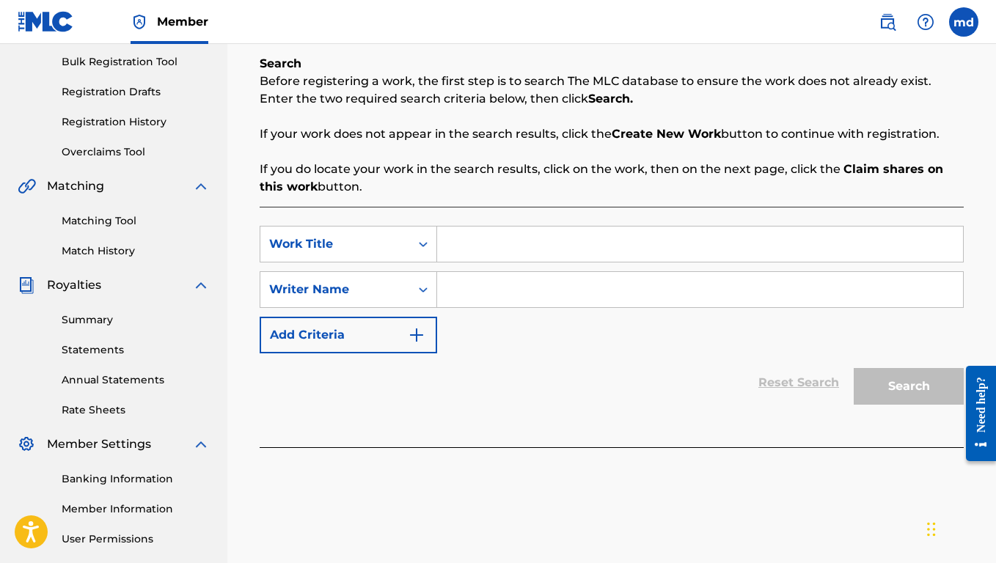
scroll to position [221, 0]
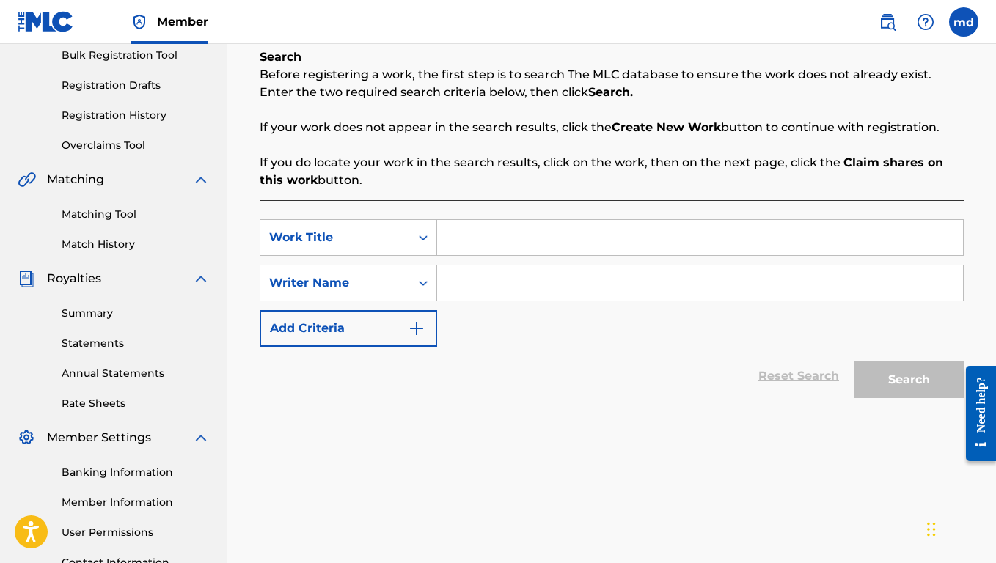
click at [515, 245] on input "Search Form" at bounding box center [700, 237] width 526 height 35
type input "IM BACK"
click at [581, 298] on input "Search Form" at bounding box center [700, 282] width 526 height 35
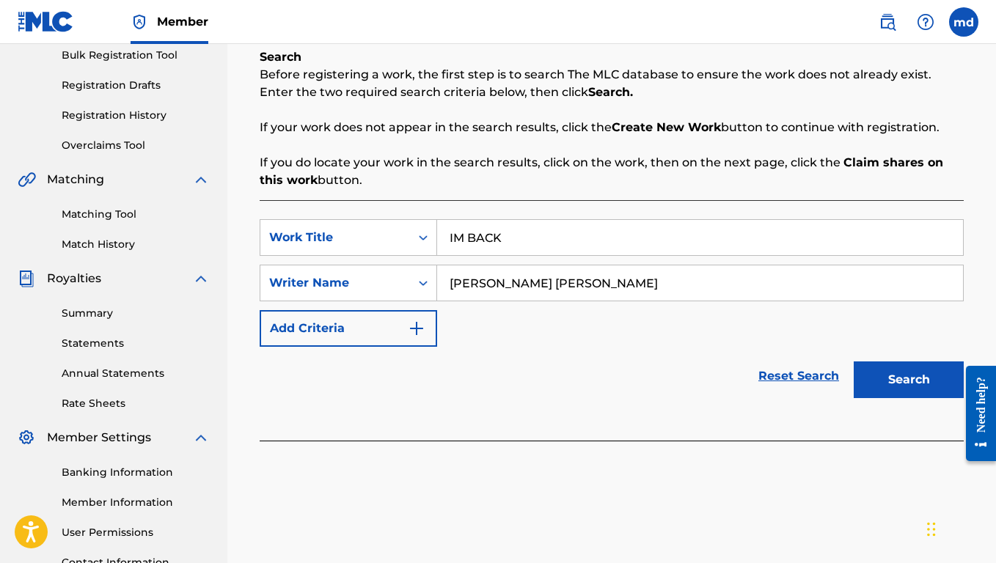
type input "[PERSON_NAME] [PERSON_NAME]"
click at [908, 380] on button "Search" at bounding box center [909, 379] width 110 height 37
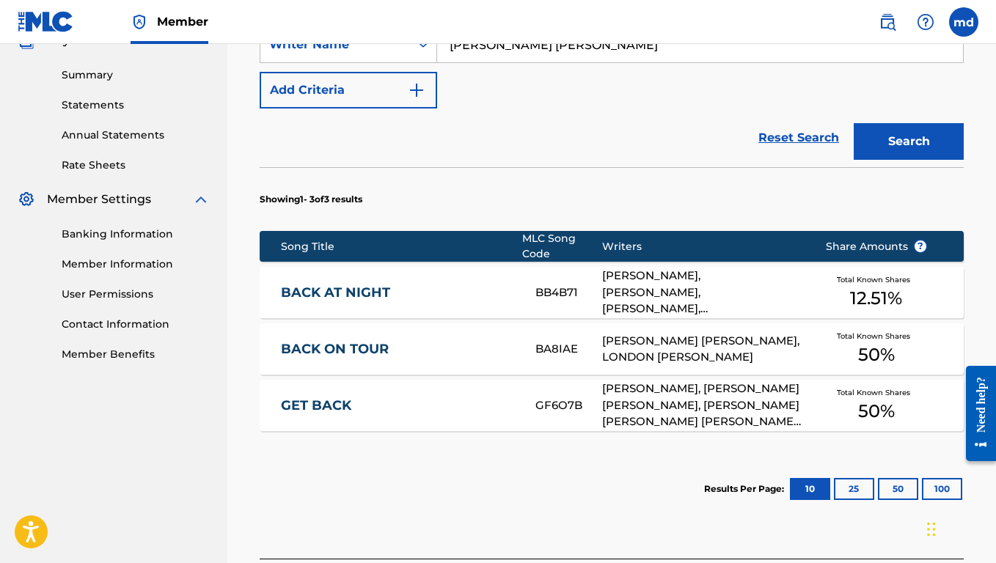
scroll to position [461, 0]
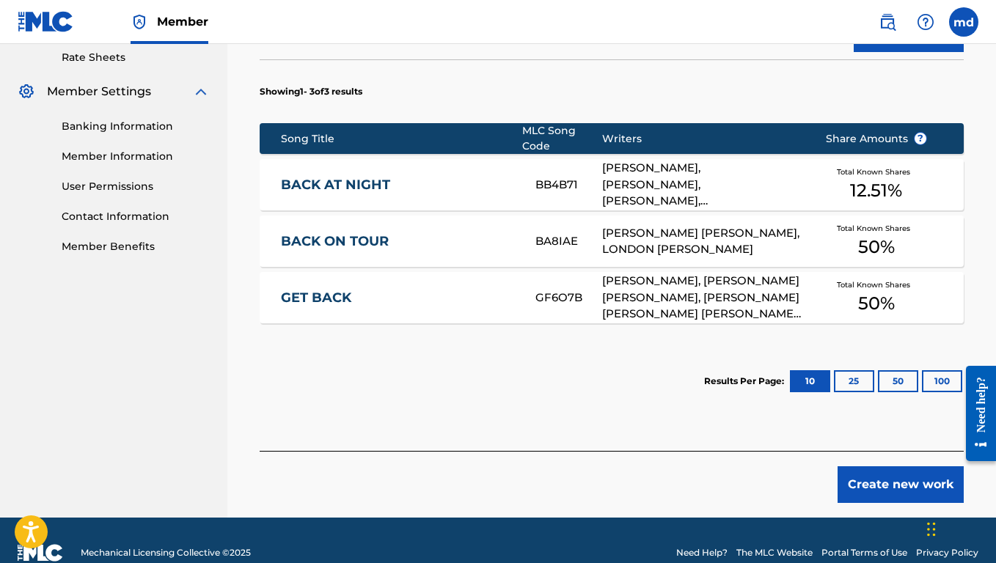
click at [908, 495] on button "Create new work" at bounding box center [900, 484] width 126 height 37
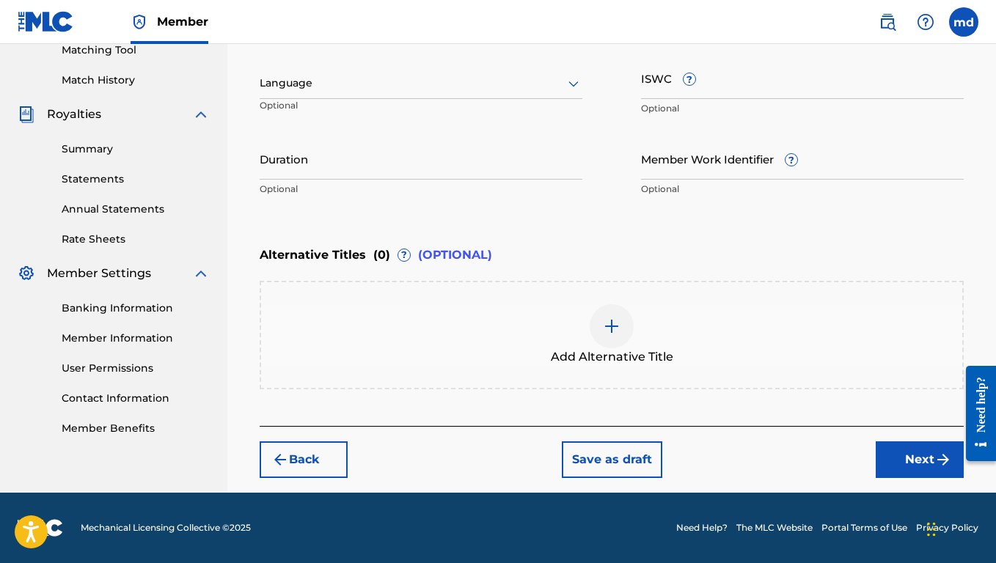
click at [908, 452] on button "Next" at bounding box center [920, 459] width 88 height 37
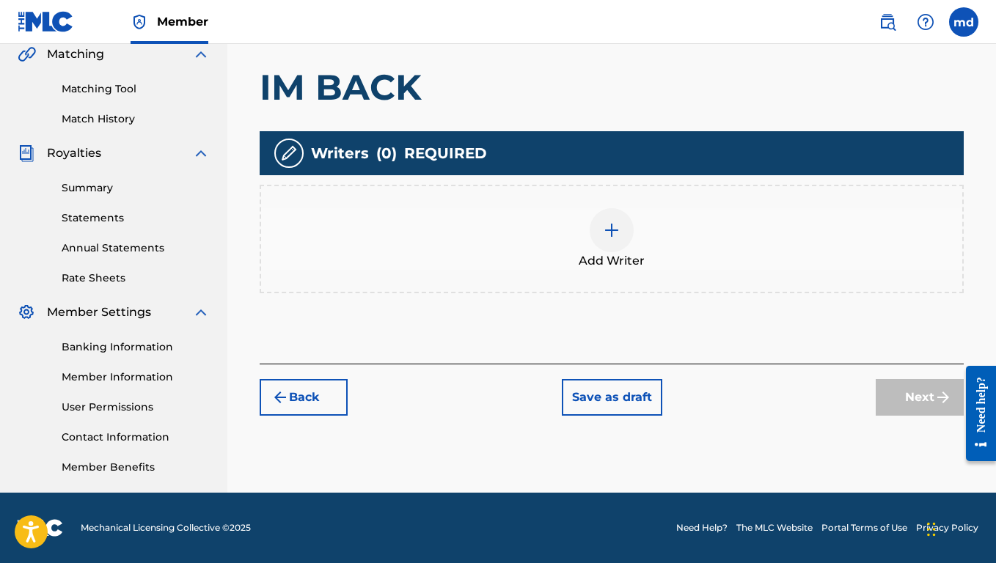
scroll to position [346, 0]
click at [606, 233] on img at bounding box center [612, 230] width 18 height 18
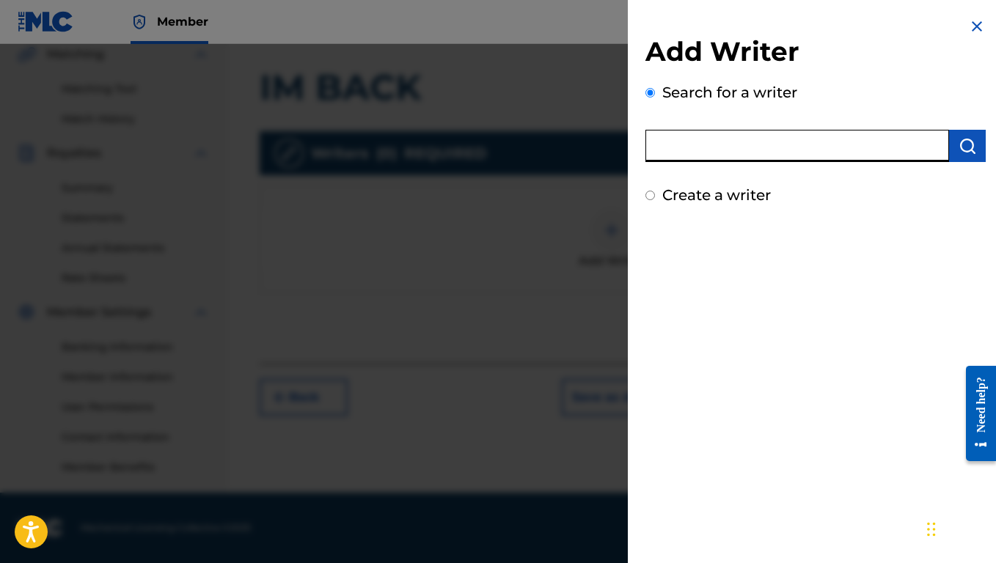
click at [738, 146] on input "text" at bounding box center [797, 146] width 304 height 32
type input "[PERSON_NAME] [PERSON_NAME]"
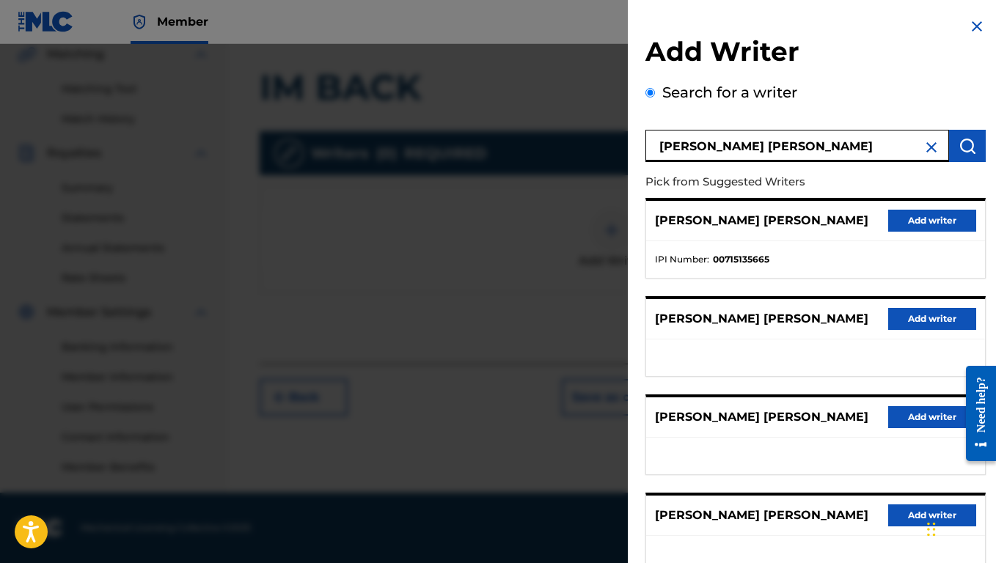
click at [939, 217] on button "Add writer" at bounding box center [932, 221] width 88 height 22
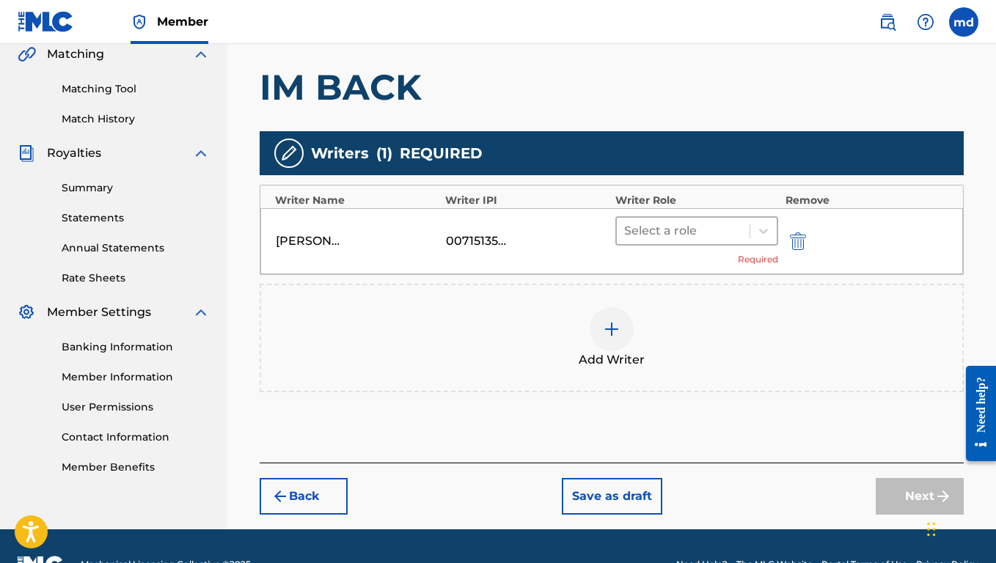
click at [727, 236] on div at bounding box center [683, 231] width 118 height 21
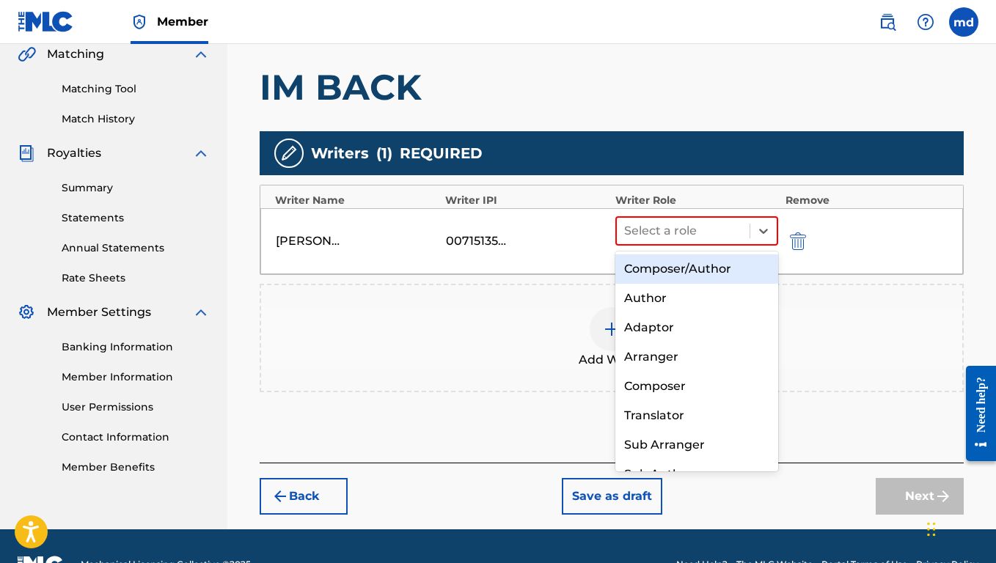
click at [691, 274] on div "Composer/Author" at bounding box center [696, 268] width 163 height 29
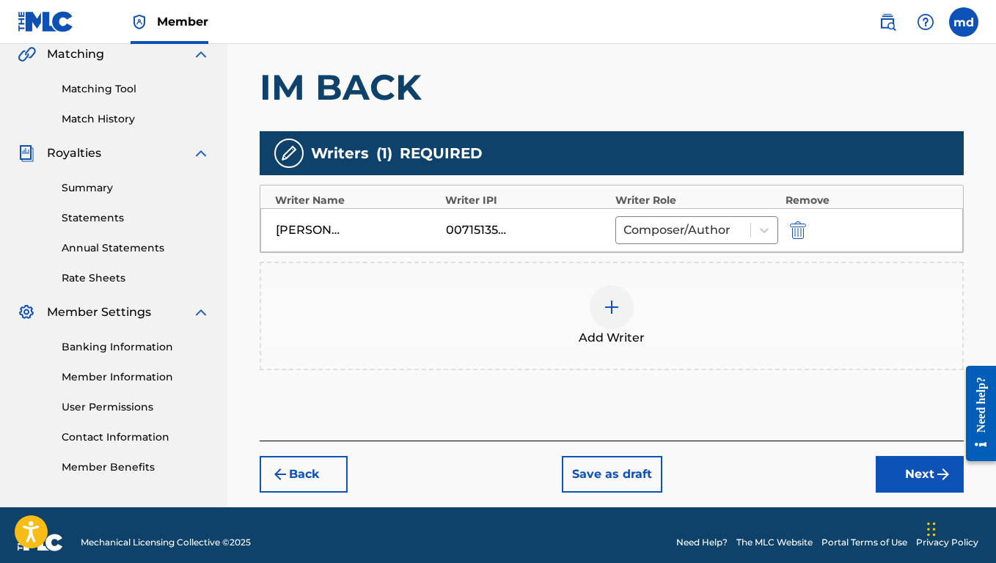
click at [903, 475] on button "Next" at bounding box center [920, 474] width 88 height 37
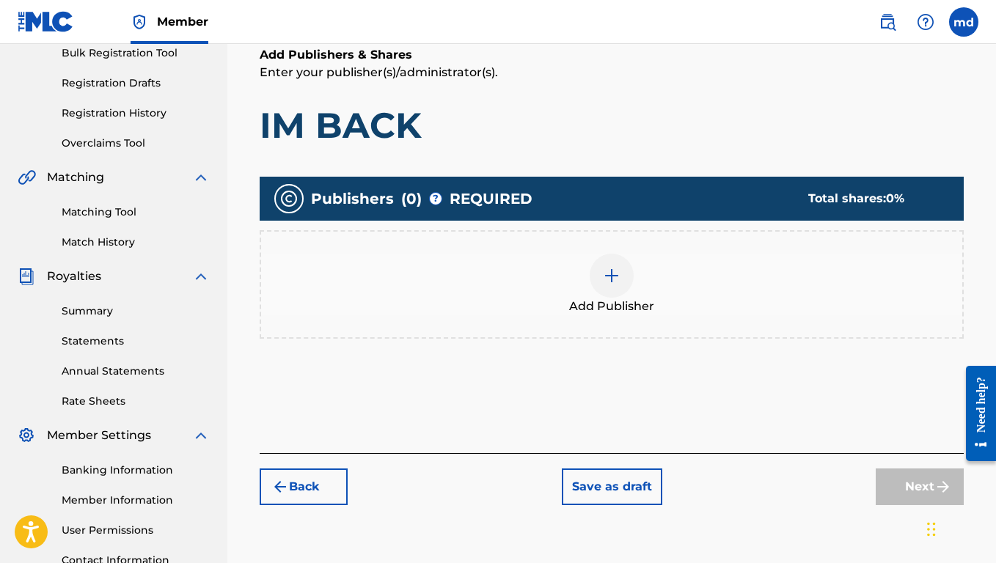
scroll to position [224, 0]
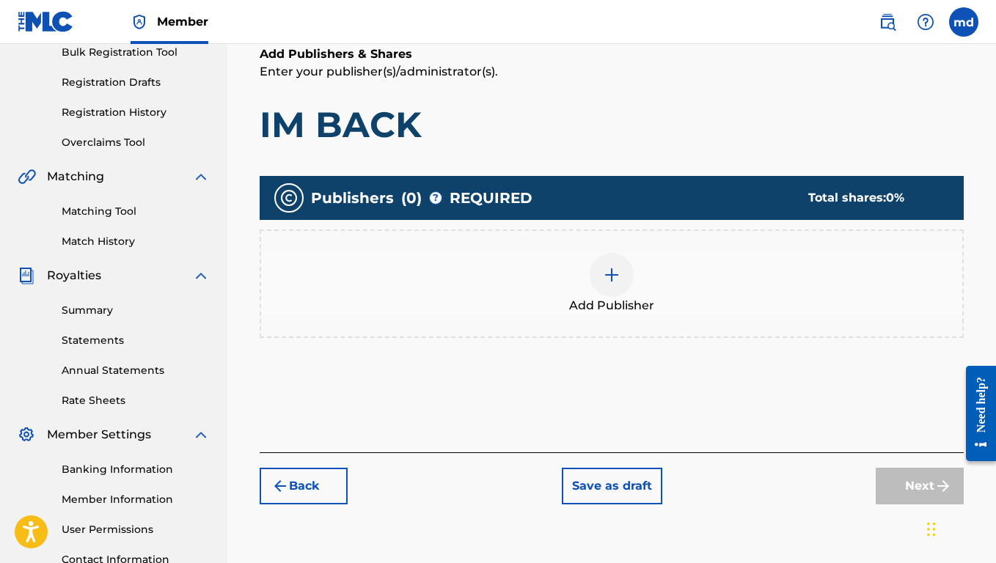
click at [597, 272] on div at bounding box center [612, 275] width 44 height 44
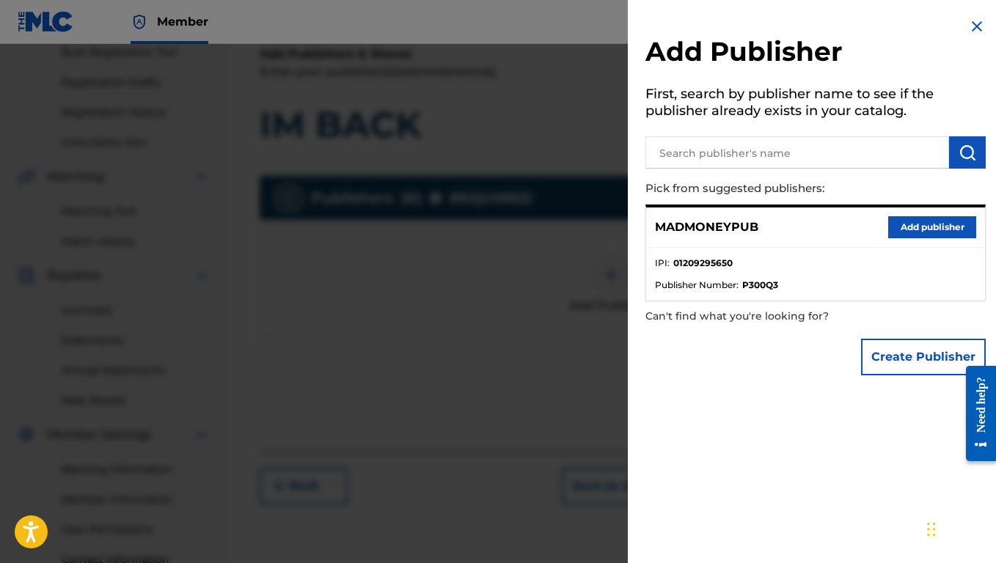
click at [919, 228] on button "Add publisher" at bounding box center [932, 227] width 88 height 22
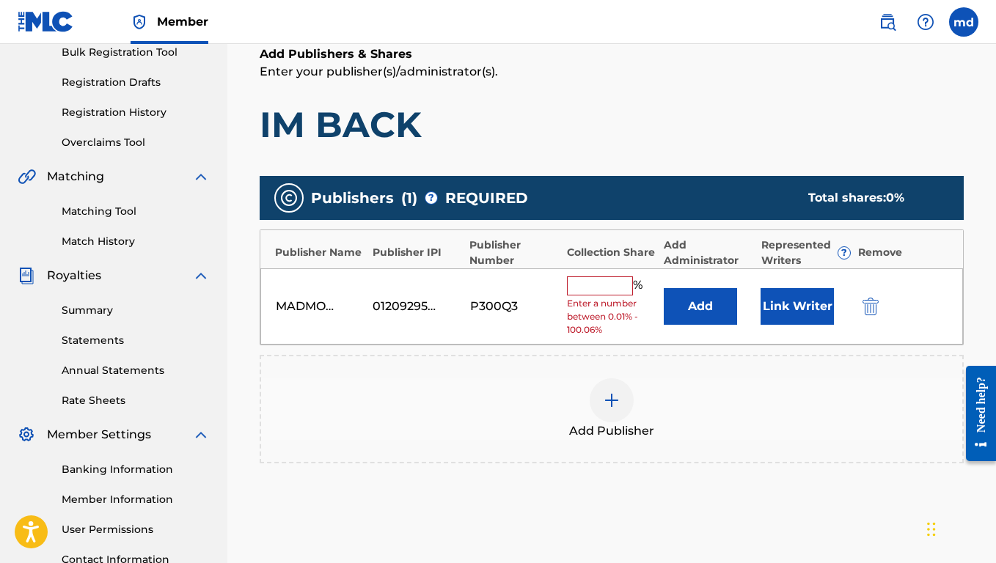
click at [619, 287] on input "text" at bounding box center [600, 285] width 66 height 19
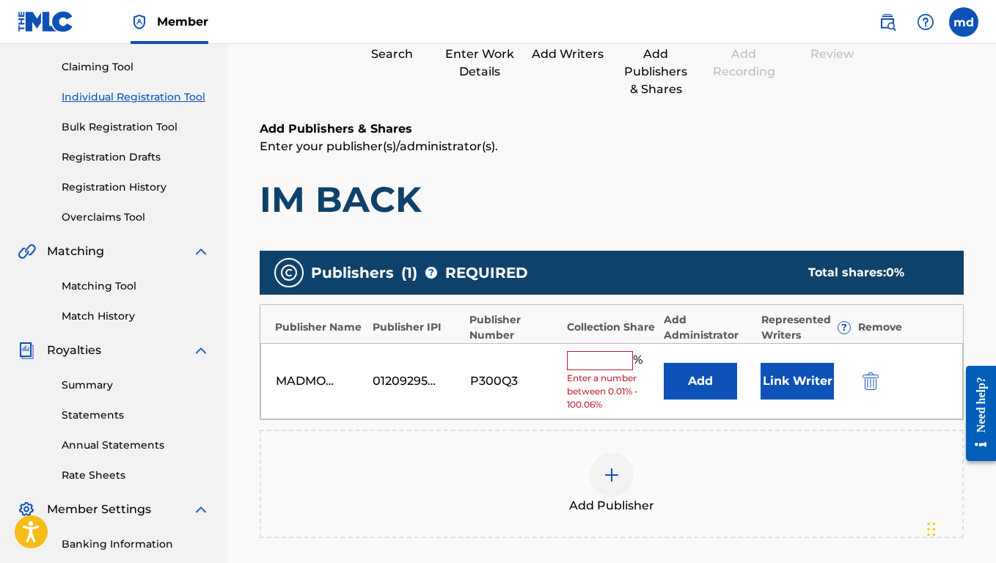
scroll to position [147, 0]
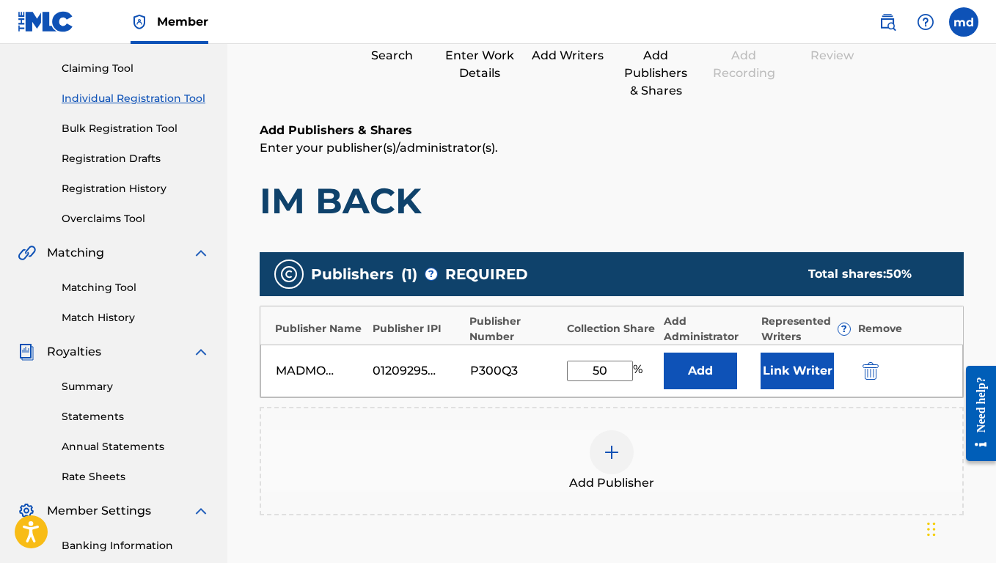
type input "50"
click at [699, 382] on button "Add" at bounding box center [700, 371] width 73 height 37
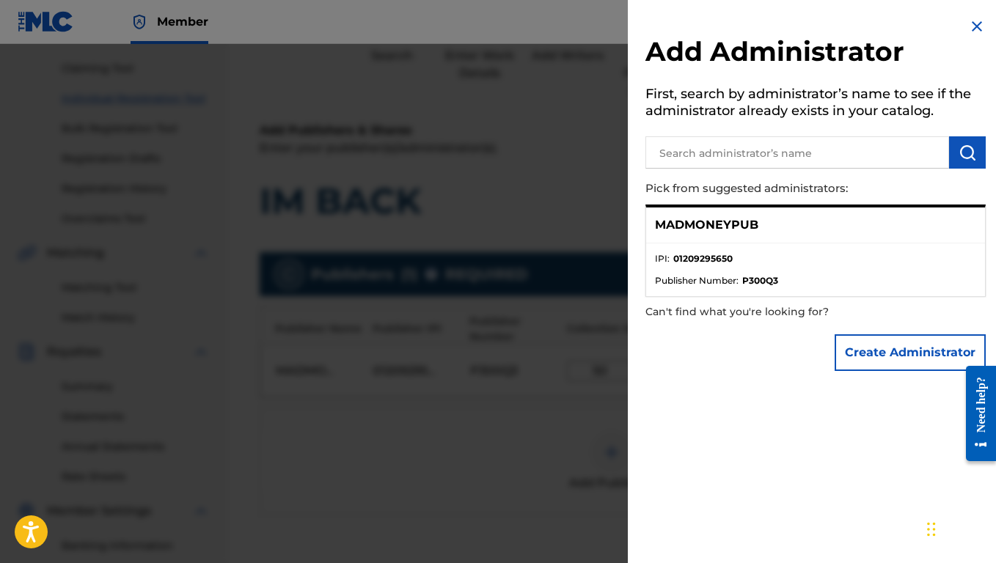
click at [804, 276] on li "Publisher Number : P300Q3" at bounding box center [815, 280] width 321 height 13
click at [865, 345] on button "Create Administrator" at bounding box center [909, 352] width 151 height 37
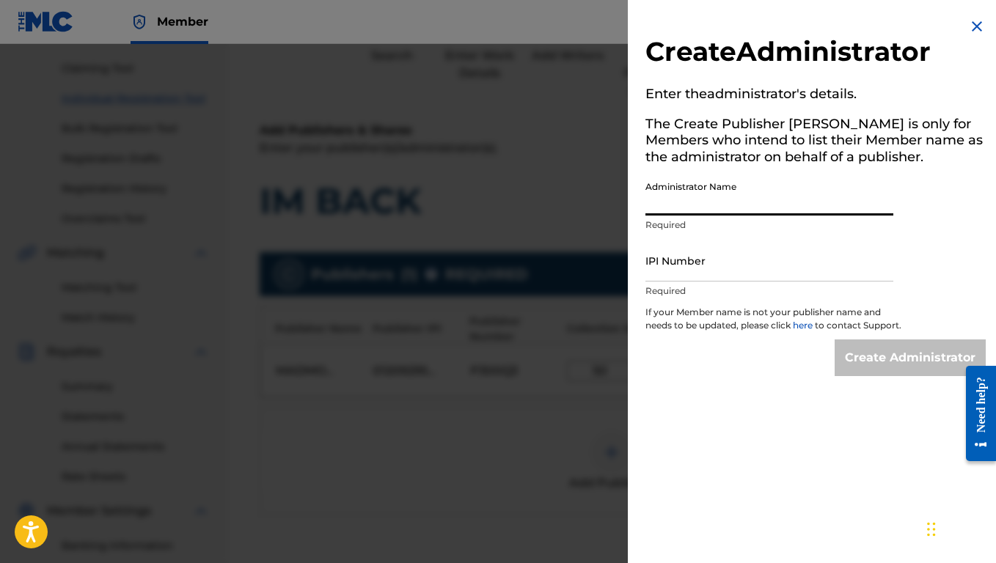
click at [713, 199] on input "Administrator Name" at bounding box center [769, 195] width 248 height 42
type input "MADMONEY PUB"
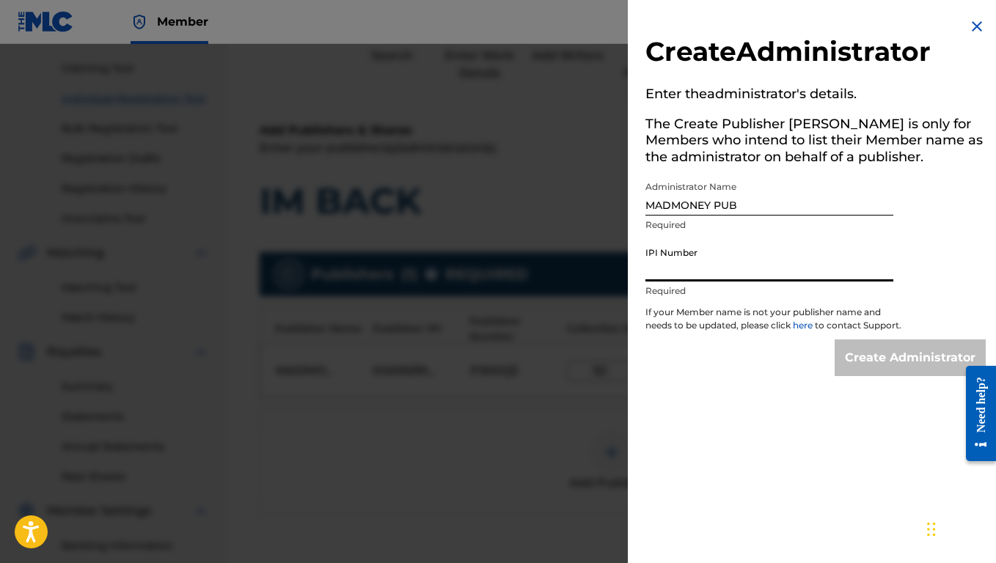
click at [717, 259] on input "IPI Number" at bounding box center [769, 261] width 248 height 42
paste input "USA2P2516249"
type input "USA2P2516249"
drag, startPoint x: 740, startPoint y: 269, endPoint x: 559, endPoint y: 265, distance: 181.2
click at [559, 265] on div "Create Administrator Enter the administrator 's details. The Create Publisher b…" at bounding box center [498, 303] width 996 height 519
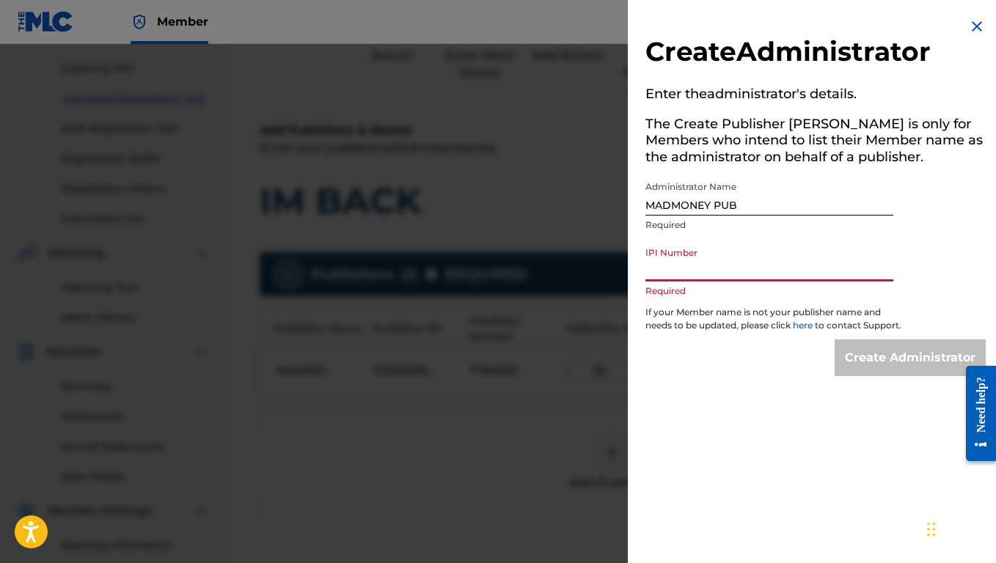
click at [955, 23] on div "Create Administrator Enter the administrator 's details. The Create Publisher b…" at bounding box center [815, 197] width 375 height 394
click at [968, 32] on img at bounding box center [977, 27] width 18 height 18
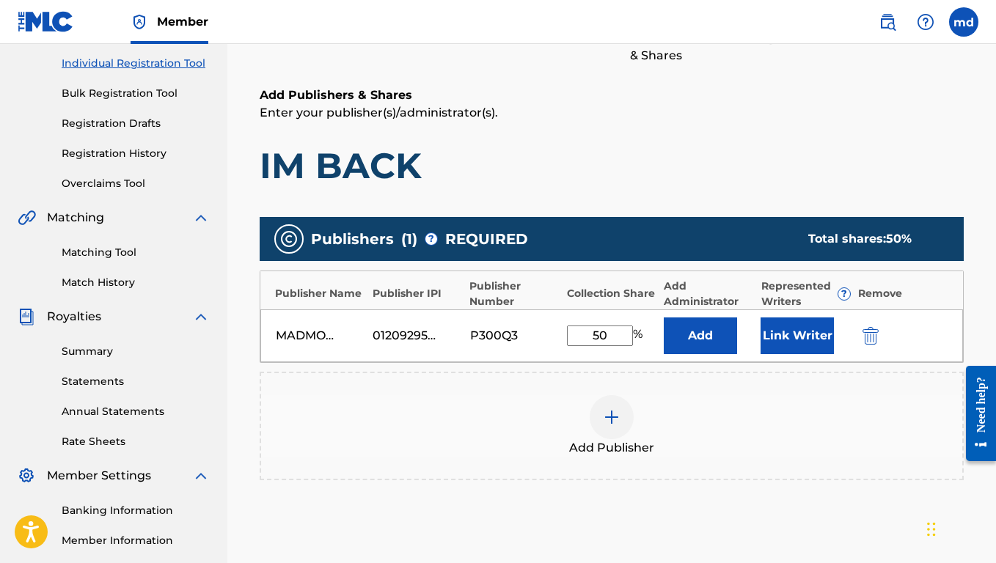
scroll to position [183, 0]
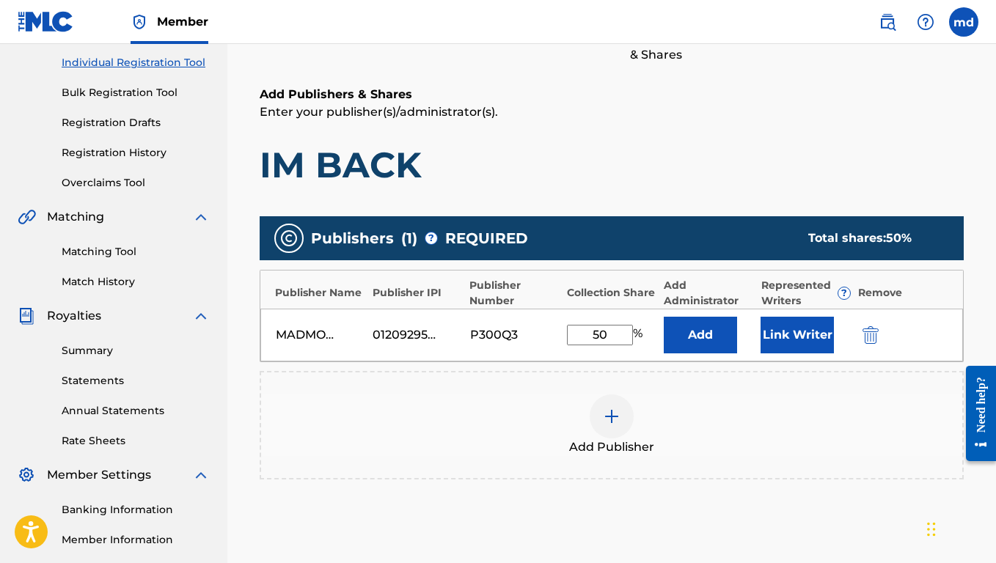
click at [788, 347] on button "Link Writer" at bounding box center [796, 335] width 73 height 37
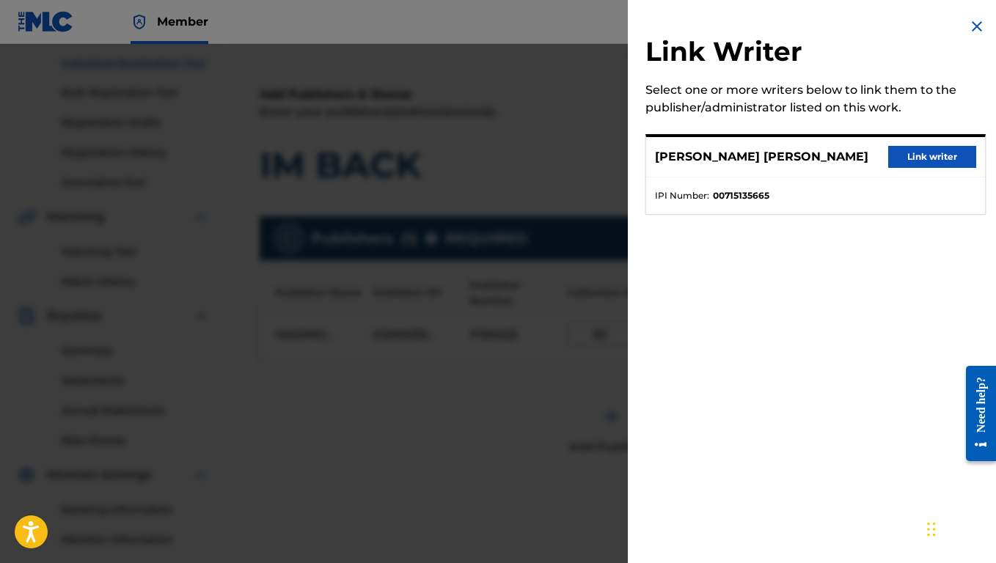
click at [968, 33] on img at bounding box center [977, 27] width 18 height 18
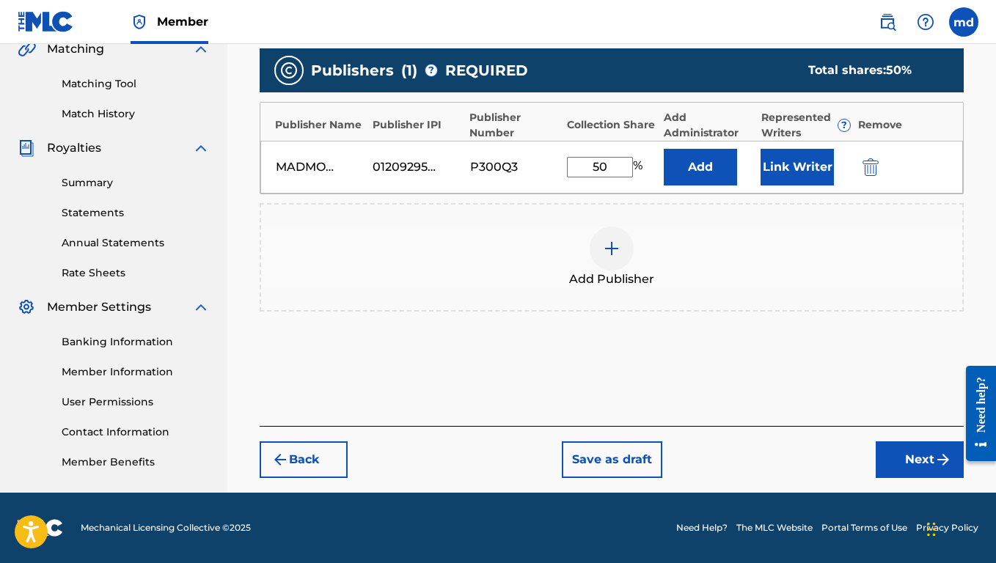
click at [898, 458] on button "Next" at bounding box center [920, 459] width 88 height 37
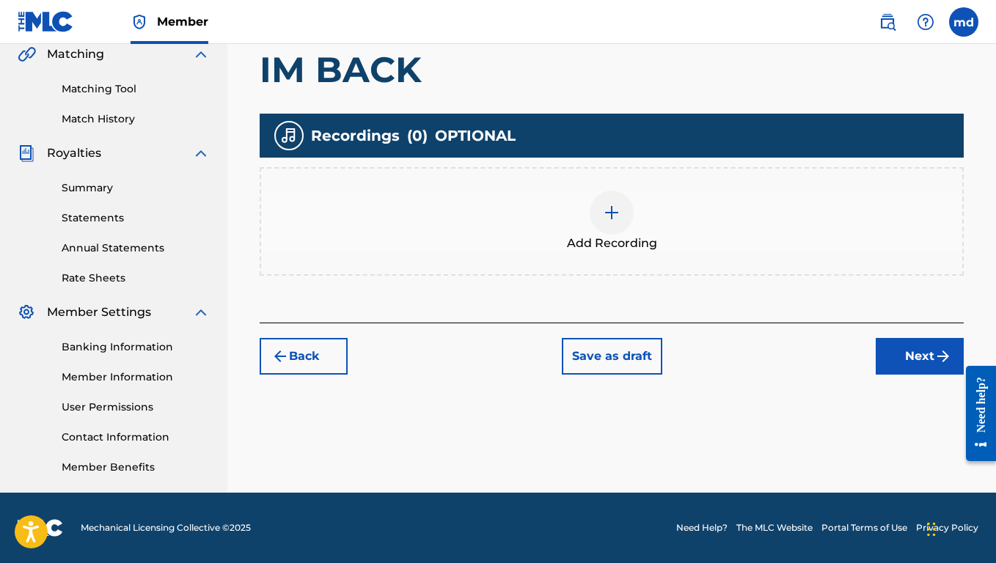
scroll to position [346, 0]
click at [908, 350] on button "Next" at bounding box center [920, 356] width 88 height 37
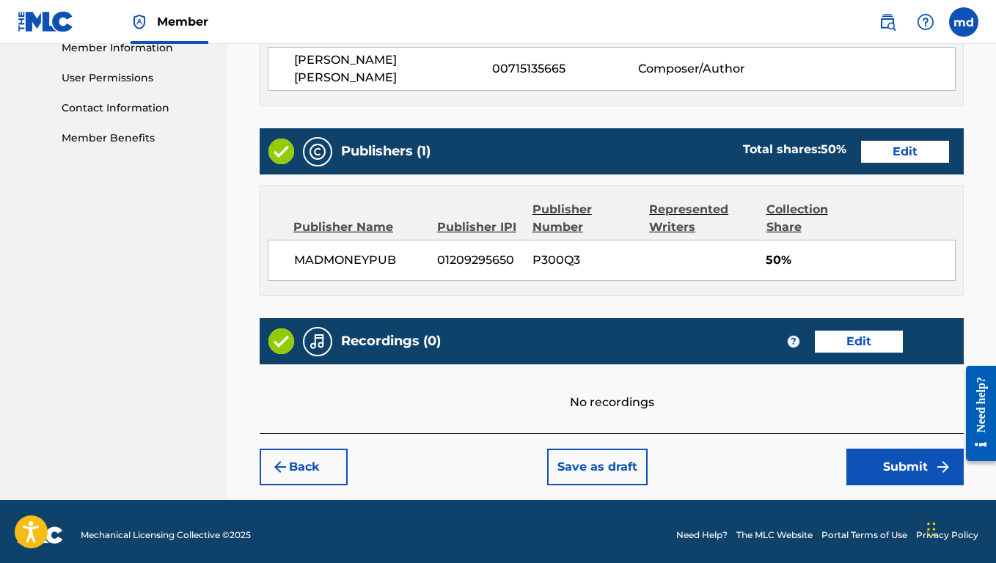
scroll to position [675, 0]
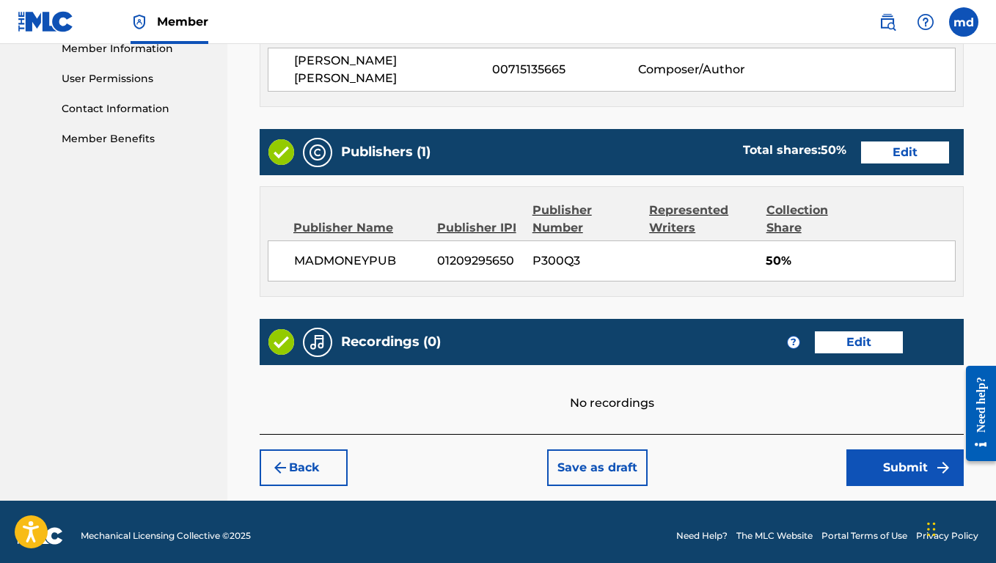
click at [941, 466] on img "submit" at bounding box center [943, 468] width 18 height 18
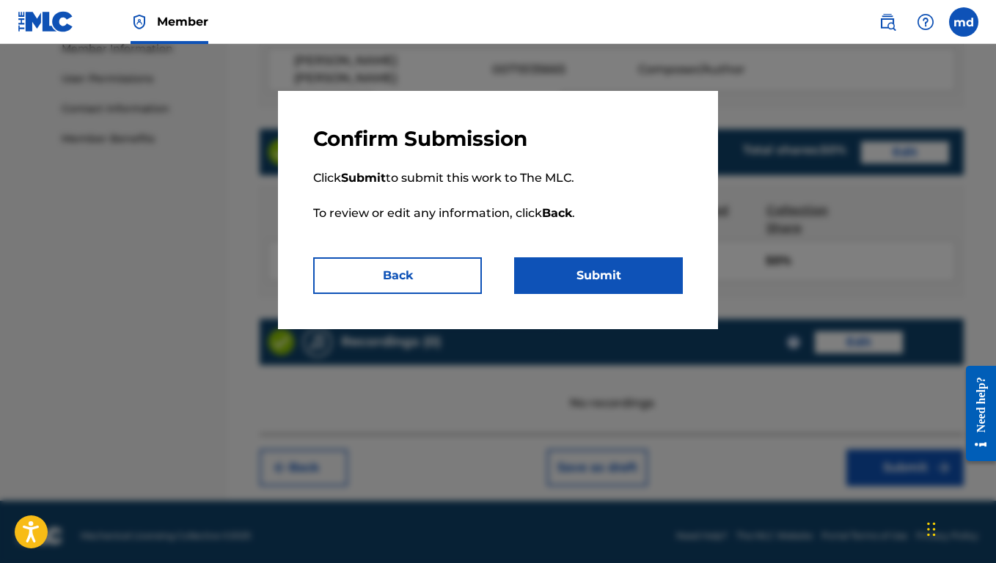
click at [595, 282] on button "Submit" at bounding box center [598, 275] width 169 height 37
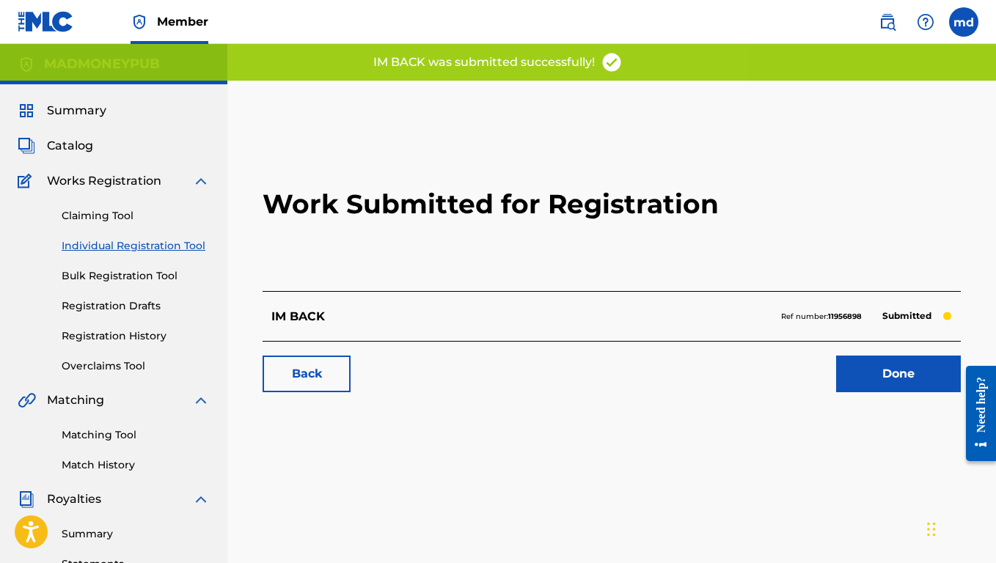
click at [112, 216] on link "Claiming Tool" at bounding box center [136, 215] width 148 height 15
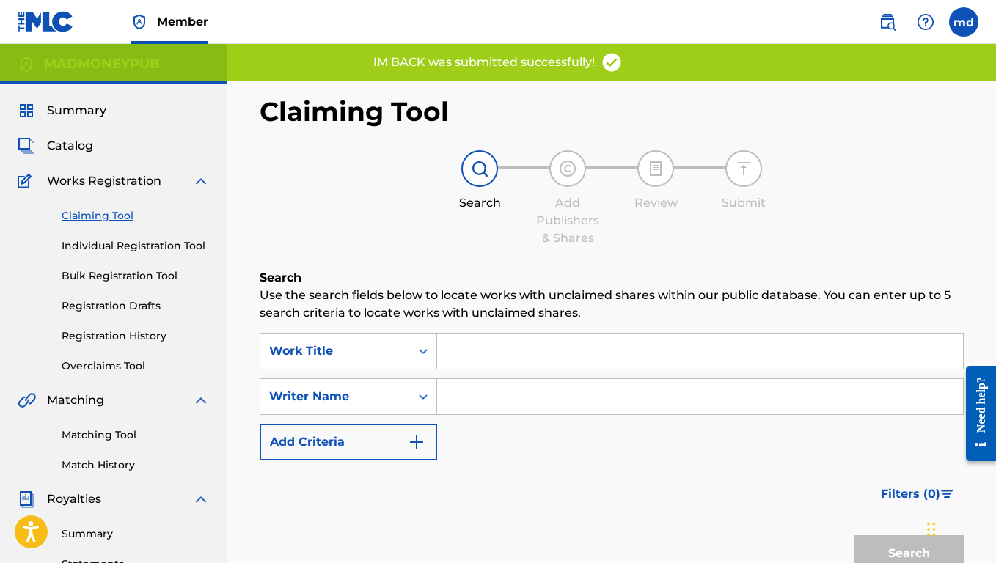
click at [133, 198] on div "Claiming Tool Individual Registration Tool Bulk Registration Tool Registration …" at bounding box center [114, 282] width 192 height 184
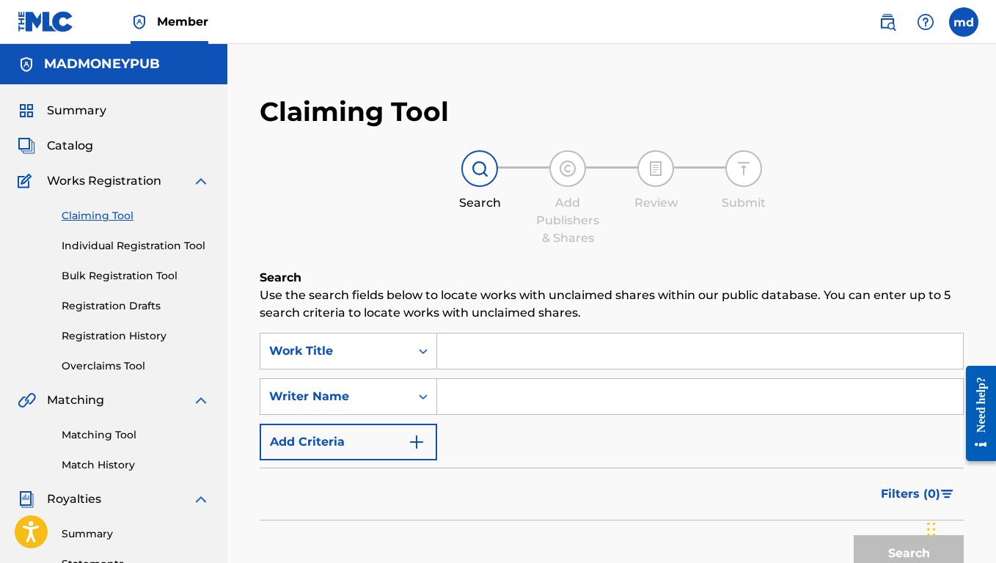
click at [145, 189] on span "Works Registration" at bounding box center [104, 181] width 114 height 18
click at [177, 183] on div "Works Registration" at bounding box center [114, 181] width 192 height 18
click at [202, 182] on img at bounding box center [201, 181] width 18 height 18
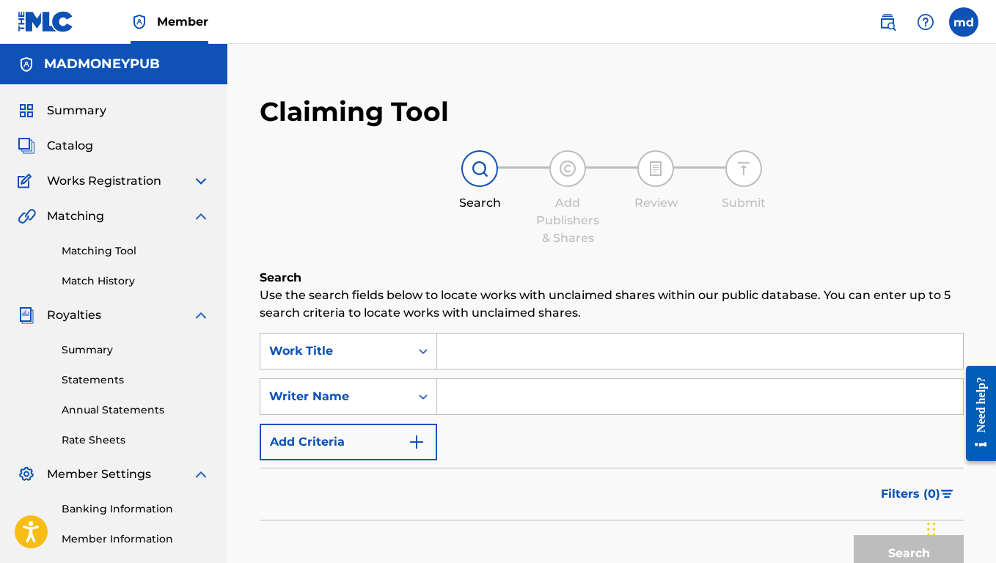
click at [166, 174] on div "Works Registration" at bounding box center [114, 181] width 192 height 18
click at [136, 179] on span "Works Registration" at bounding box center [104, 181] width 114 height 18
click at [203, 191] on div "Summary Catalog Works Registration Claiming Tool Individual Registration Tool B…" at bounding box center [113, 369] width 227 height 570
click at [204, 185] on img at bounding box center [201, 181] width 18 height 18
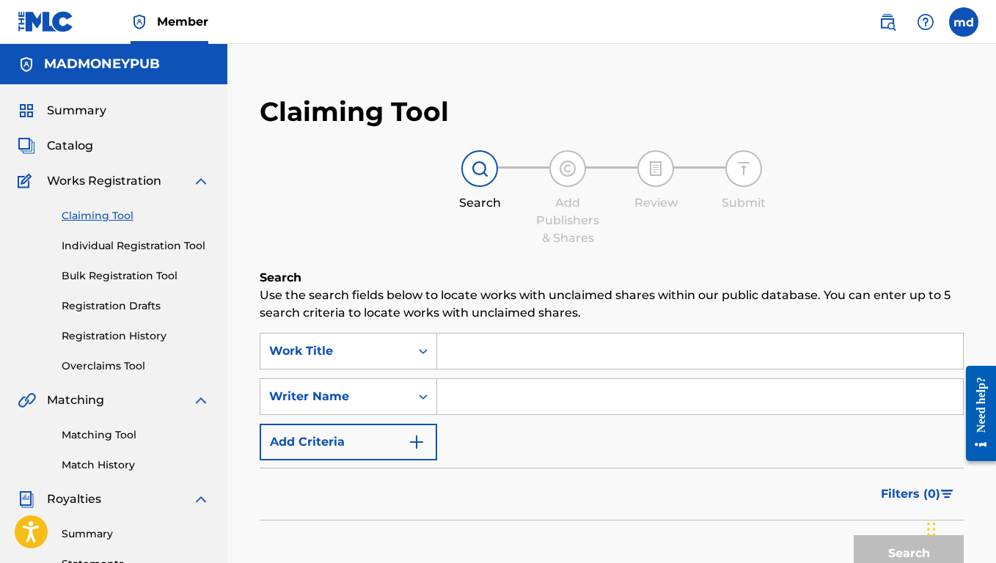
click at [145, 341] on link "Registration History" at bounding box center [136, 335] width 148 height 15
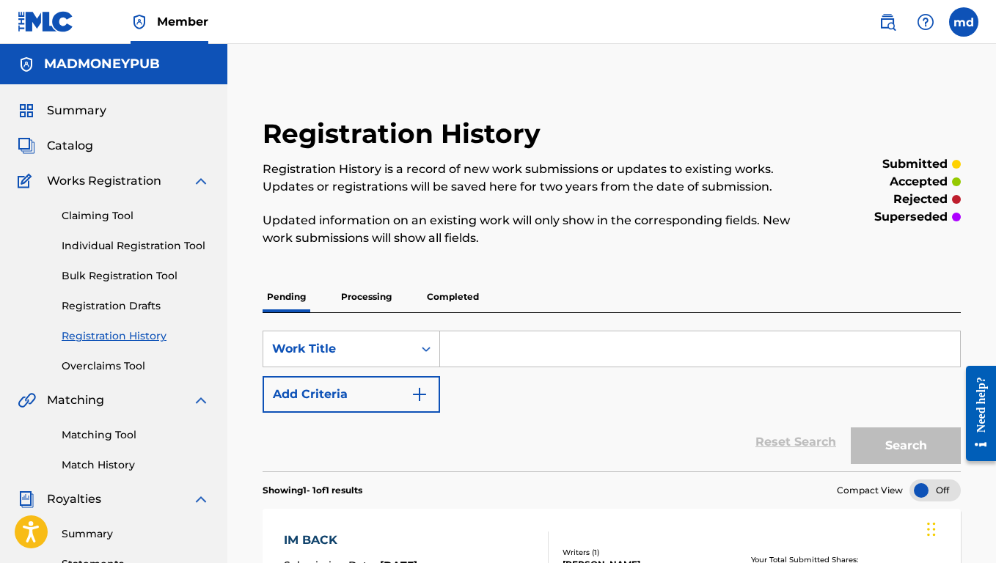
click at [373, 287] on p "Processing" at bounding box center [366, 297] width 59 height 31
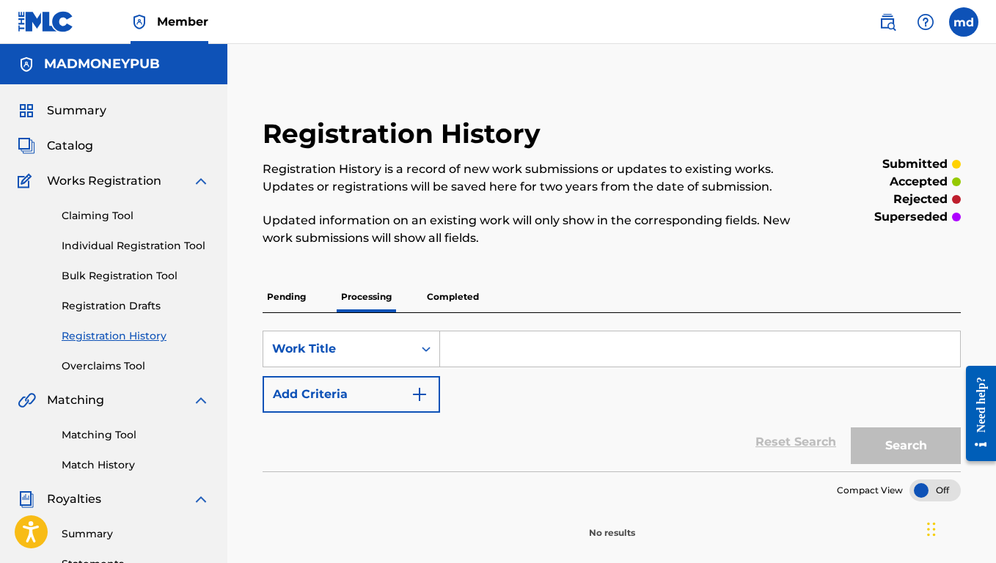
click at [435, 304] on p "Completed" at bounding box center [452, 297] width 61 height 31
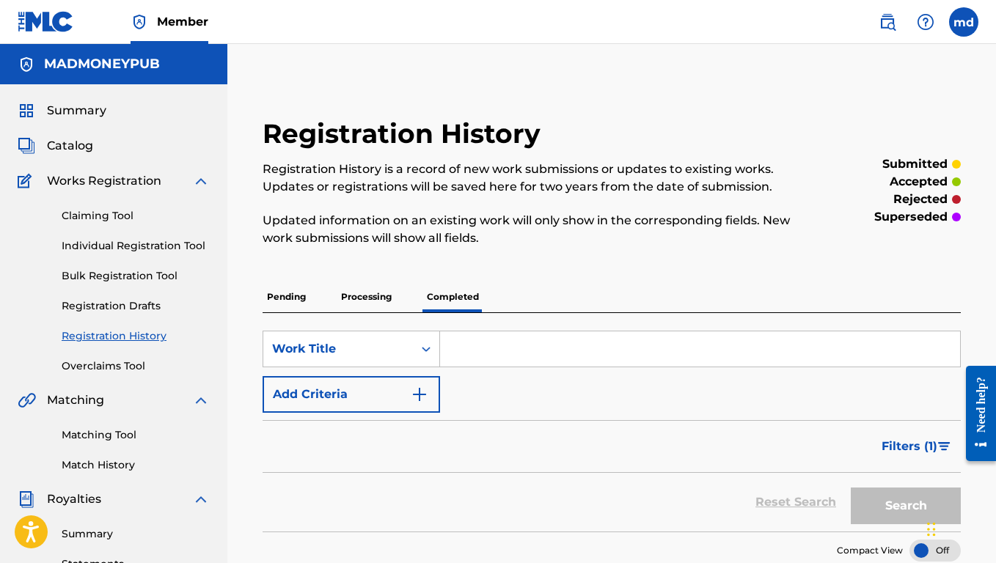
click at [290, 302] on p "Pending" at bounding box center [287, 297] width 48 height 31
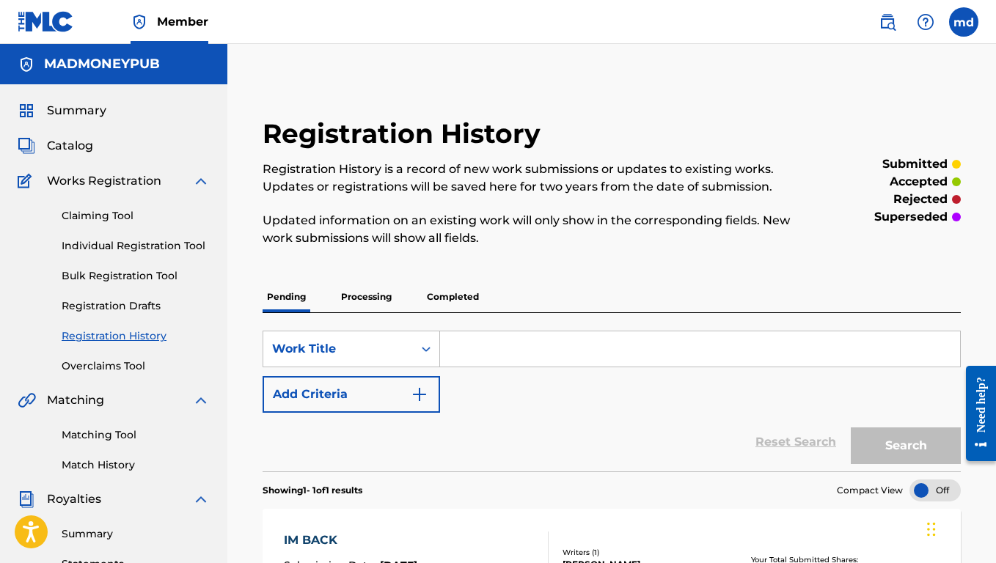
click at [133, 215] on link "Claiming Tool" at bounding box center [136, 215] width 148 height 15
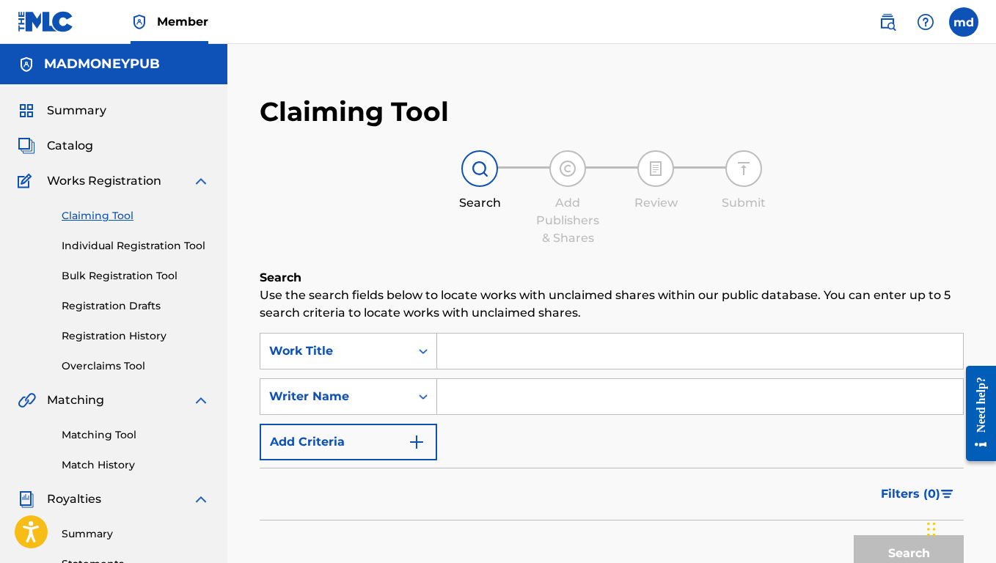
click at [138, 234] on div "Claiming Tool Individual Registration Tool Bulk Registration Tool Registration …" at bounding box center [114, 282] width 192 height 184
click at [138, 236] on div "Claiming Tool Individual Registration Tool Bulk Registration Tool Registration …" at bounding box center [114, 282] width 192 height 184
click at [138, 244] on link "Individual Registration Tool" at bounding box center [136, 245] width 148 height 15
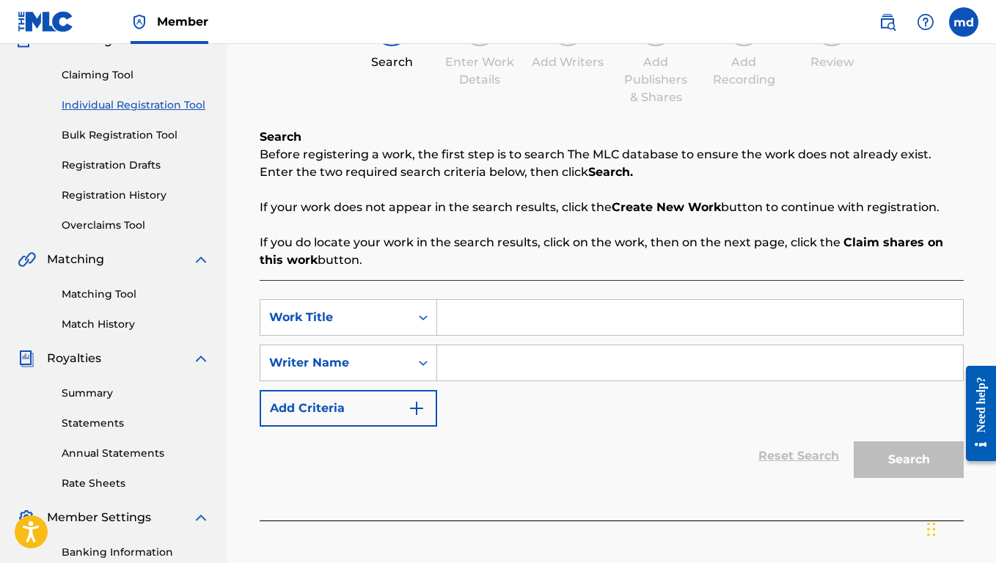
scroll to position [208, 0]
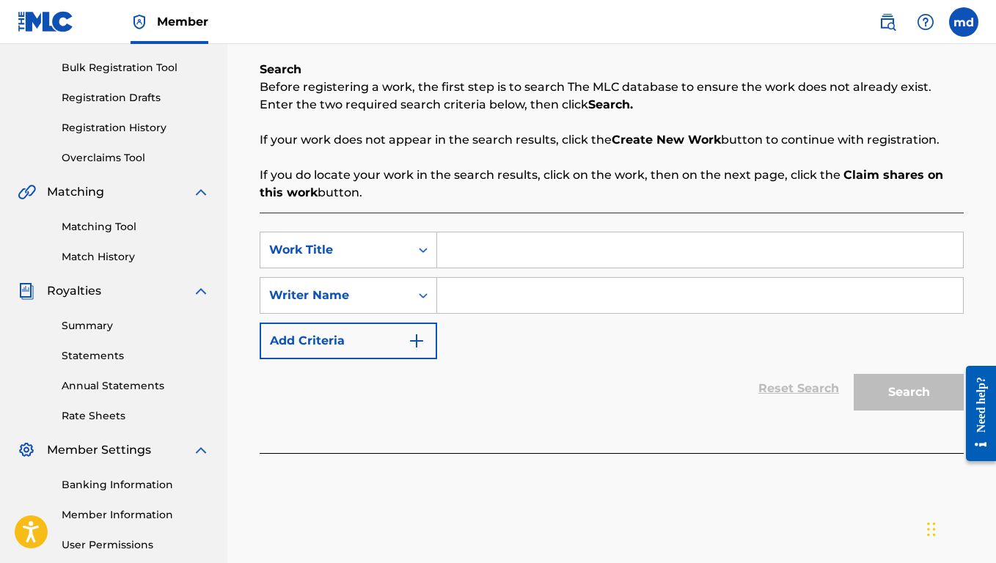
click at [630, 383] on div "Reset Search Search" at bounding box center [612, 388] width 704 height 59
click at [524, 260] on input "Search Form" at bounding box center [700, 249] width 526 height 35
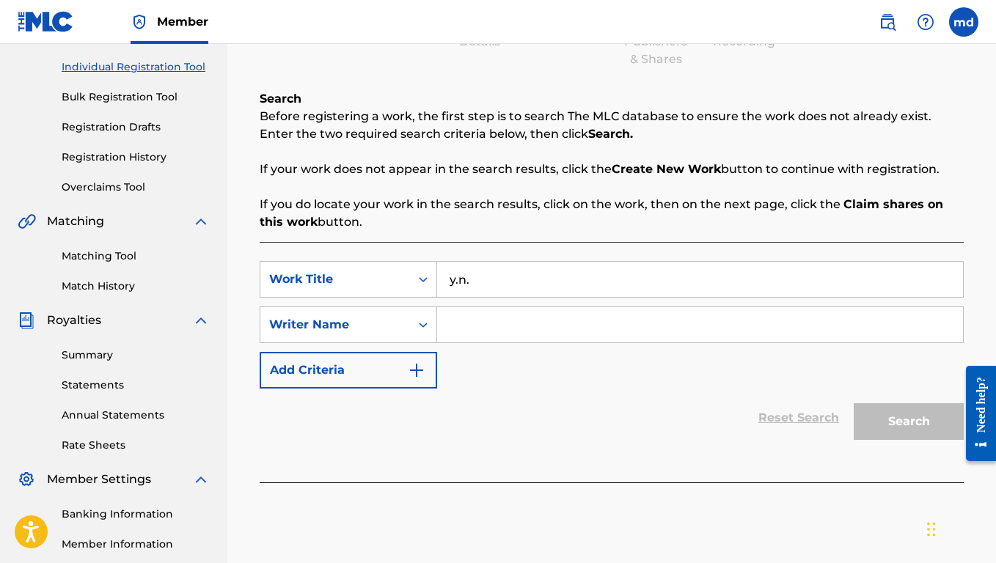
type input "y.n."
click at [168, 73] on link "Individual Registration Tool" at bounding box center [136, 66] width 148 height 15
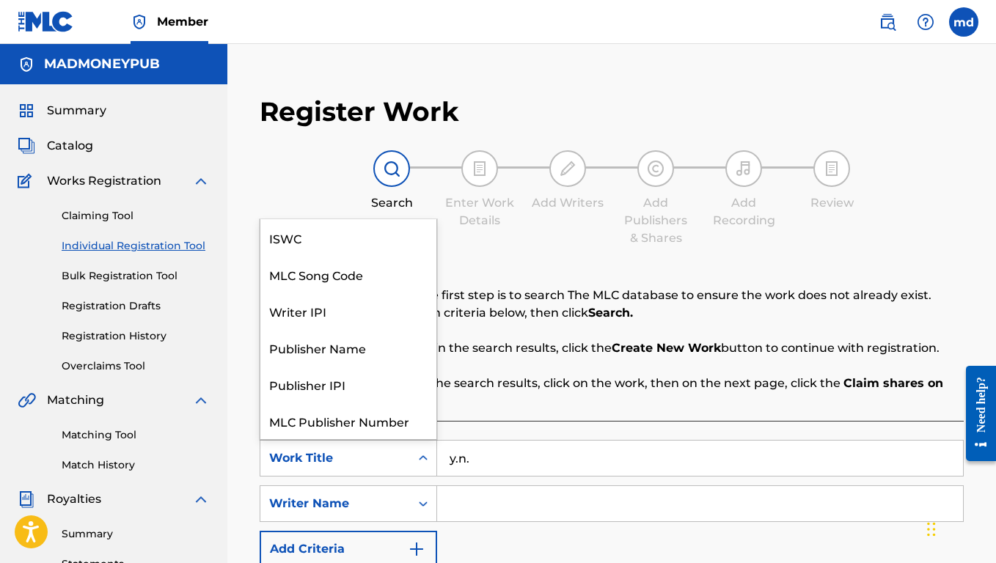
click at [413, 469] on div "Search Form" at bounding box center [423, 458] width 26 height 26
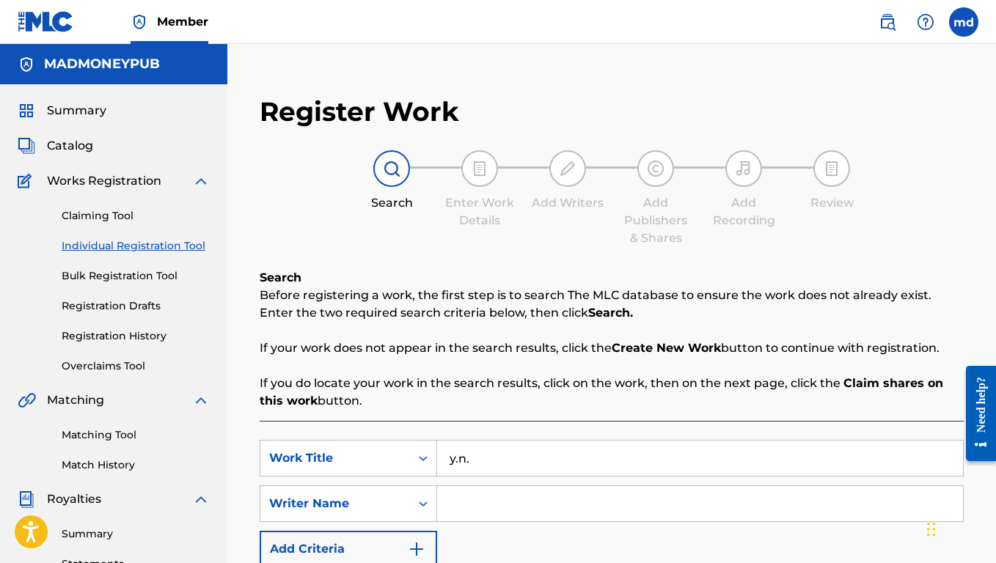
click at [526, 465] on input "y.n." at bounding box center [700, 458] width 526 height 35
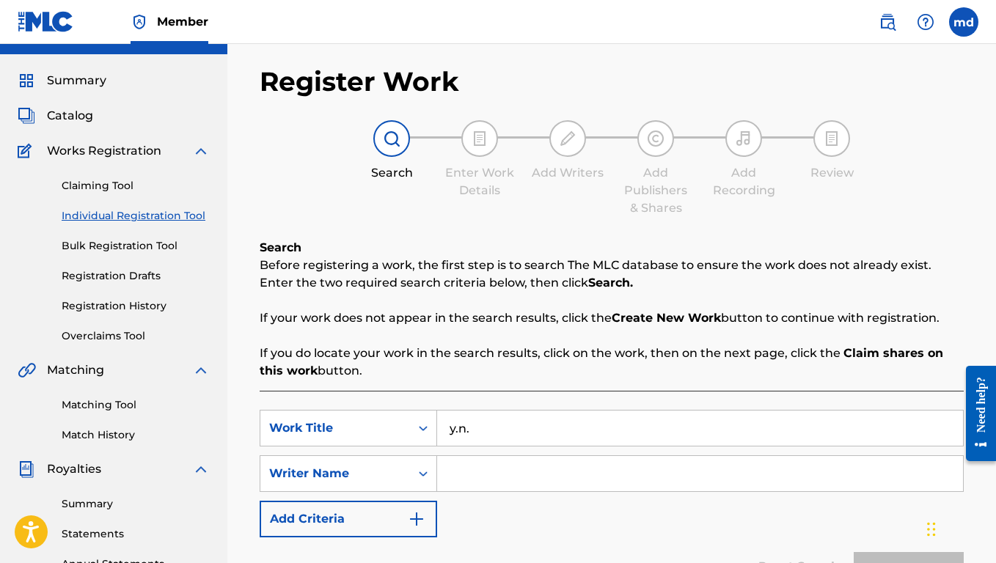
click at [531, 466] on input "Search Form" at bounding box center [700, 473] width 526 height 35
type input "[PERSON_NAME] [PERSON_NAME]"
click at [908, 562] on button "Search" at bounding box center [909, 570] width 110 height 37
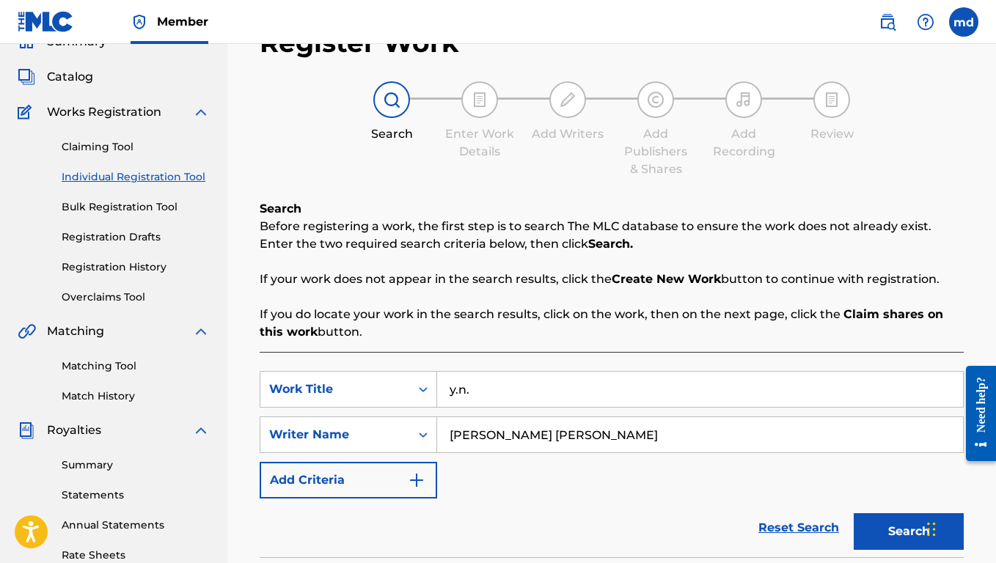
scroll to position [88, 0]
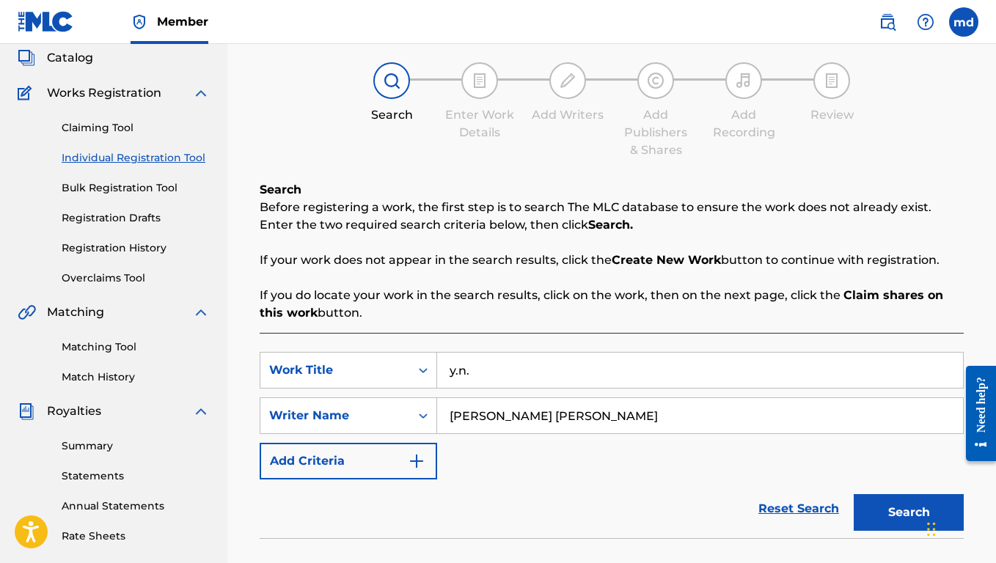
click at [896, 529] on button "Search" at bounding box center [909, 512] width 110 height 37
click at [896, 507] on button "Search" at bounding box center [909, 512] width 110 height 37
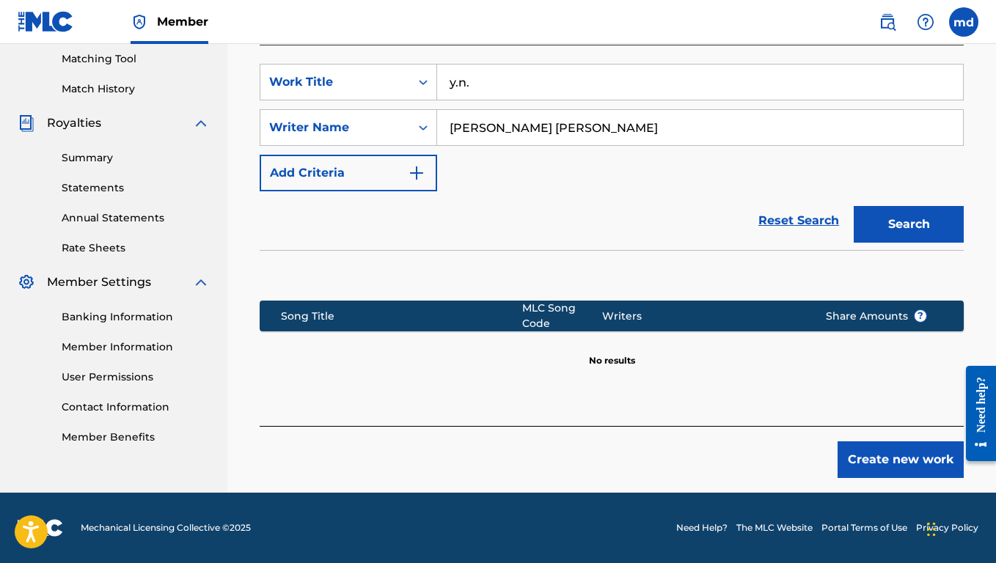
scroll to position [376, 0]
click at [880, 455] on button "Create new work" at bounding box center [900, 459] width 126 height 37
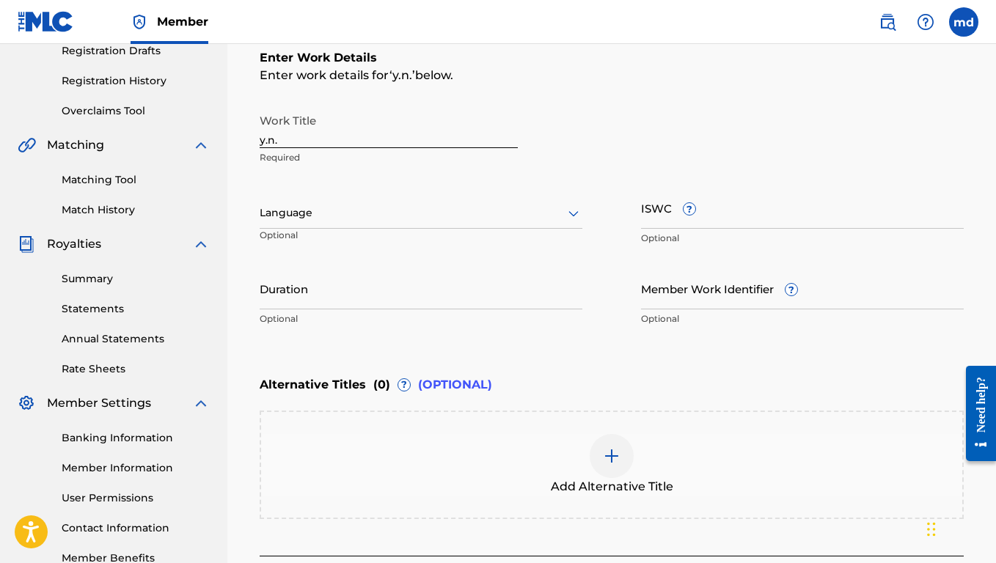
scroll to position [241, 0]
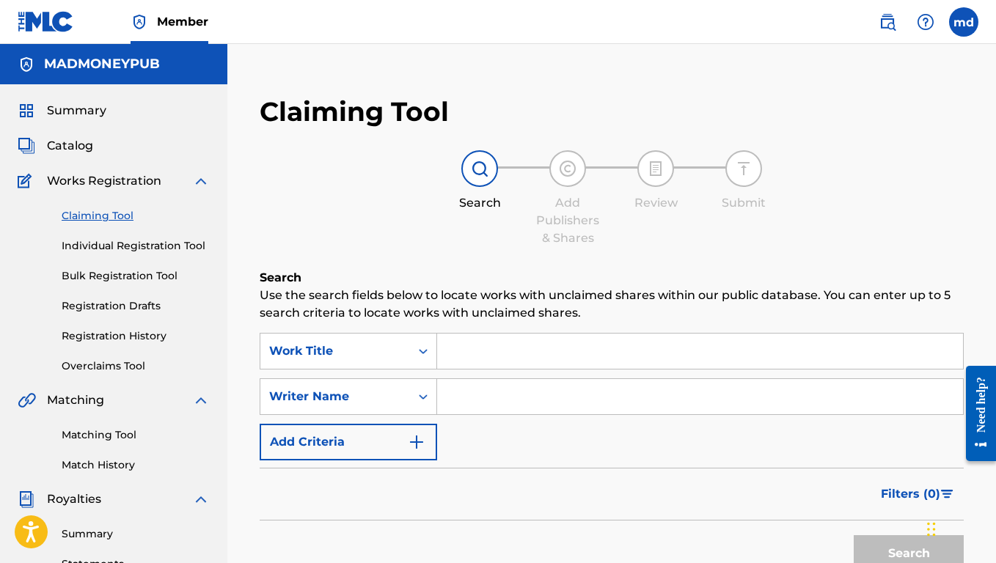
click at [496, 364] on input "Search Form" at bounding box center [700, 351] width 526 height 35
type input "yn"
click at [521, 404] on input "Search Form" at bounding box center [700, 396] width 526 height 35
paste input "USA2P2516249"
type input "U"
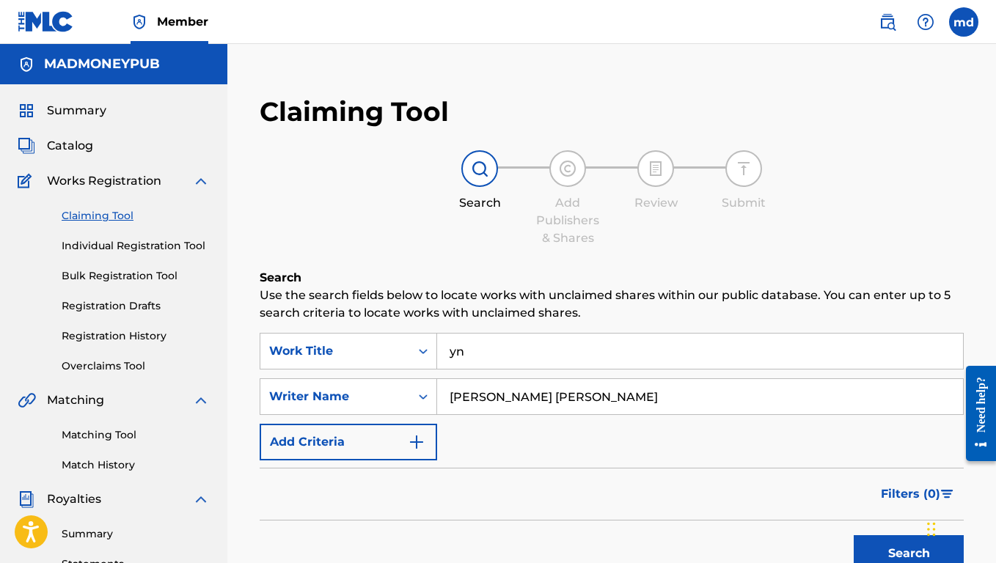
type input "[PERSON_NAME] [PERSON_NAME]"
click at [908, 554] on button "Search" at bounding box center [909, 553] width 110 height 37
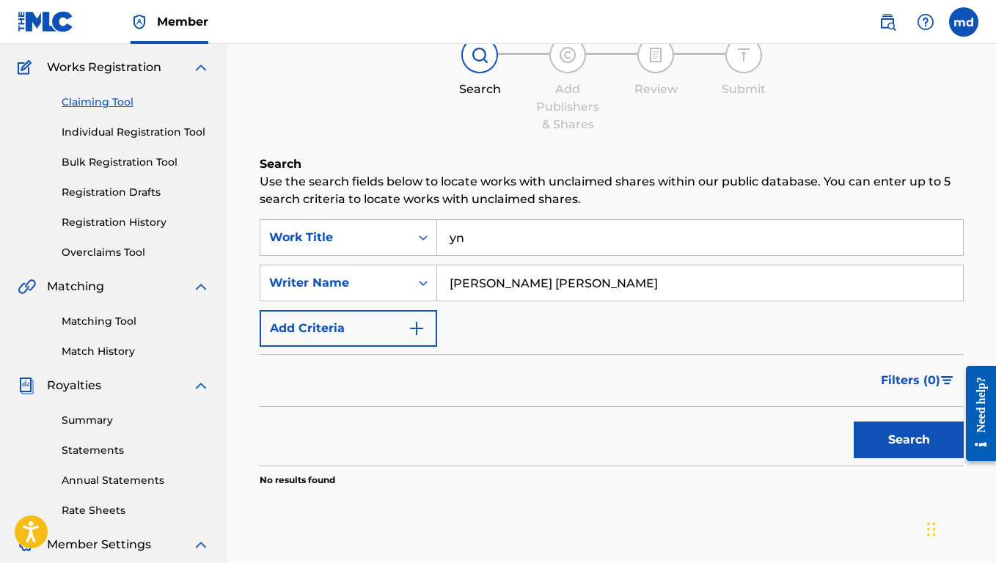
scroll to position [120, 0]
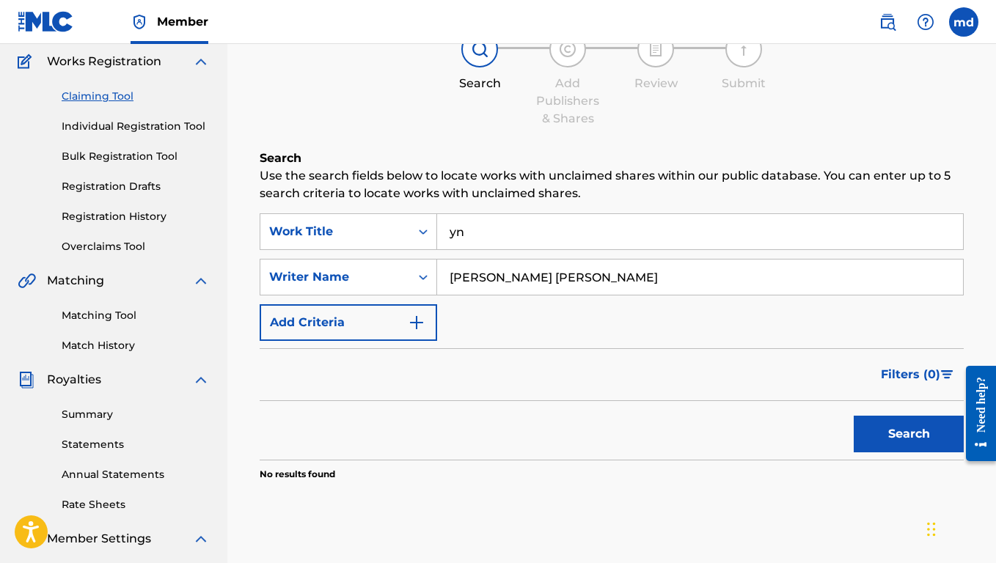
click at [926, 434] on button "Search" at bounding box center [909, 434] width 110 height 37
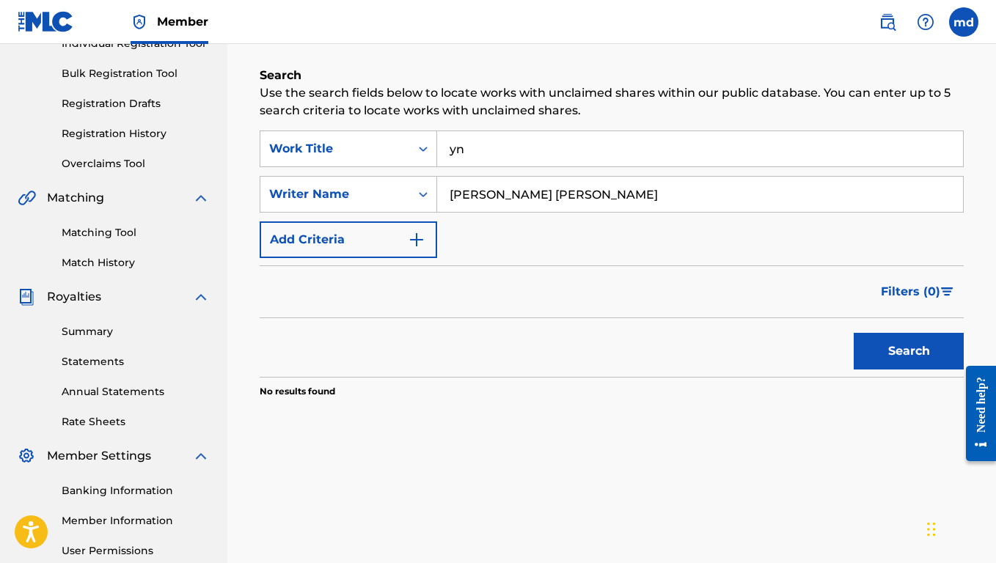
scroll to position [161, 0]
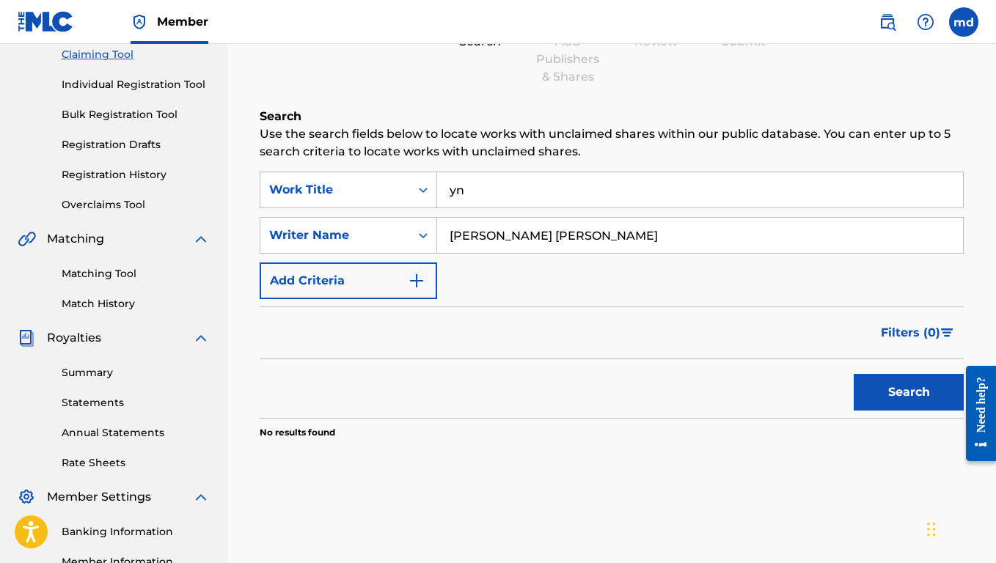
click at [120, 81] on link "Individual Registration Tool" at bounding box center [136, 84] width 148 height 15
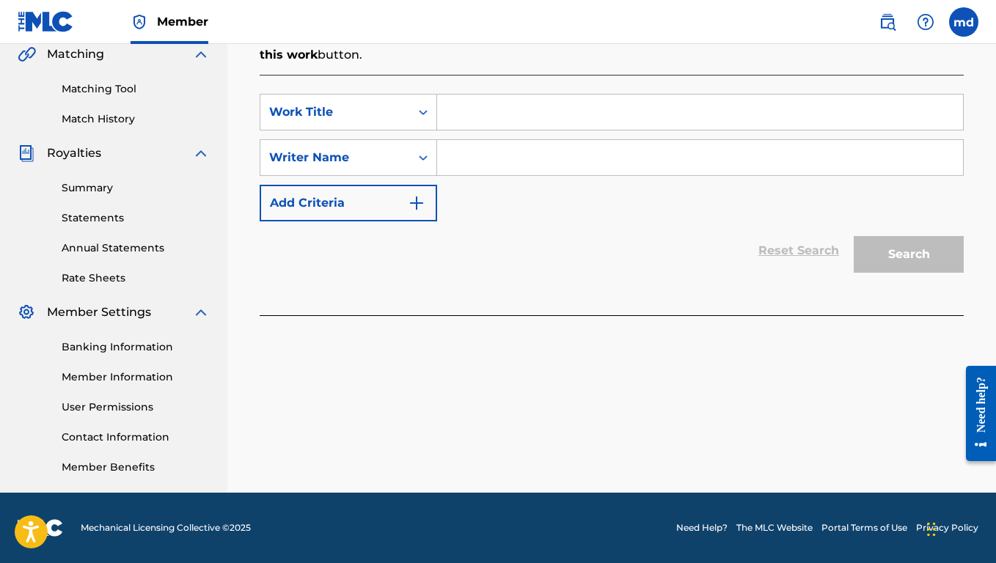
scroll to position [346, 0]
click at [577, 93] on div "SearchWithCriteria13b75562-8e01-4ed0-828b-b8c54de16392 Work Title SearchWithCri…" at bounding box center [612, 195] width 704 height 241
click at [578, 109] on input "Search Form" at bounding box center [700, 112] width 526 height 35
type input "yn"
click at [505, 161] on input "Search Form" at bounding box center [700, 157] width 526 height 35
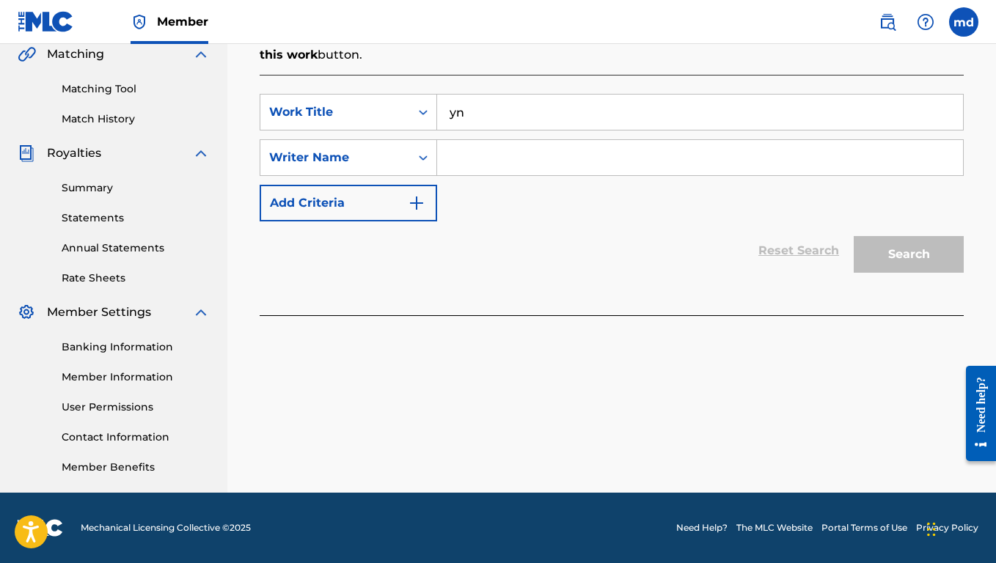
paste input "USA2P2516249"
type input "USA2P2516249"
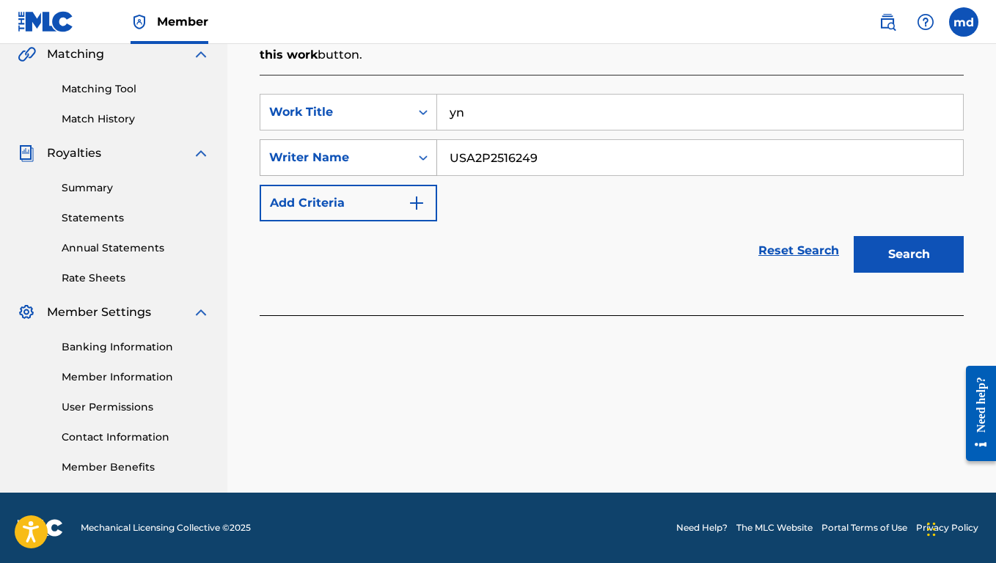
drag, startPoint x: 565, startPoint y: 153, endPoint x: 349, endPoint y: 147, distance: 215.7
click at [349, 147] on div "SearchWithCriteria56442b43-4456-4173-b00a-69b5a2847045 Writer Name USA2P2516249" at bounding box center [612, 157] width 704 height 37
type input "[PERSON_NAME] [PERSON_NAME]"
click at [908, 254] on button "Search" at bounding box center [909, 254] width 110 height 37
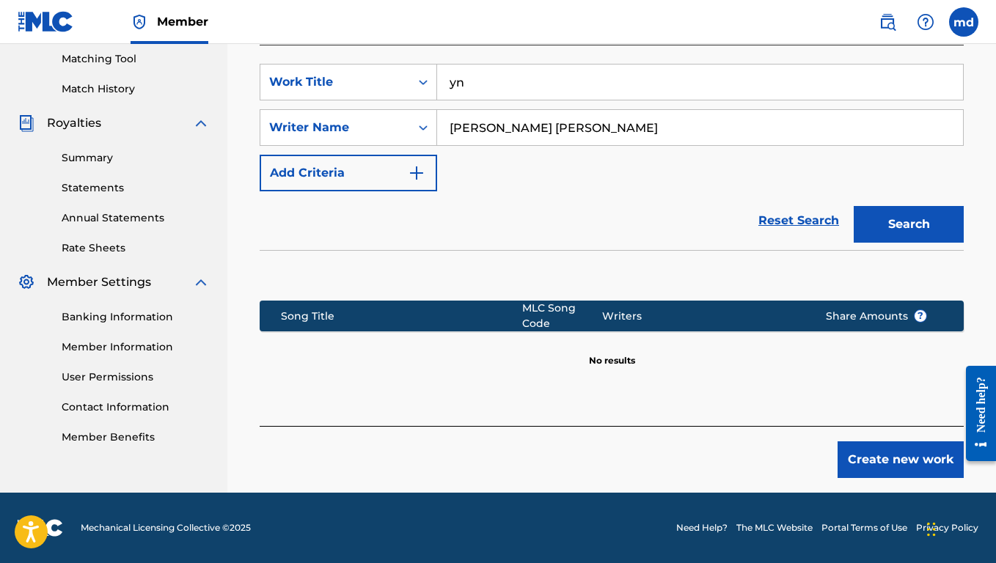
scroll to position [376, 0]
click at [864, 455] on button "Create new work" at bounding box center [900, 459] width 126 height 37
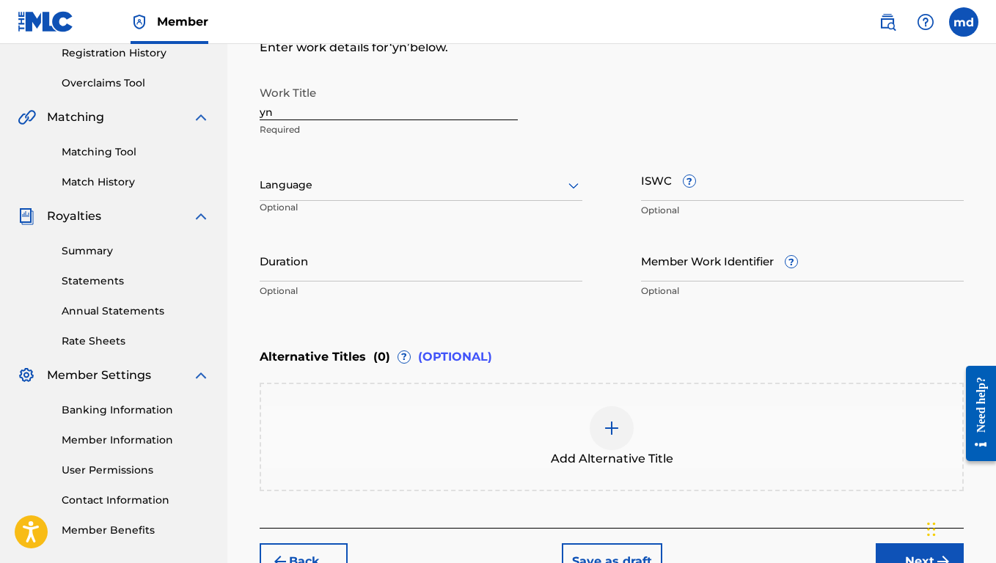
scroll to position [325, 0]
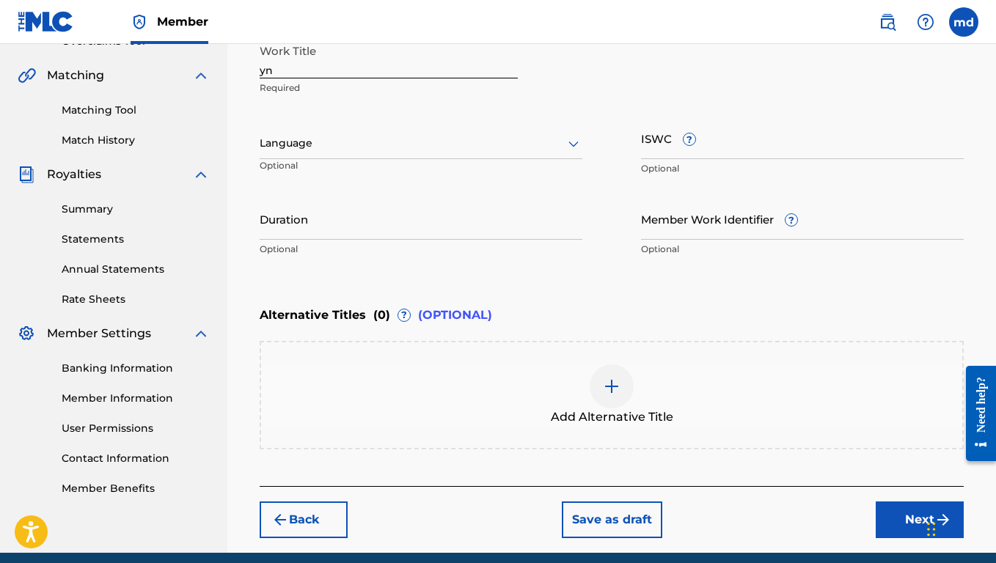
click at [917, 519] on button "Next" at bounding box center [920, 520] width 88 height 37
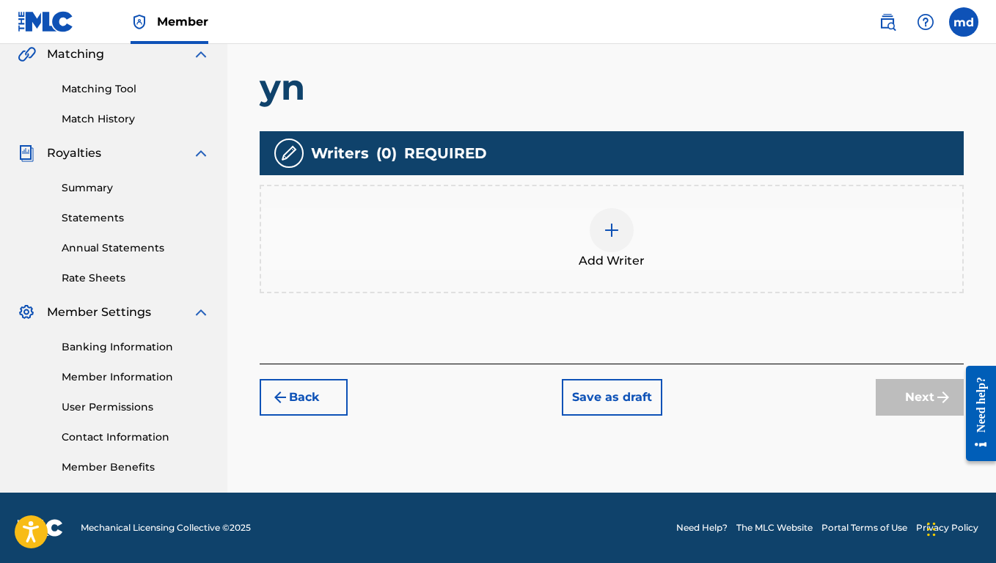
scroll to position [346, 0]
click at [606, 223] on img at bounding box center [612, 230] width 18 height 18
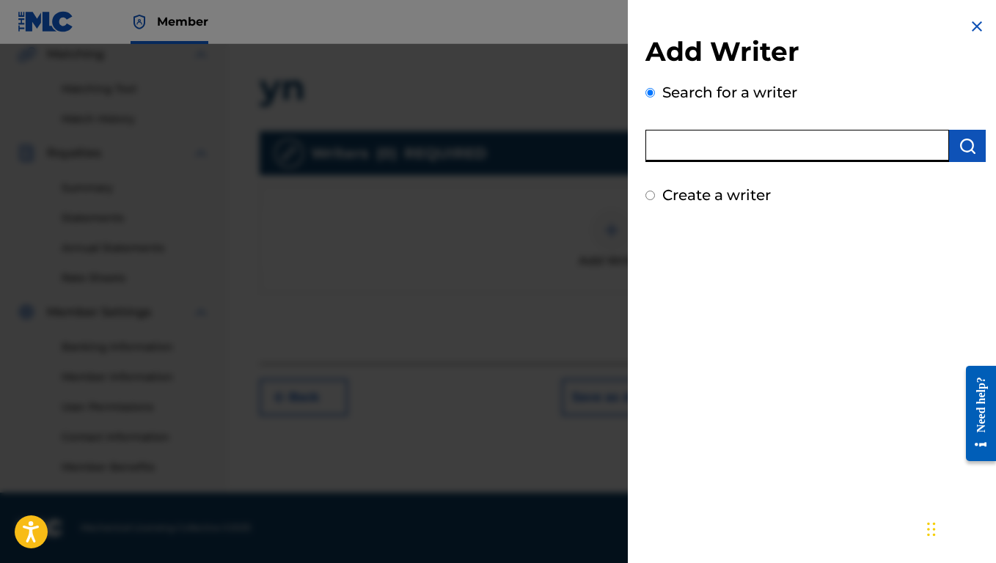
click at [727, 139] on input "text" at bounding box center [797, 146] width 304 height 32
type input "[PERSON_NAME] [PERSON_NAME]"
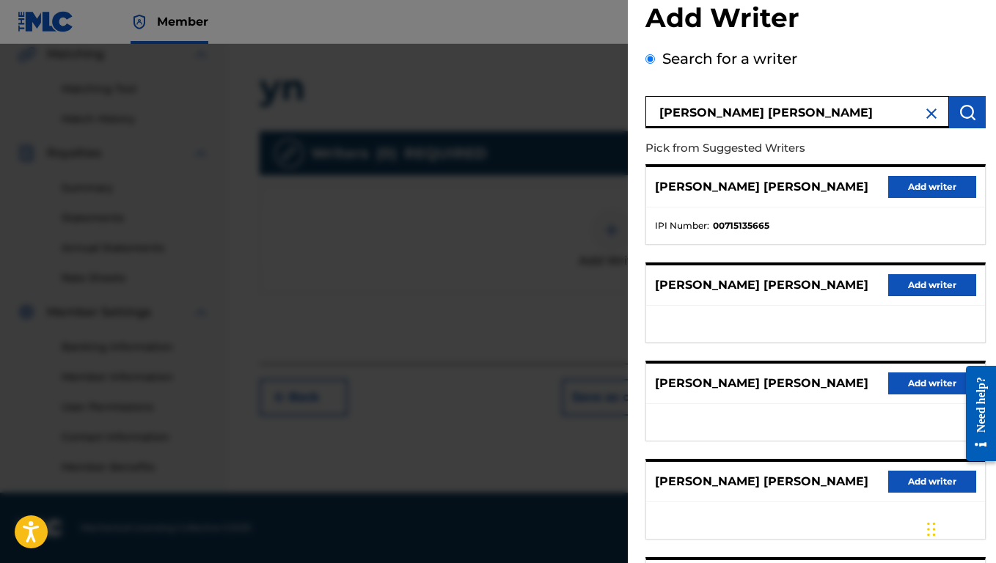
scroll to position [35, 0]
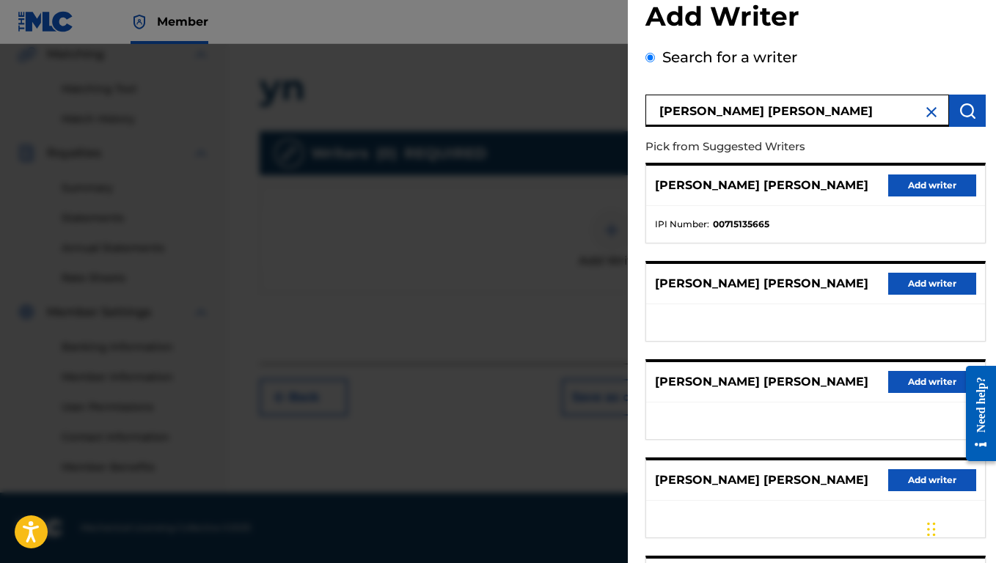
click at [917, 188] on button "Add writer" at bounding box center [932, 186] width 88 height 22
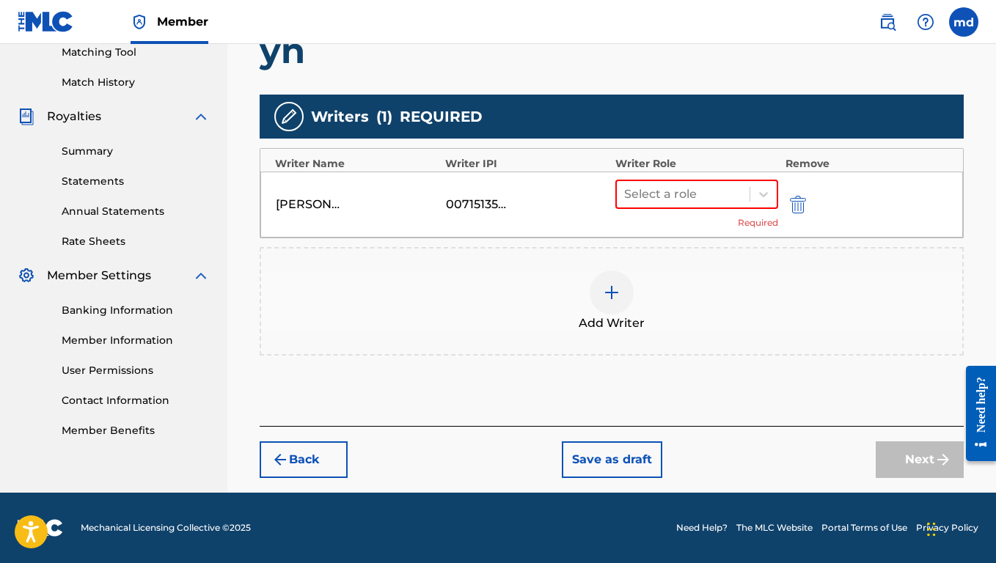
scroll to position [383, 0]
click at [759, 209] on div "Select a role Required" at bounding box center [696, 205] width 163 height 50
click at [764, 199] on icon at bounding box center [763, 194] width 15 height 15
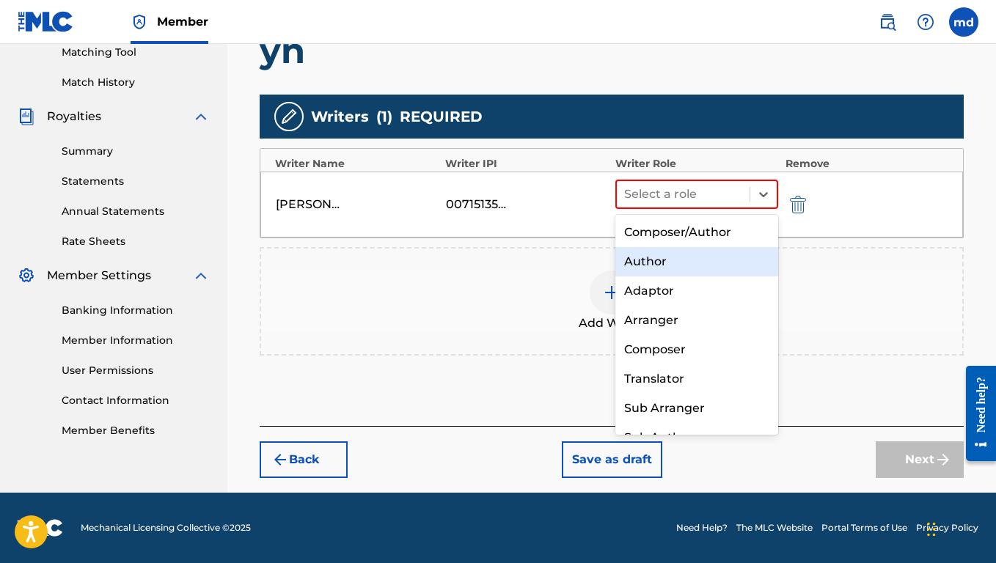
click at [673, 261] on div "Author" at bounding box center [696, 261] width 163 height 29
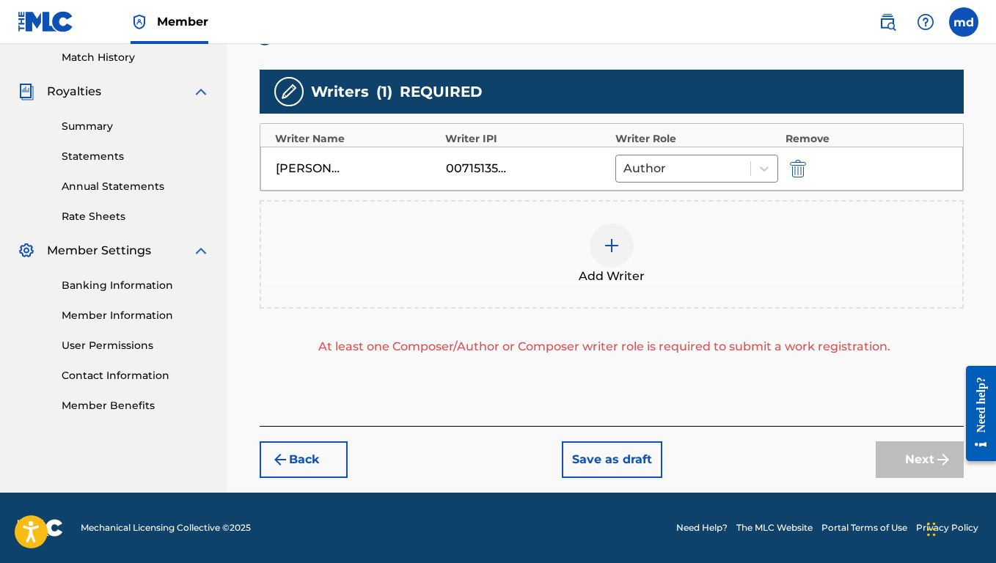
scroll to position [408, 0]
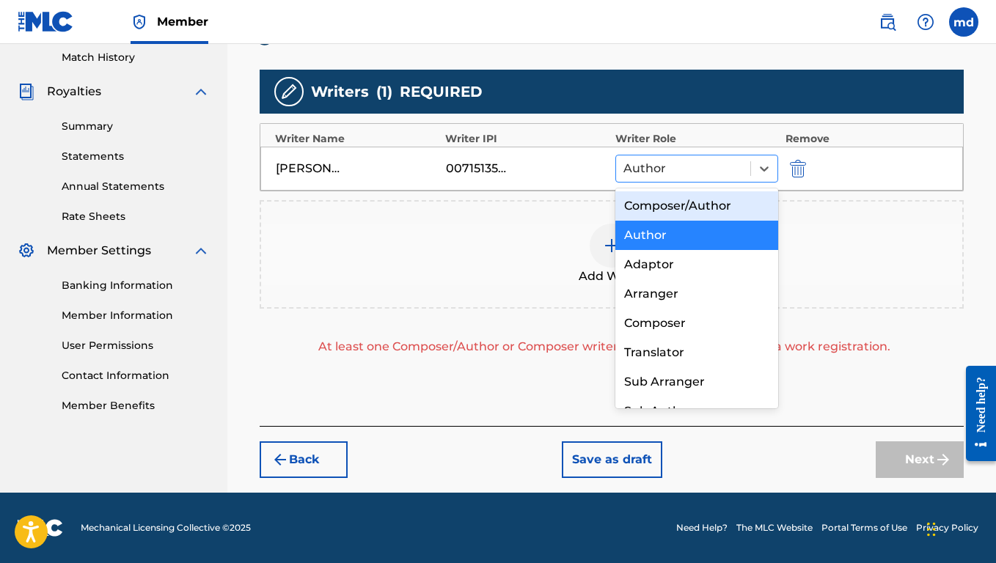
click at [695, 172] on div at bounding box center [683, 168] width 120 height 21
click at [700, 209] on div "Composer/Author" at bounding box center [696, 205] width 163 height 29
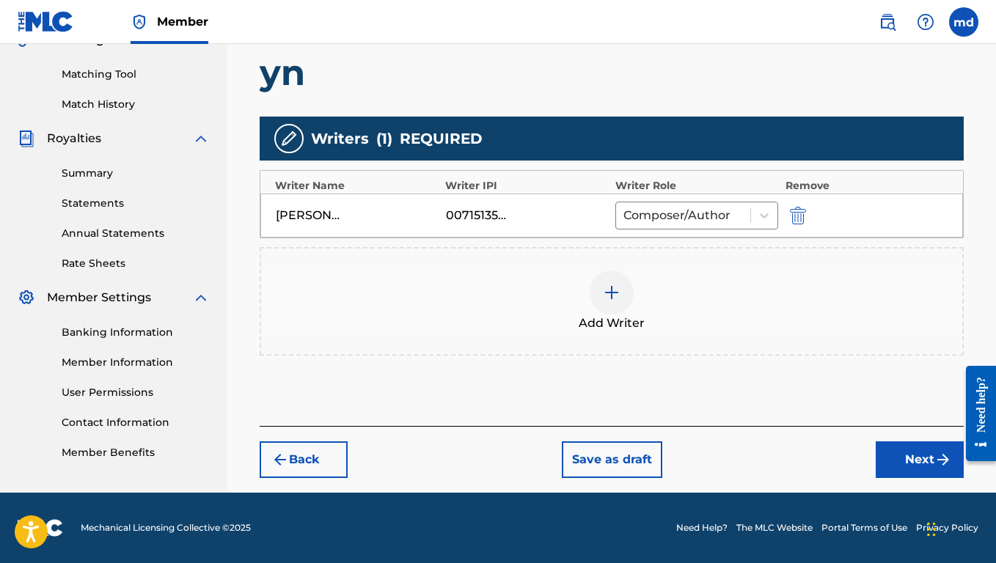
click at [620, 292] on img at bounding box center [612, 293] width 18 height 18
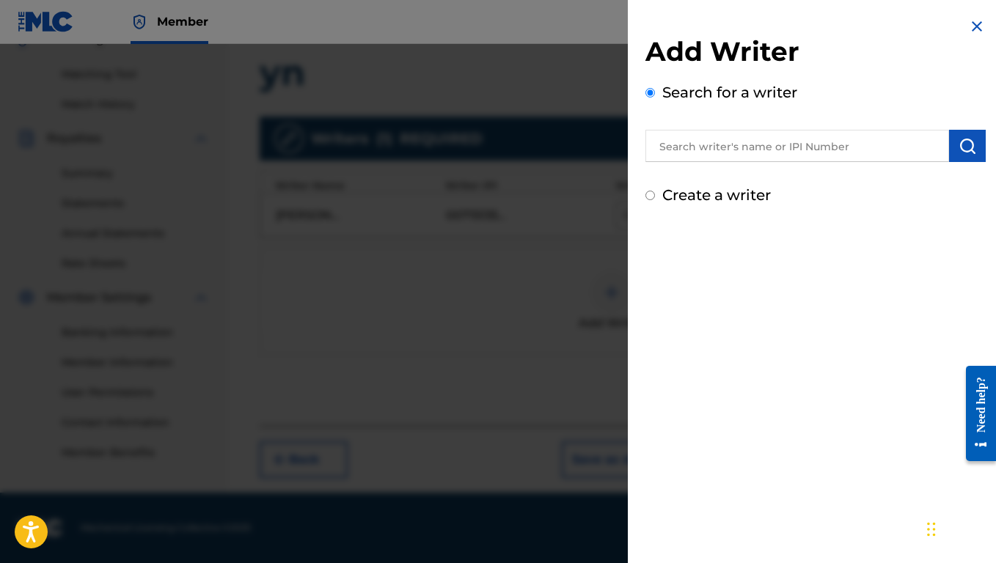
click at [651, 200] on input "Create a writer" at bounding box center [650, 196] width 10 height 10
radio input "false"
radio input "true"
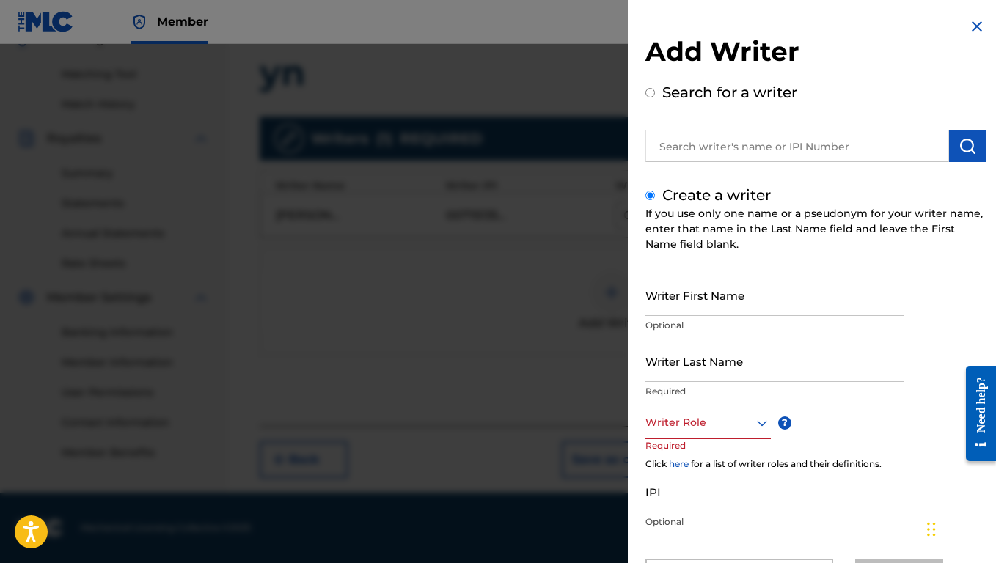
click at [651, 200] on input "Create a writer" at bounding box center [650, 196] width 10 height 10
click at [978, 31] on img at bounding box center [977, 27] width 18 height 18
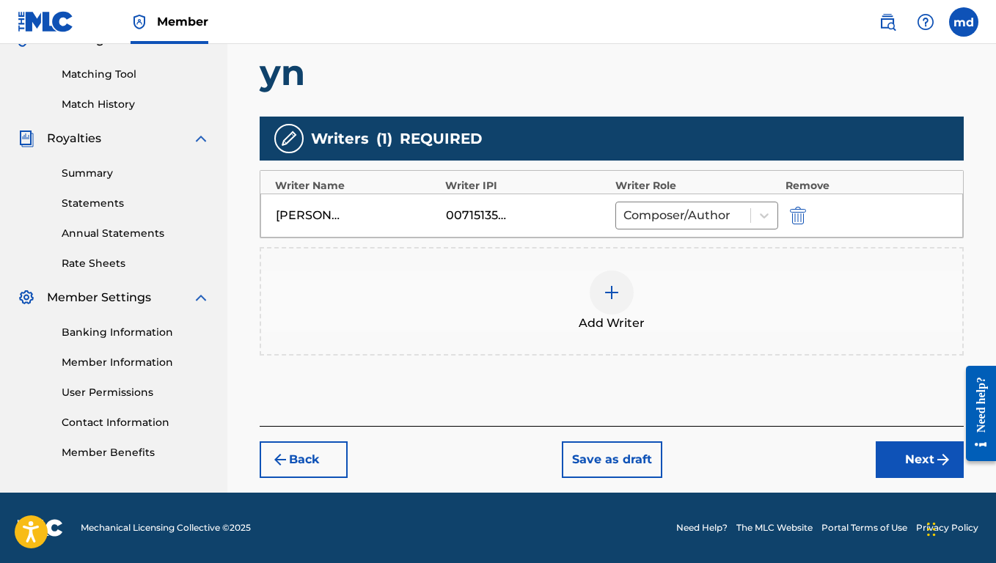
click at [917, 468] on button "Next" at bounding box center [920, 459] width 88 height 37
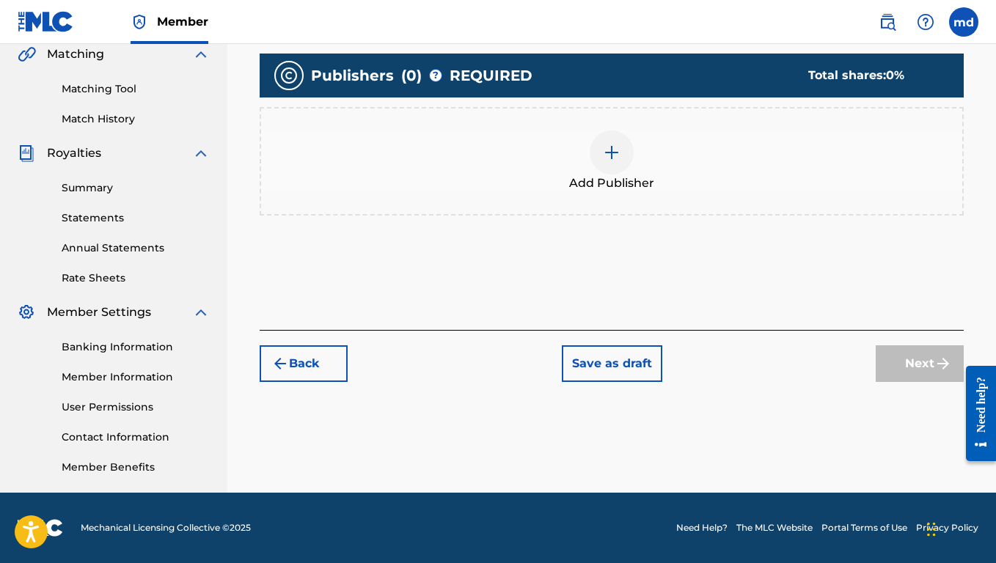
scroll to position [346, 0]
click at [624, 168] on div at bounding box center [612, 153] width 44 height 44
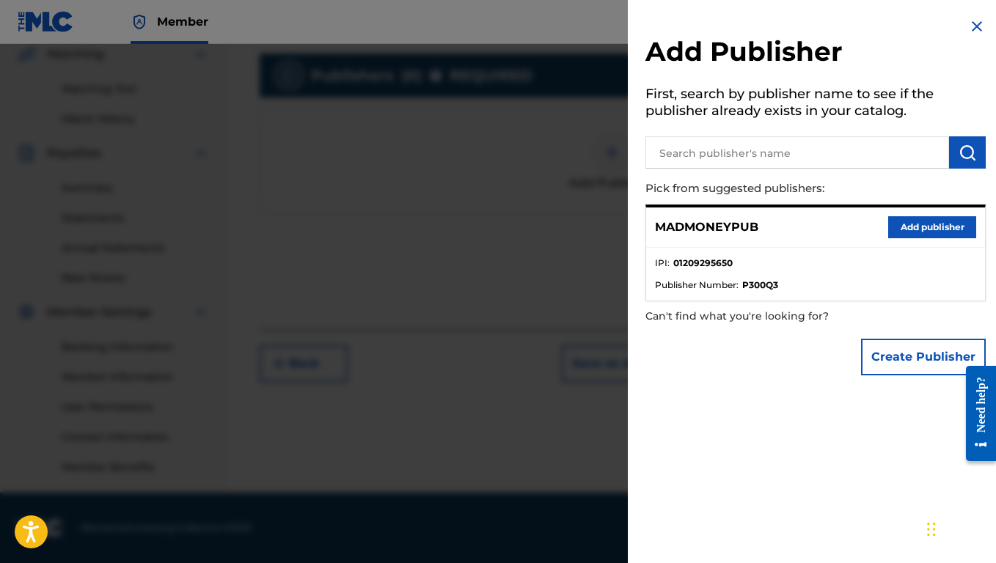
click at [924, 227] on button "Add publisher" at bounding box center [932, 227] width 88 height 22
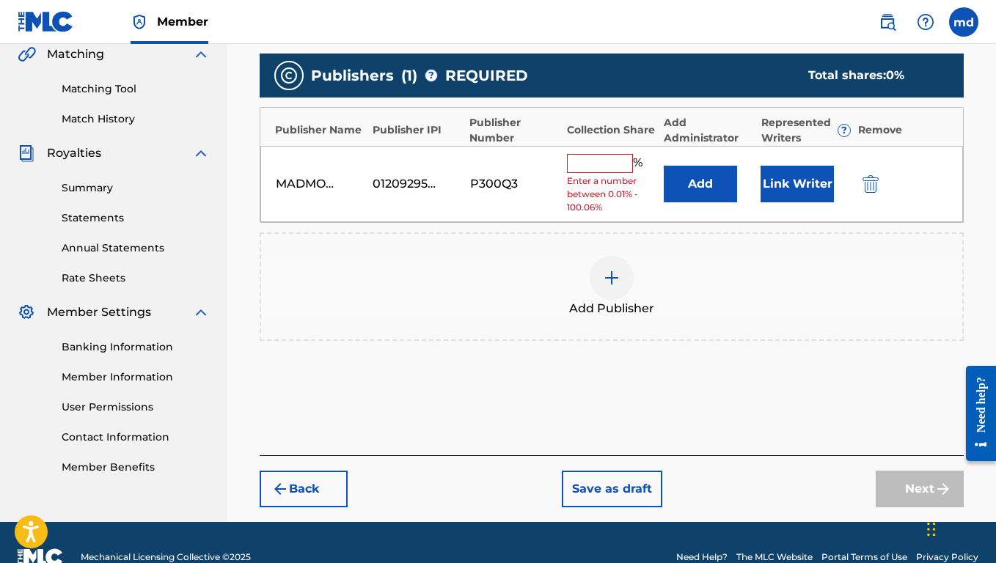
click at [609, 157] on input "text" at bounding box center [600, 163] width 66 height 19
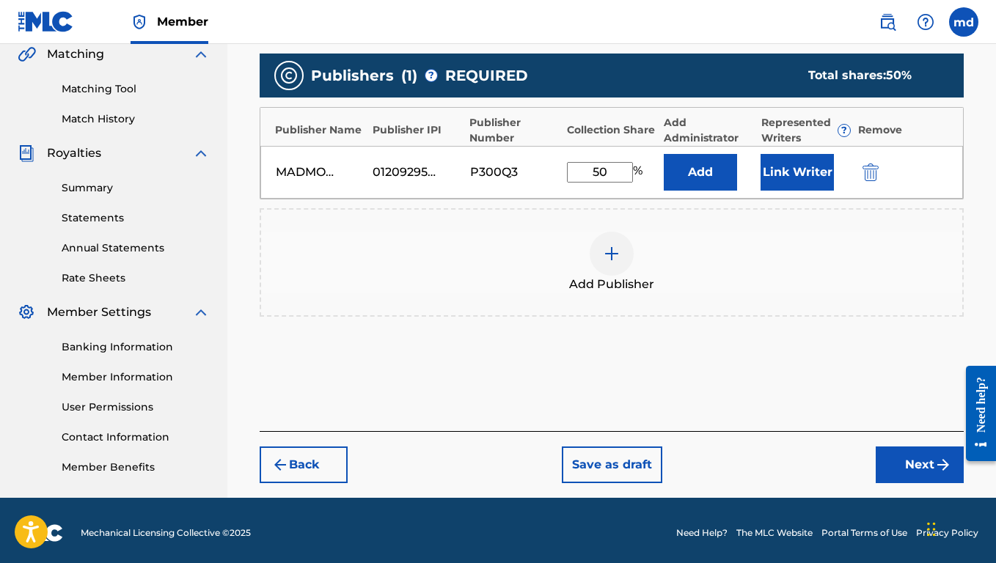
type input "50"
click at [911, 468] on button "Next" at bounding box center [920, 465] width 88 height 37
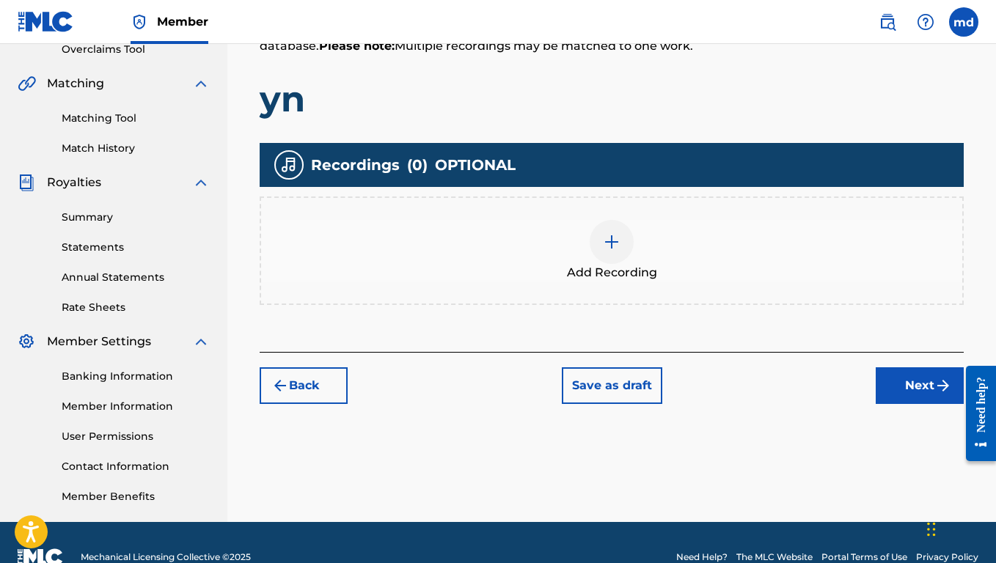
scroll to position [326, 0]
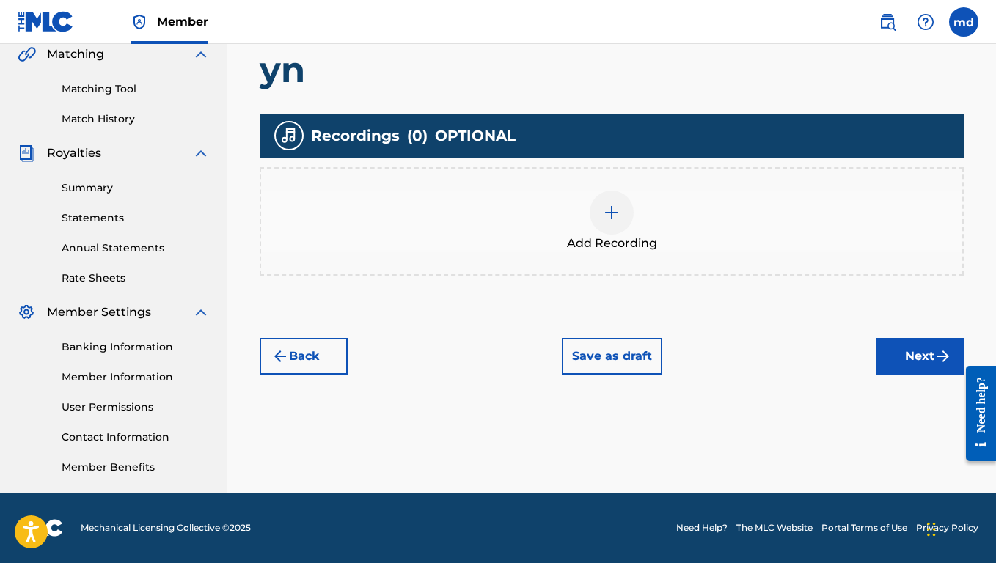
click at [924, 362] on button "Next" at bounding box center [920, 356] width 88 height 37
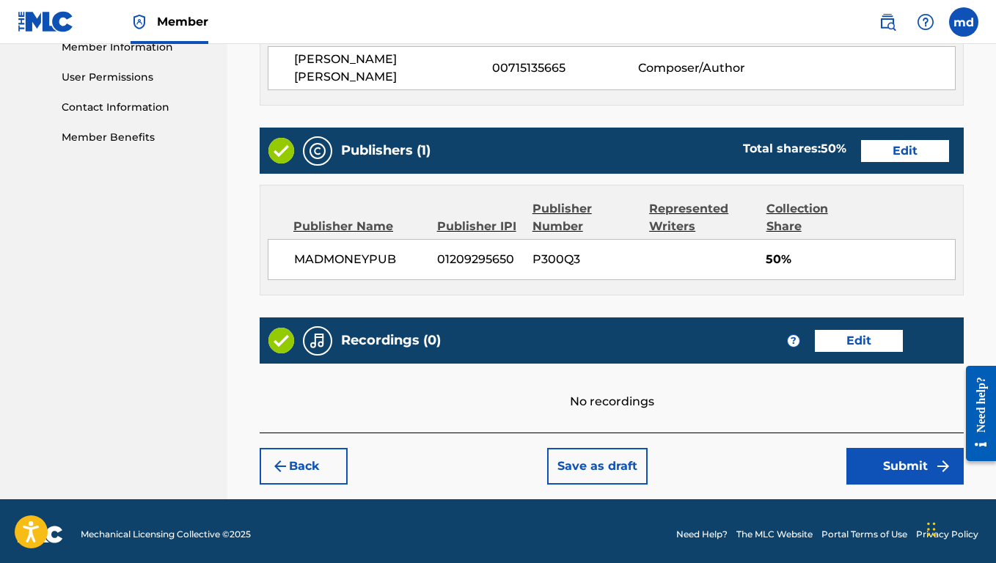
scroll to position [675, 0]
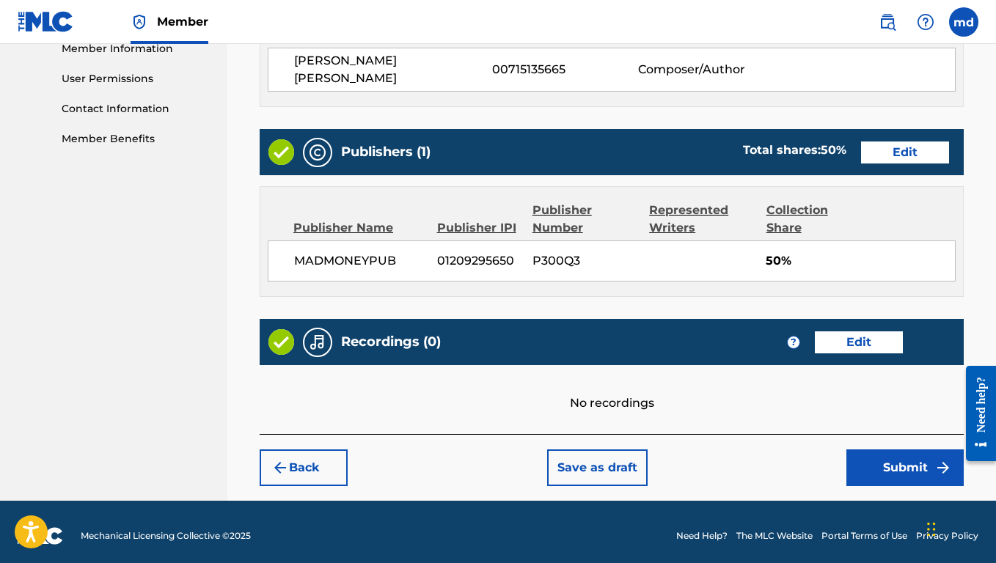
click at [900, 471] on button "Submit" at bounding box center [904, 467] width 117 height 37
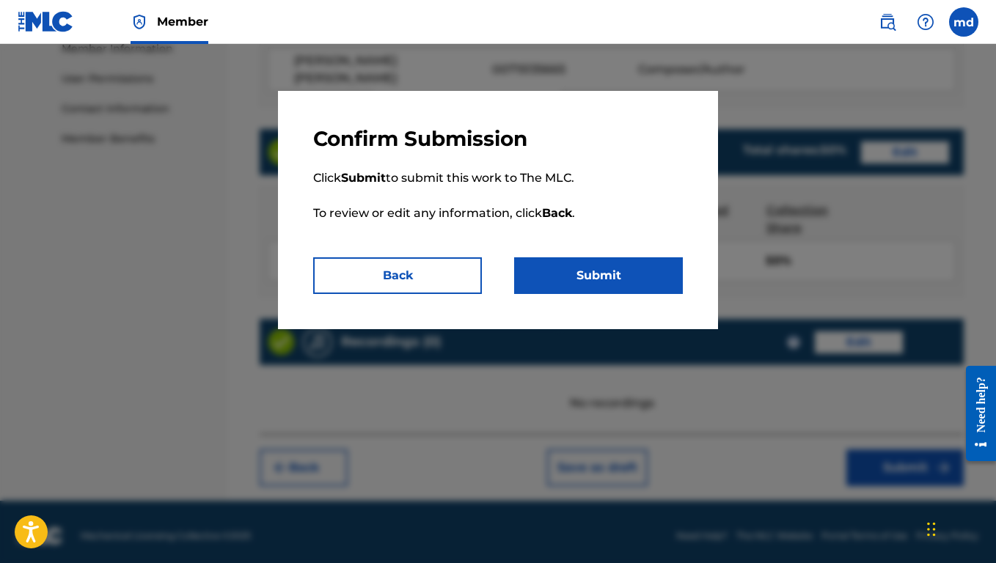
click at [581, 269] on button "Submit" at bounding box center [598, 275] width 169 height 37
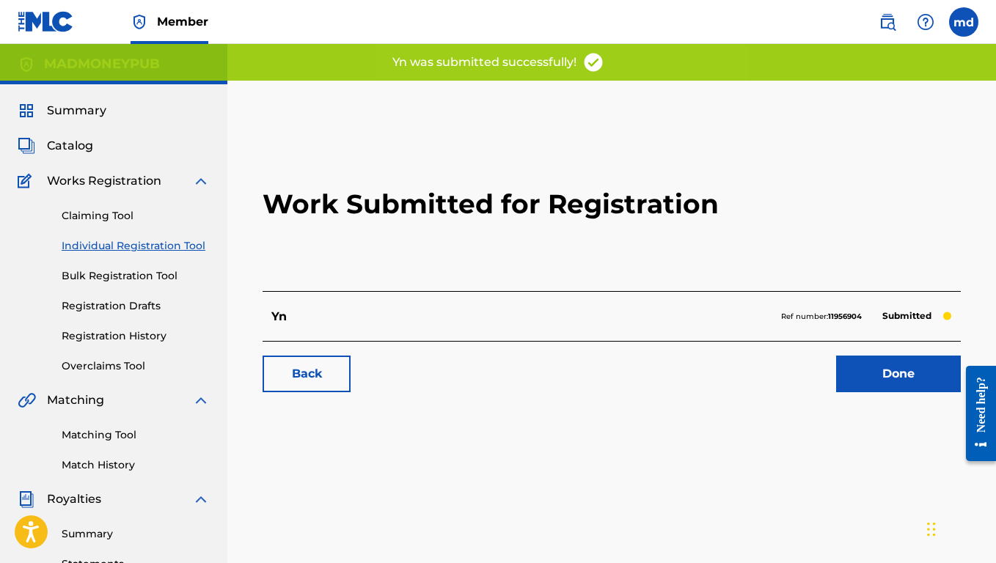
click at [881, 379] on link "Done" at bounding box center [898, 374] width 125 height 37
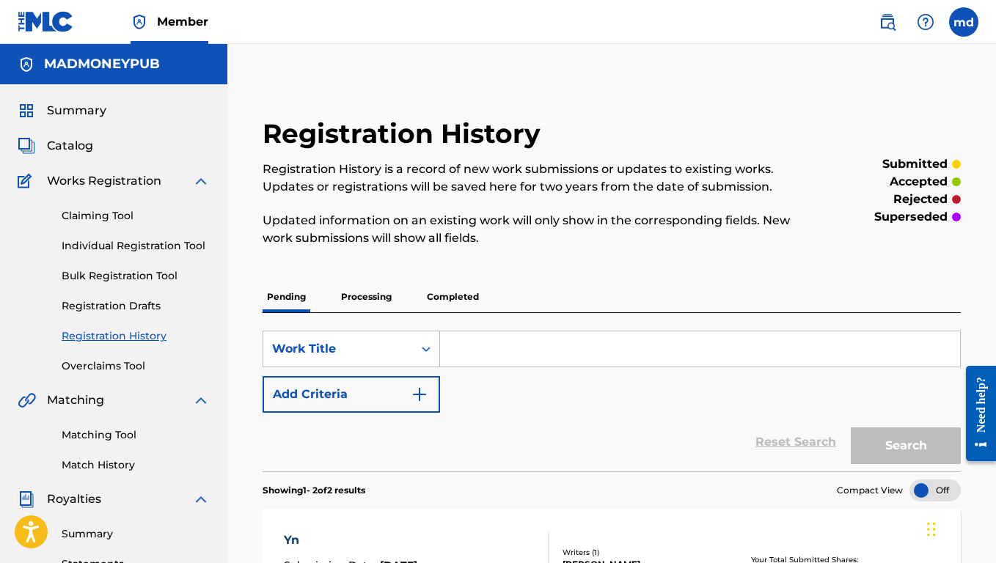
scroll to position [4, 0]
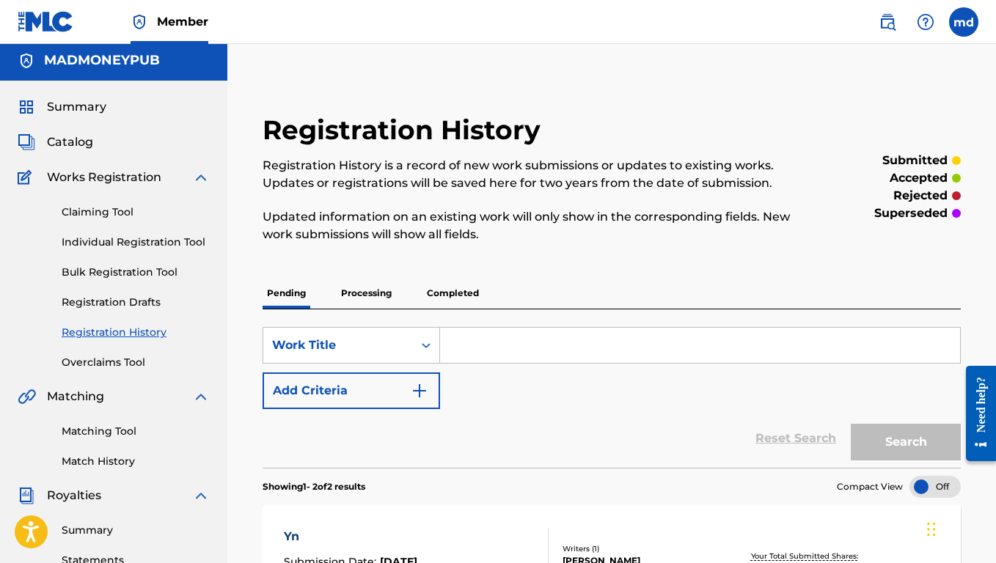
click at [141, 248] on link "Individual Registration Tool" at bounding box center [136, 242] width 148 height 15
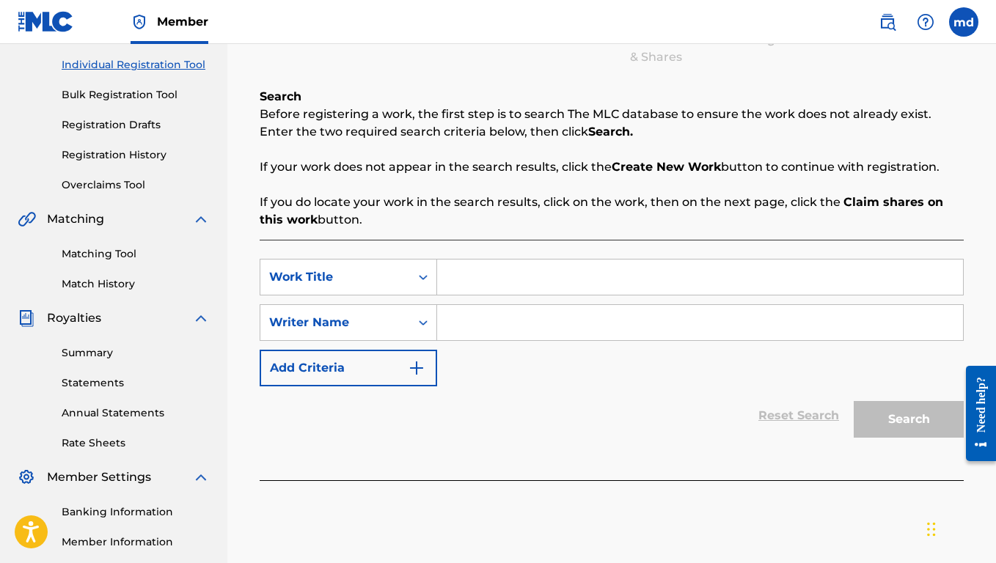
scroll to position [161, 0]
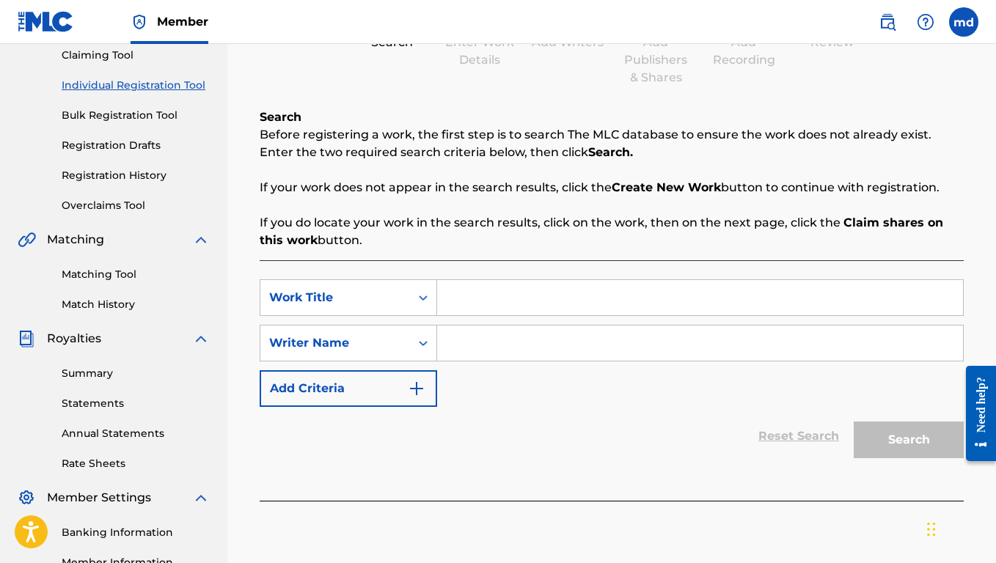
click at [119, 84] on link "Individual Registration Tool" at bounding box center [136, 85] width 148 height 15
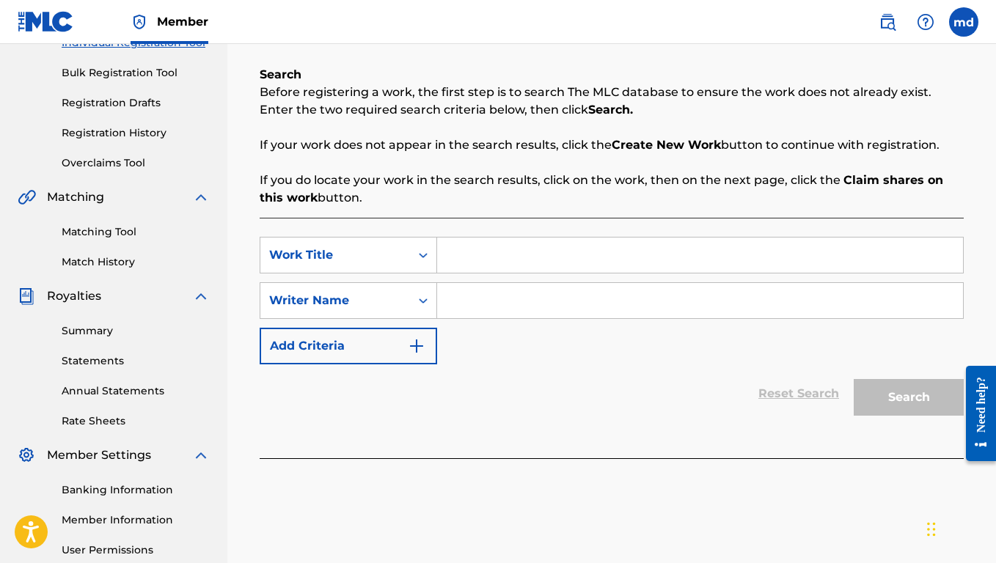
scroll to position [260, 0]
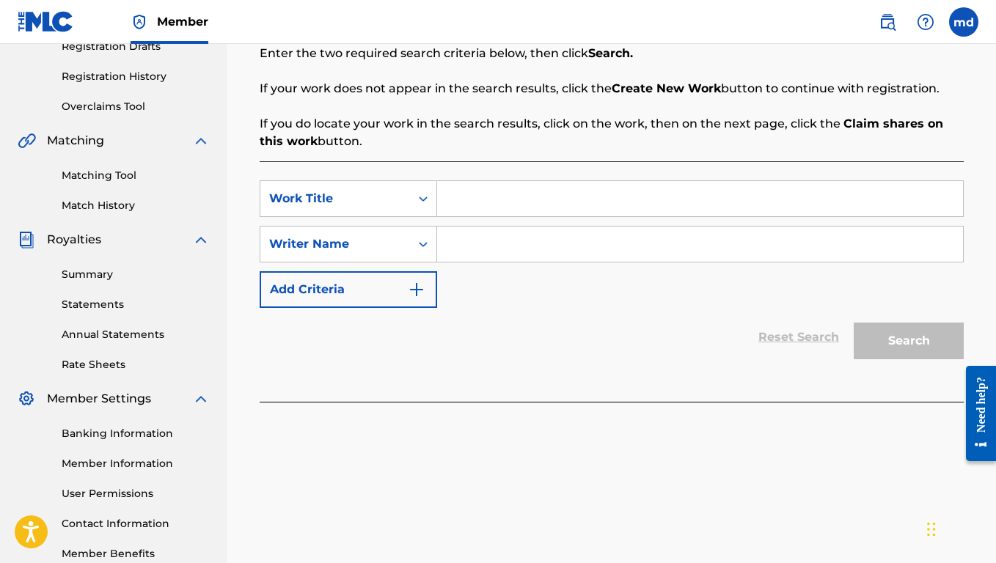
click at [499, 190] on input "Search Form" at bounding box center [700, 198] width 526 height 35
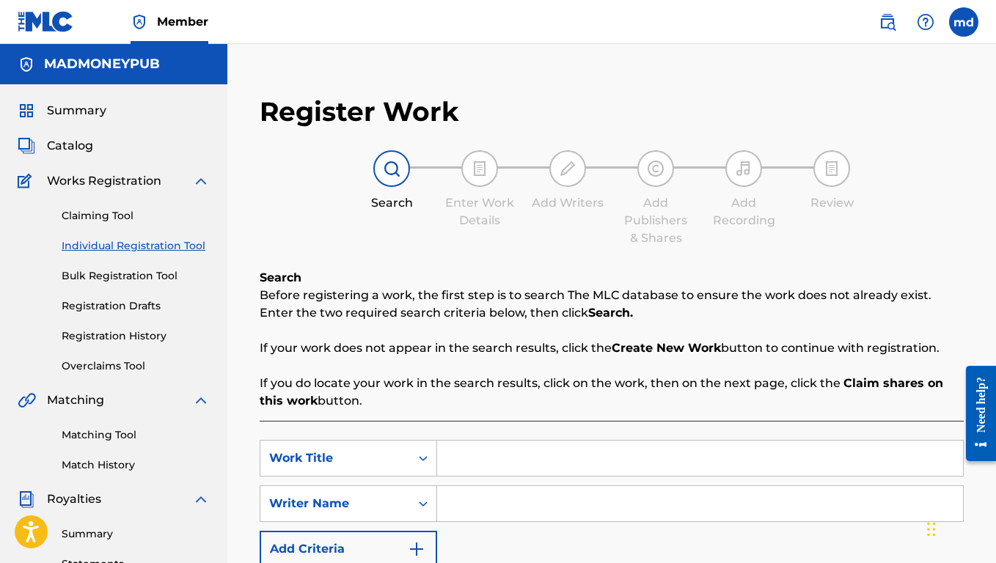
scroll to position [0, 0]
